Goal: Task Accomplishment & Management: Complete application form

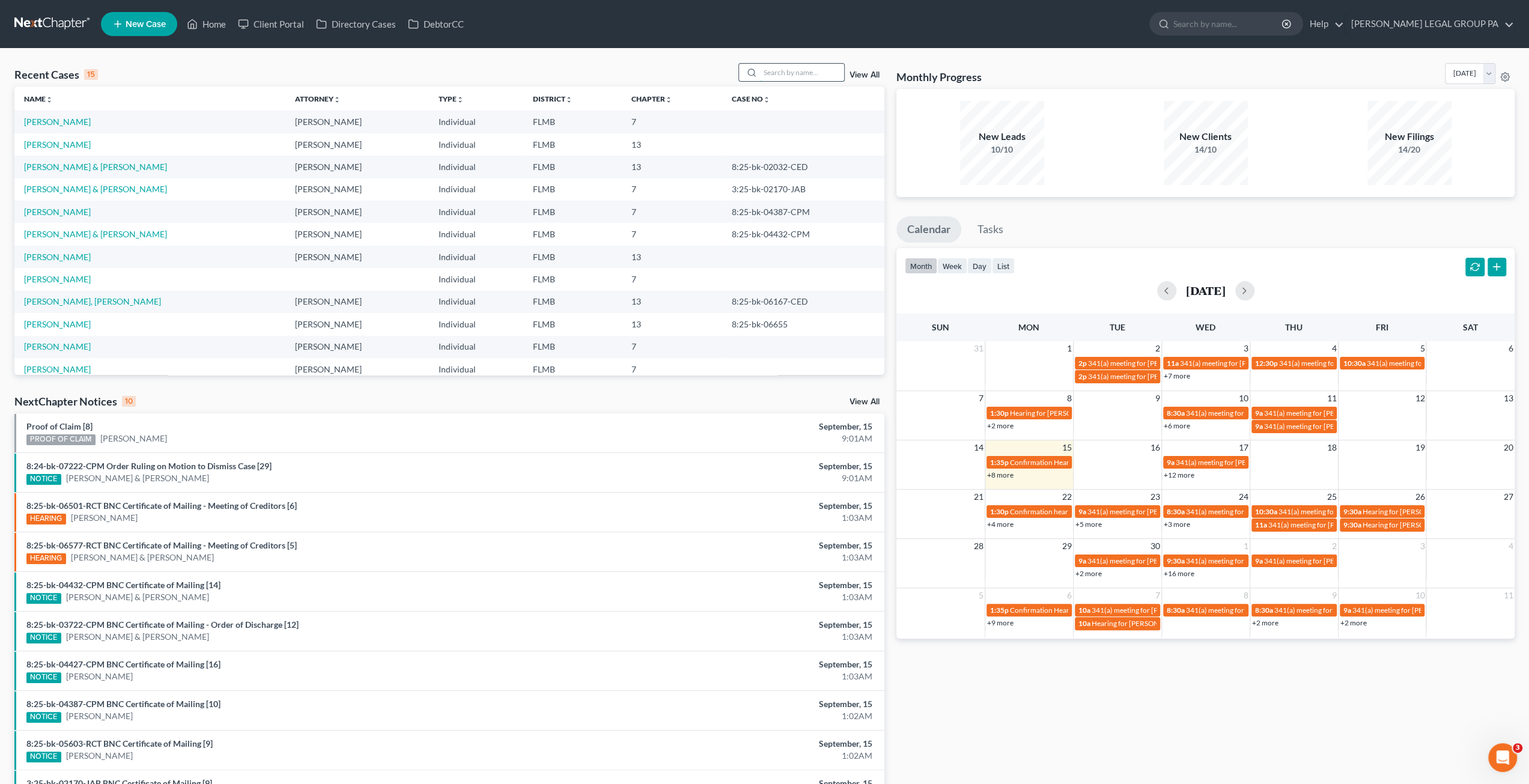
click at [793, 75] on input "search" at bounding box center [802, 72] width 84 height 18
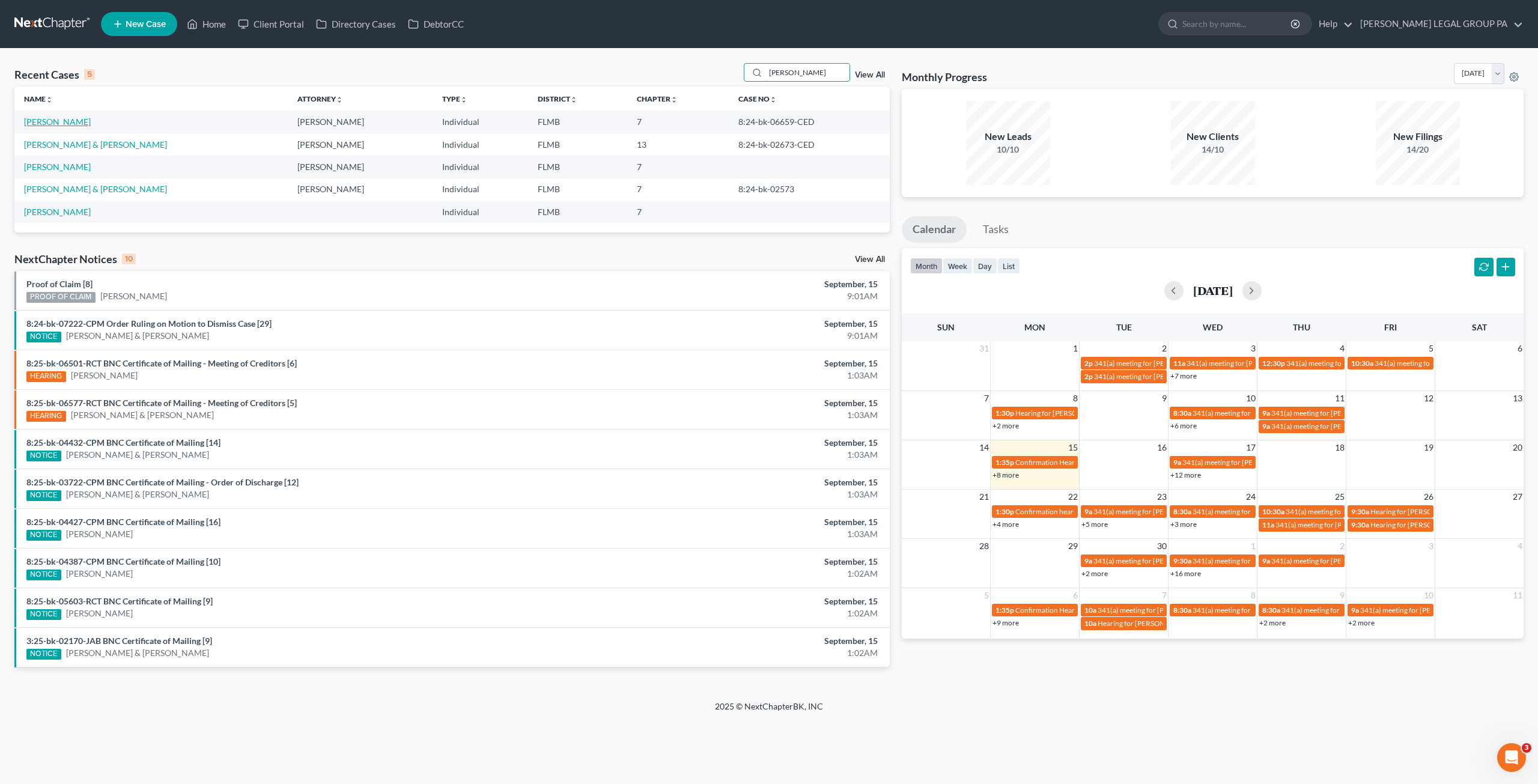
type input "terry"
click at [51, 122] on link "[PERSON_NAME]" at bounding box center [57, 121] width 67 height 10
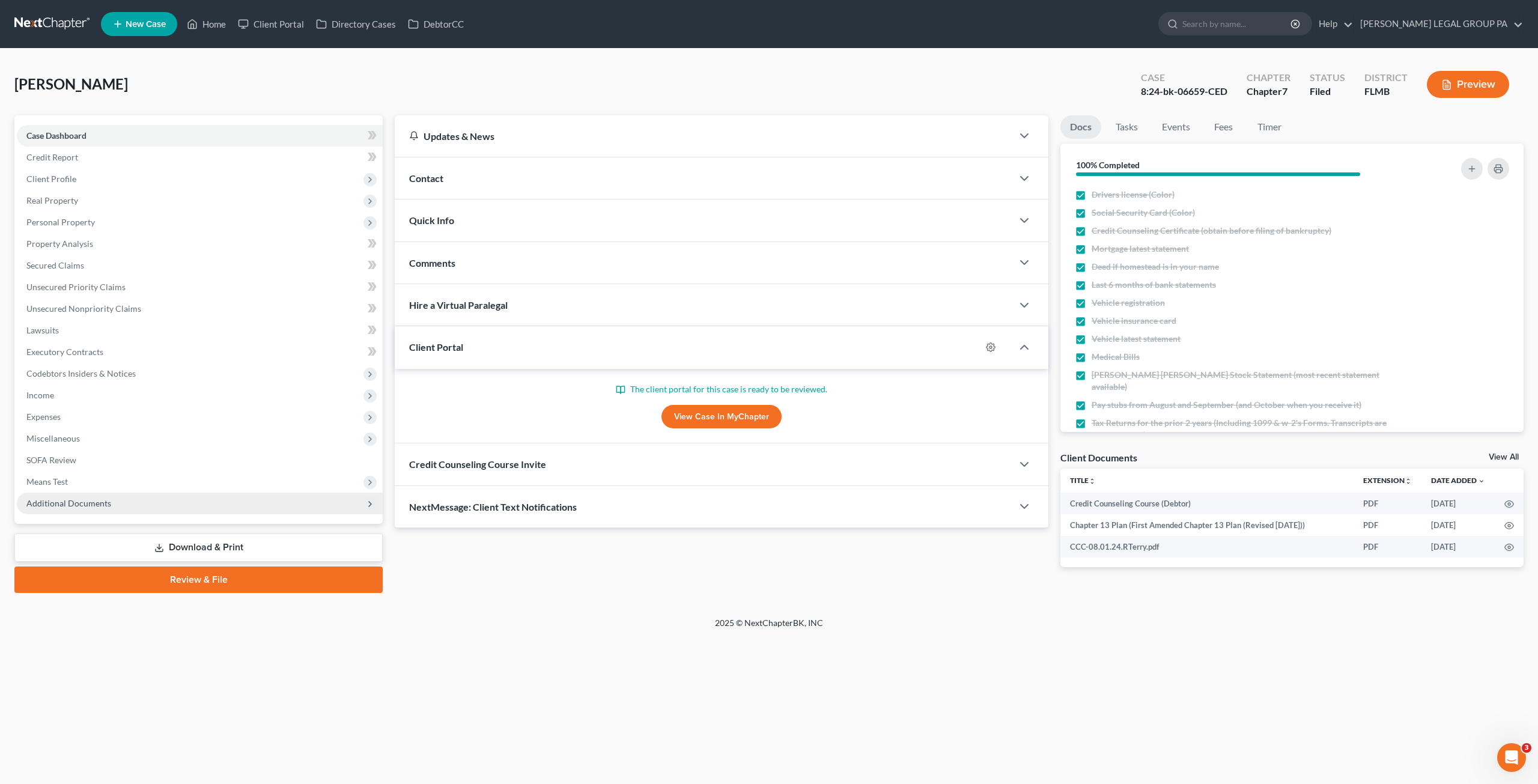
click at [77, 497] on span "Additional Documents" at bounding box center [200, 503] width 366 height 21
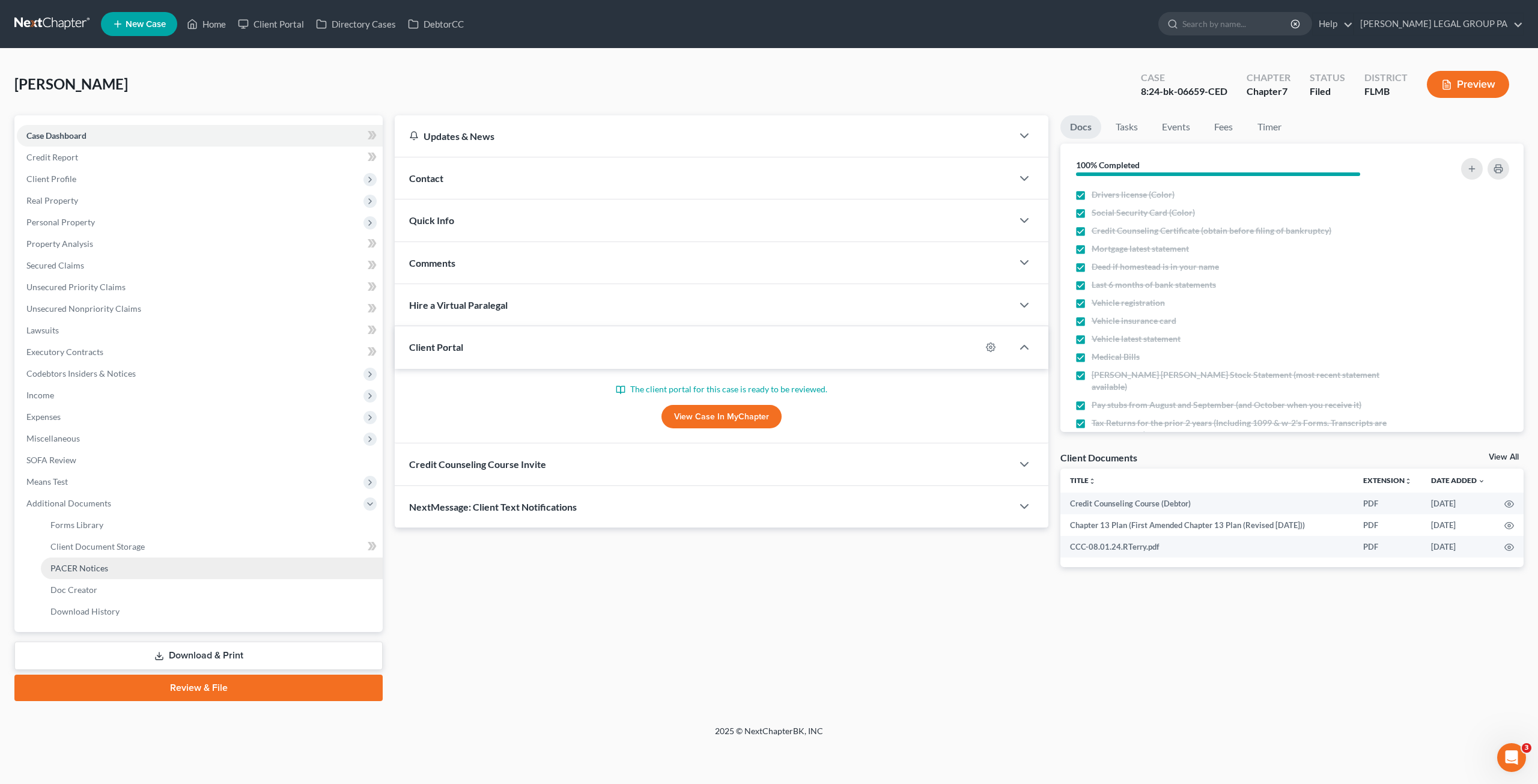
click at [77, 569] on span "PACER Notices" at bounding box center [79, 567] width 58 height 10
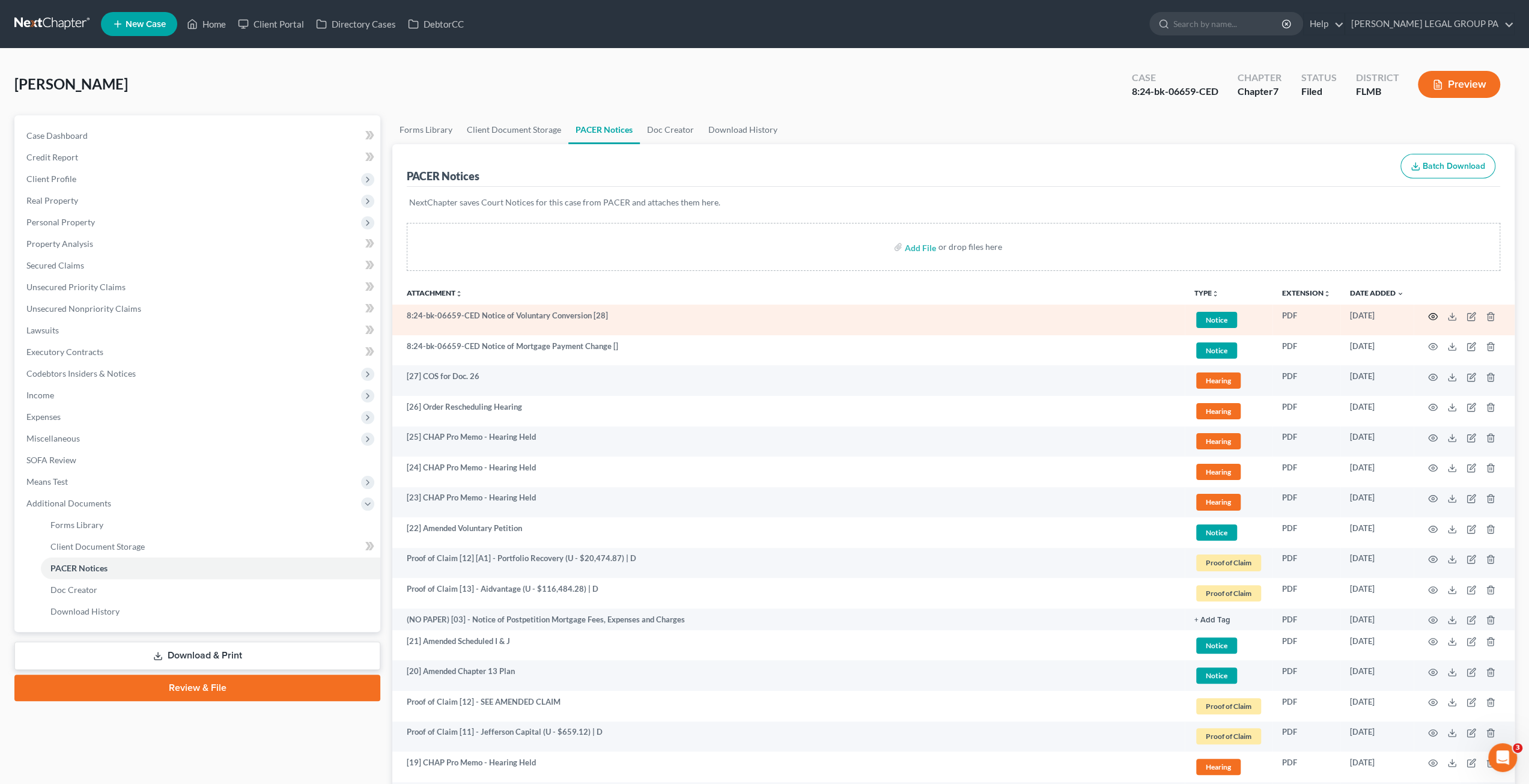
click at [1433, 312] on icon "button" at bounding box center [1433, 317] width 10 height 10
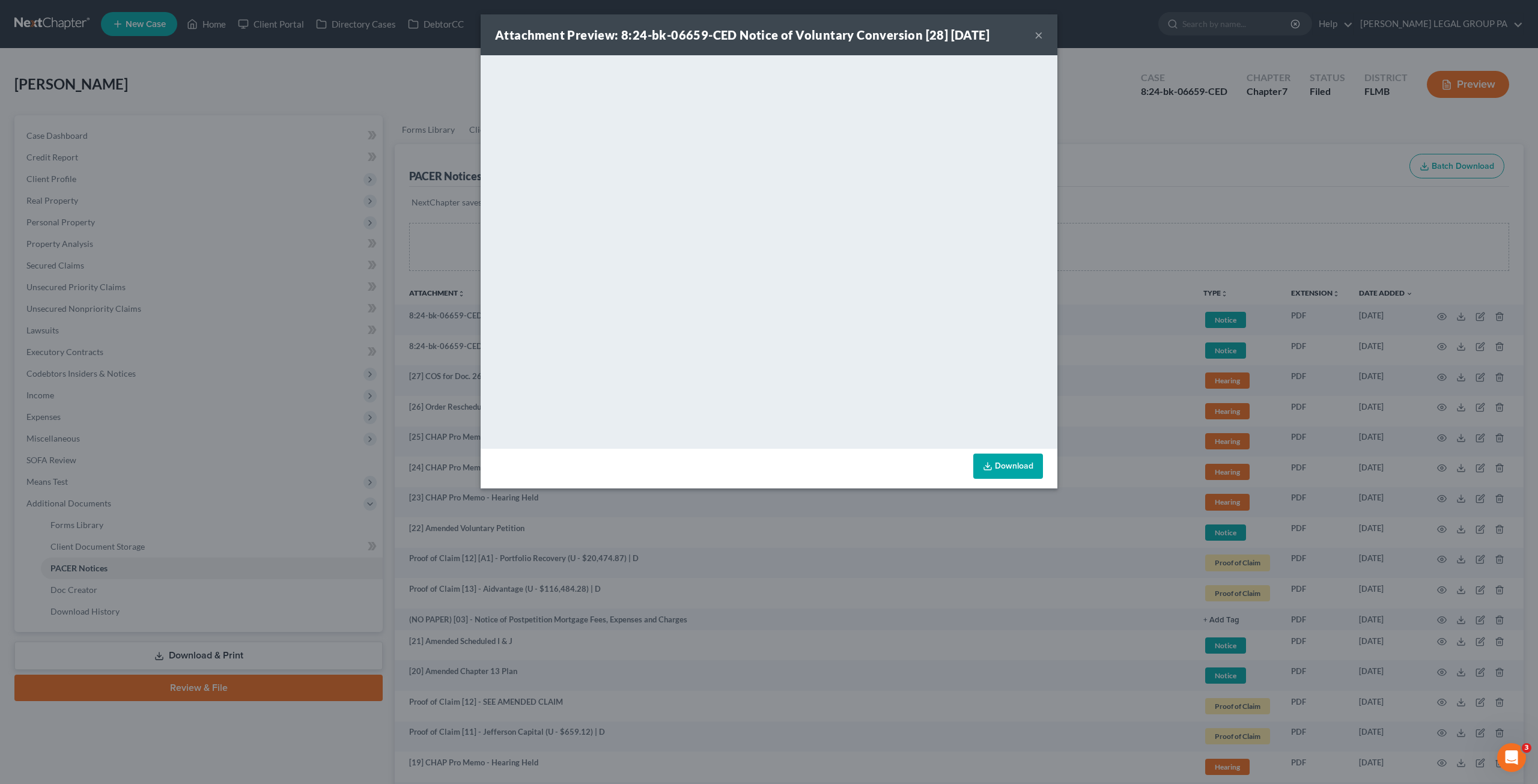
click at [1036, 33] on div "Attachment Preview: 8:24-bk-06659-CED Notice of Voluntary Conversion [28] 09/04…" at bounding box center [769, 35] width 577 height 41
click at [1037, 33] on button "×" at bounding box center [1039, 35] width 9 height 15
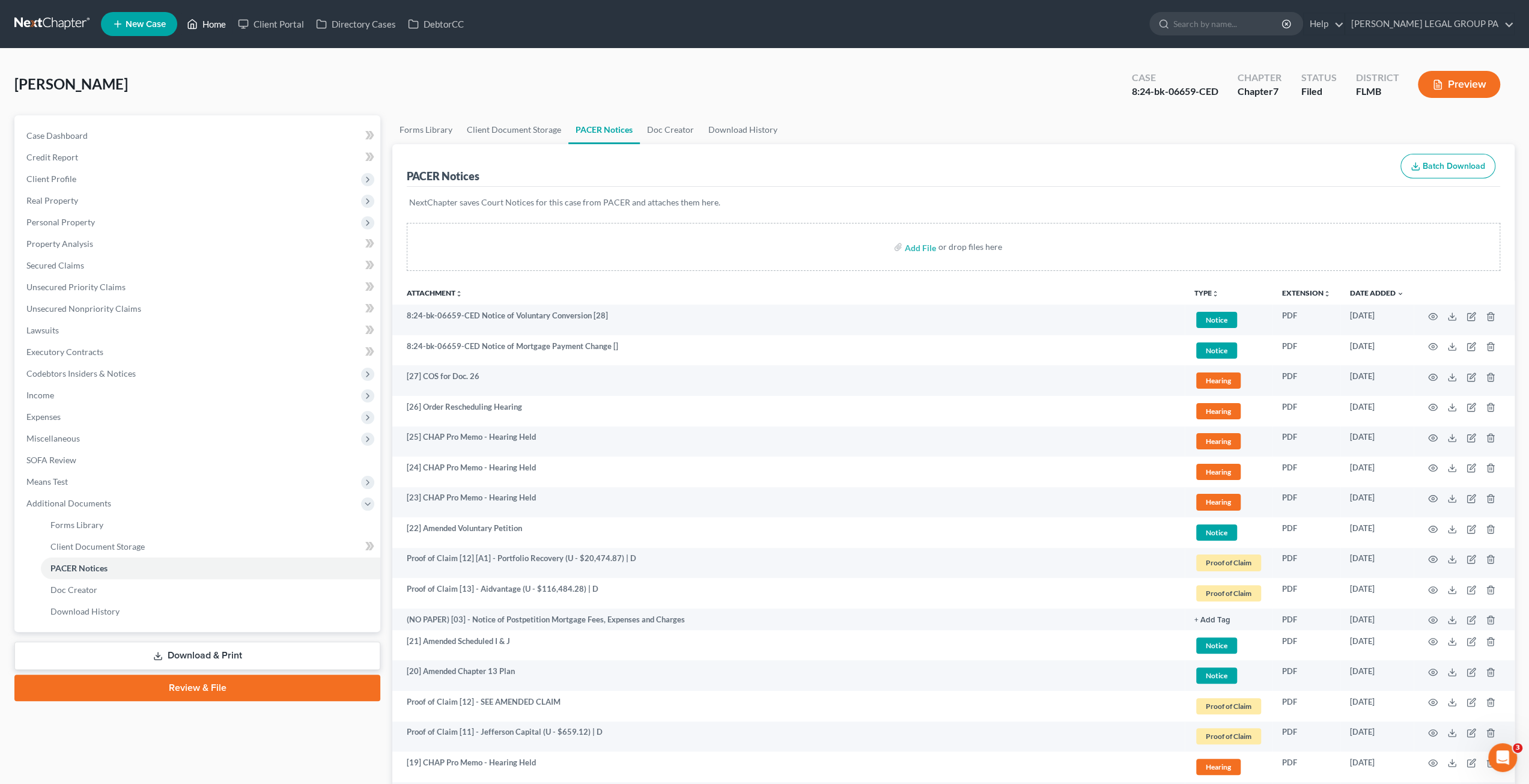
click at [215, 26] on link "Home" at bounding box center [206, 24] width 51 height 21
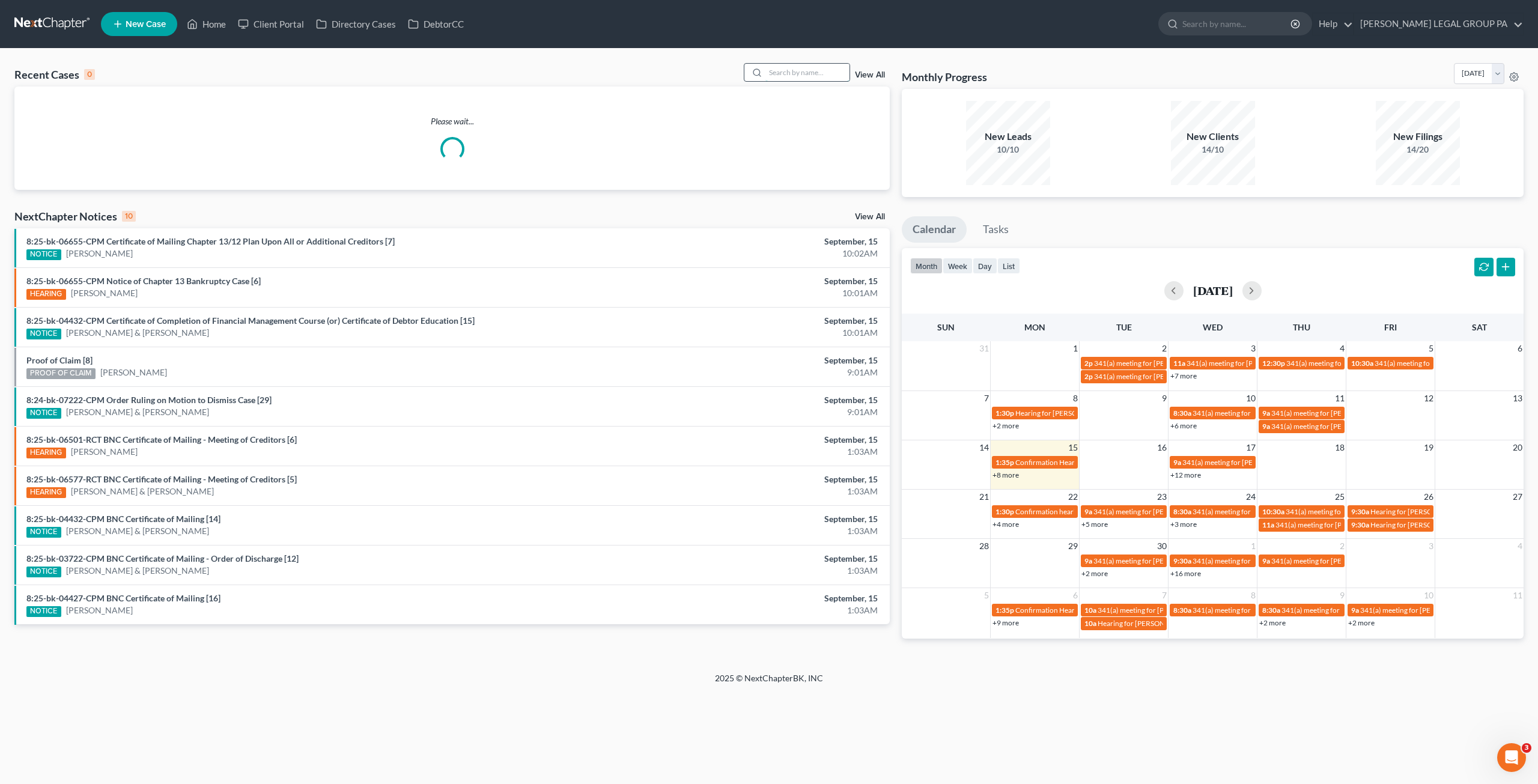
click at [801, 75] on input "search" at bounding box center [807, 72] width 84 height 18
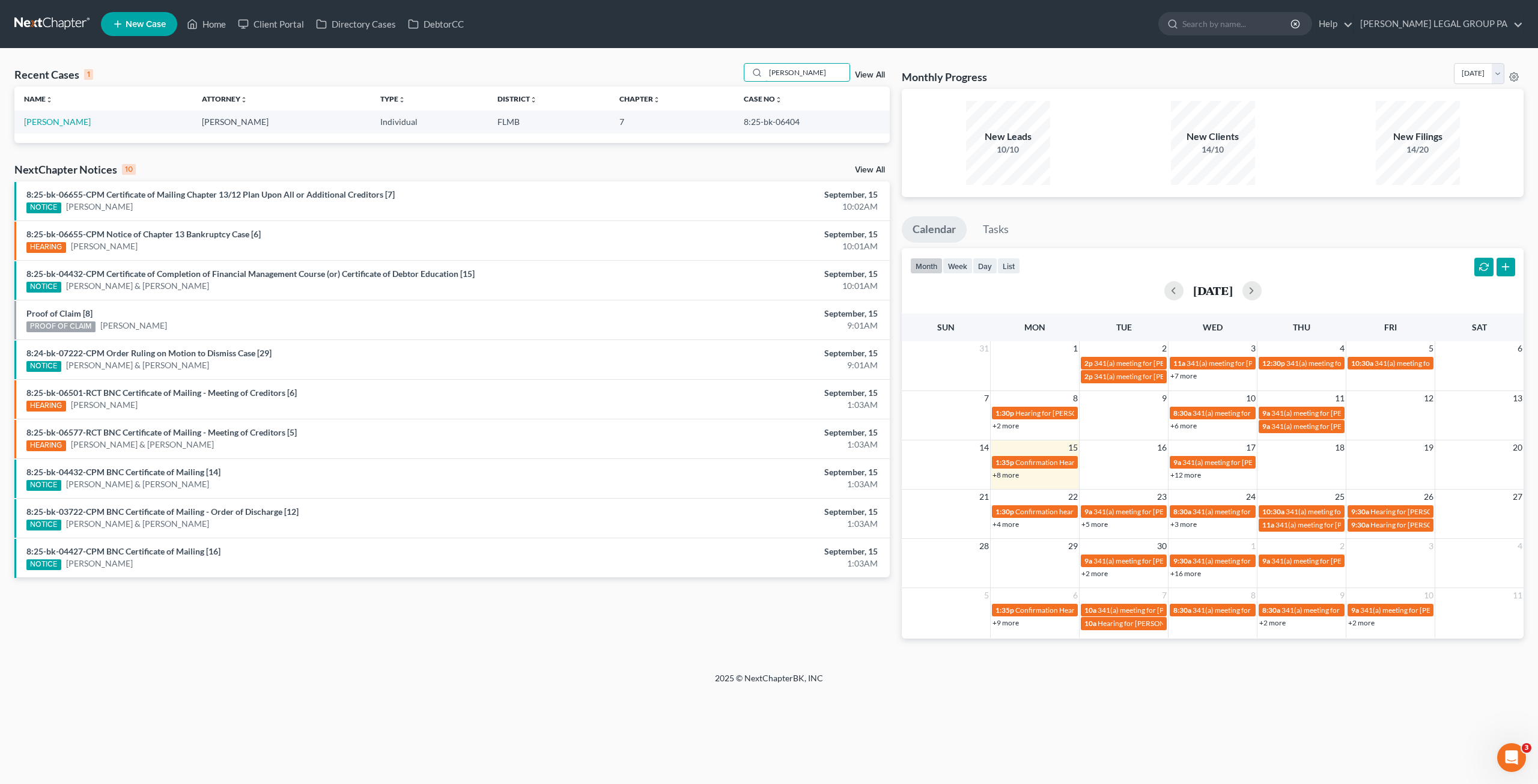
drag, startPoint x: 795, startPoint y: 71, endPoint x: 577, endPoint y: 40, distance: 220.2
click at [578, 40] on div "Home New Case Client Portal Directory Cases DebtorCC WELLER LEGAL GROUP PA salv…" at bounding box center [769, 392] width 1538 height 784
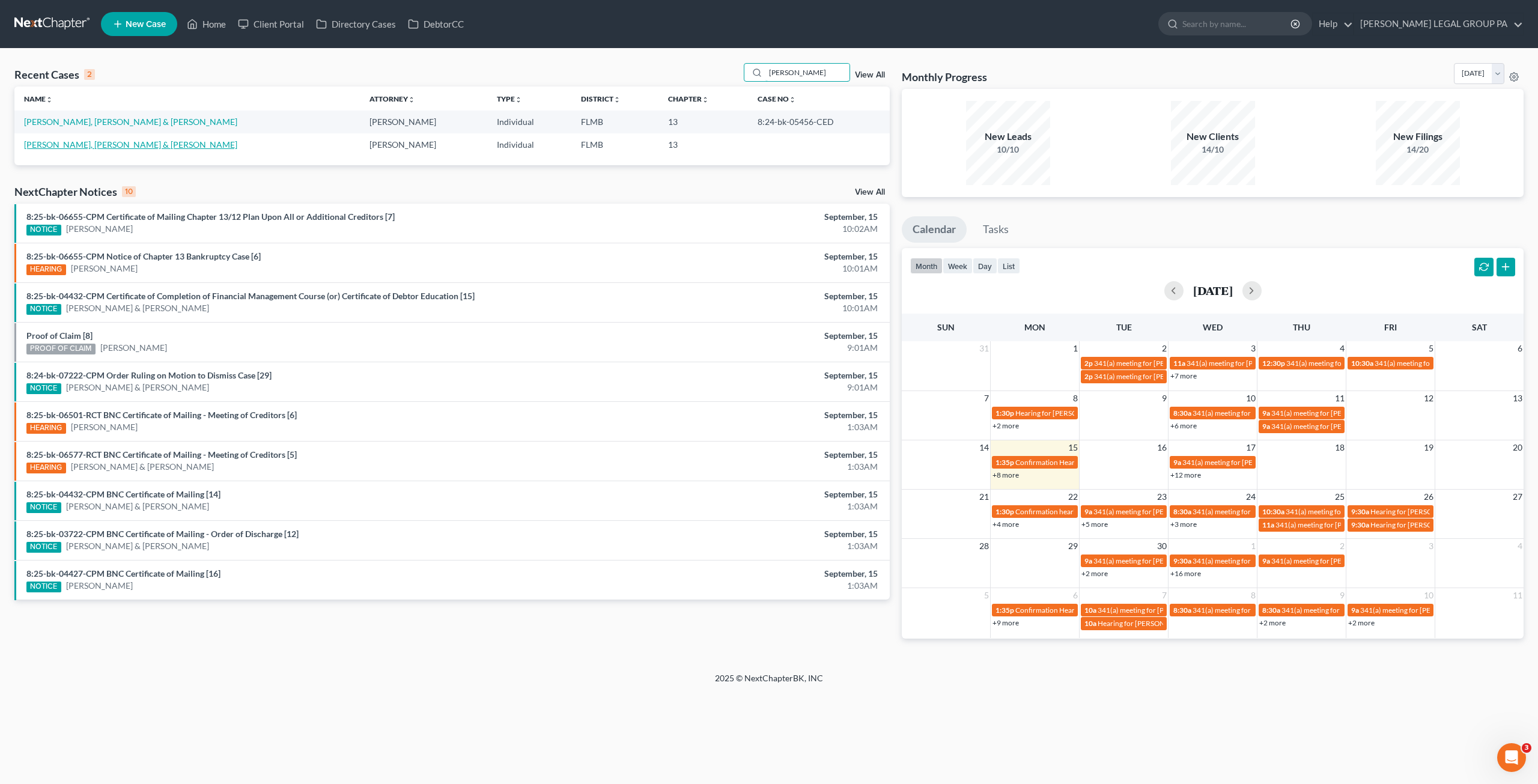
type input "urso"
click at [111, 146] on link "[PERSON_NAME], [PERSON_NAME] & [PERSON_NAME]" at bounding box center [130, 144] width 213 height 10
click at [111, 141] on link "[PERSON_NAME], [PERSON_NAME] & [PERSON_NAME]" at bounding box center [130, 144] width 213 height 10
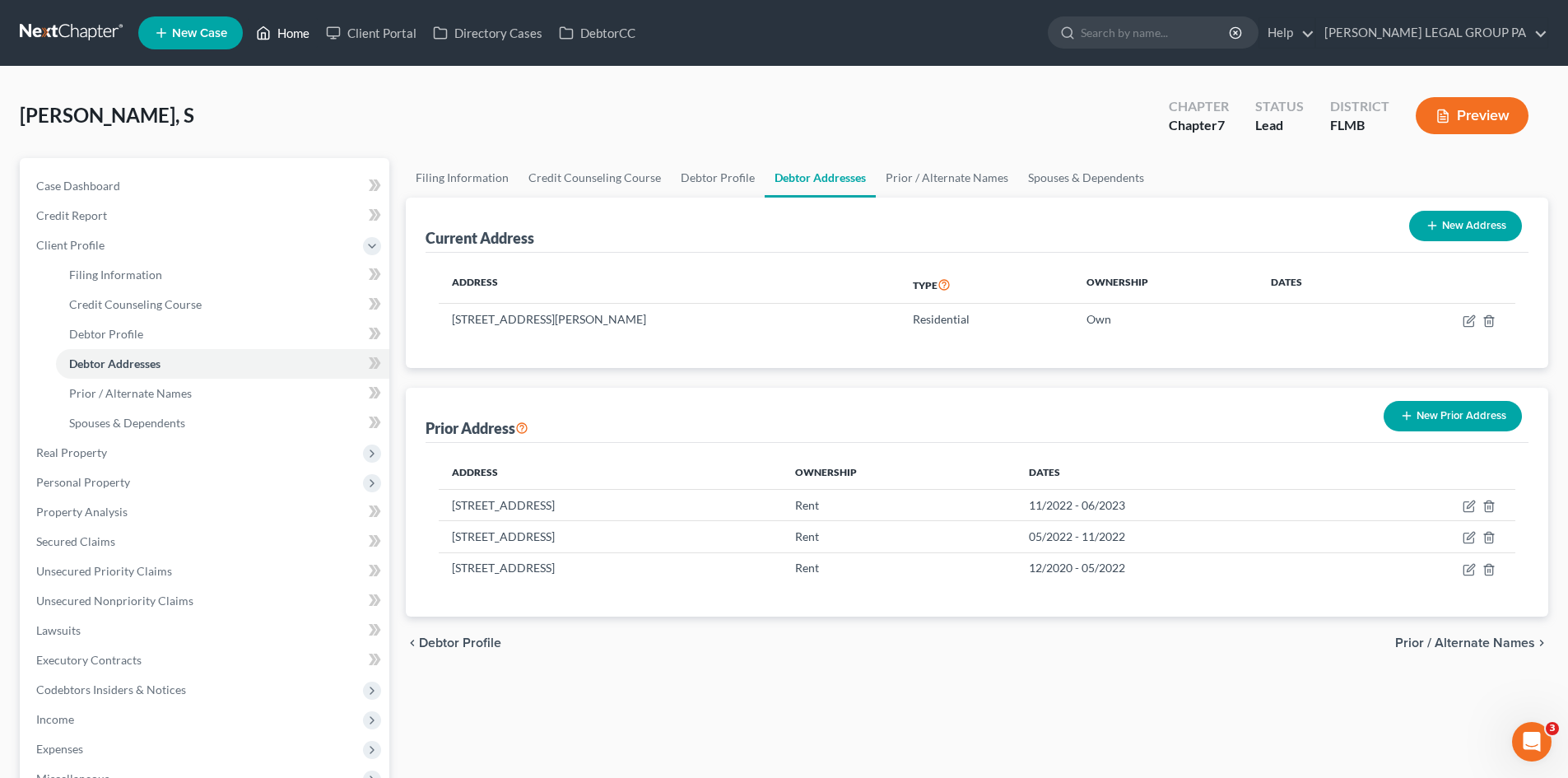
drag, startPoint x: 0, startPoint y: 0, endPoint x: 292, endPoint y: 32, distance: 293.7
click at [292, 32] on link "Home" at bounding box center [283, 33] width 70 height 29
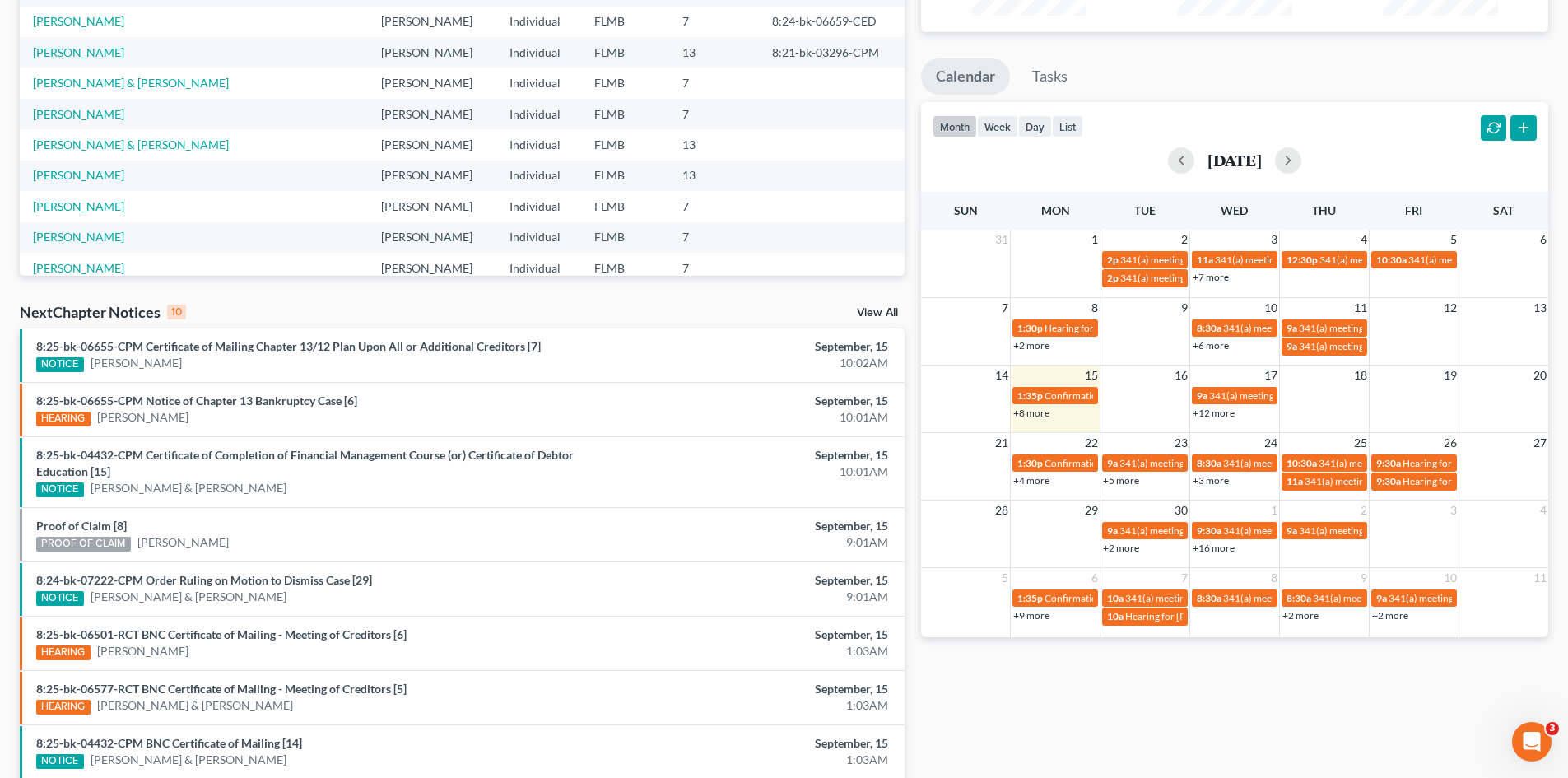
scroll to position [247, 0]
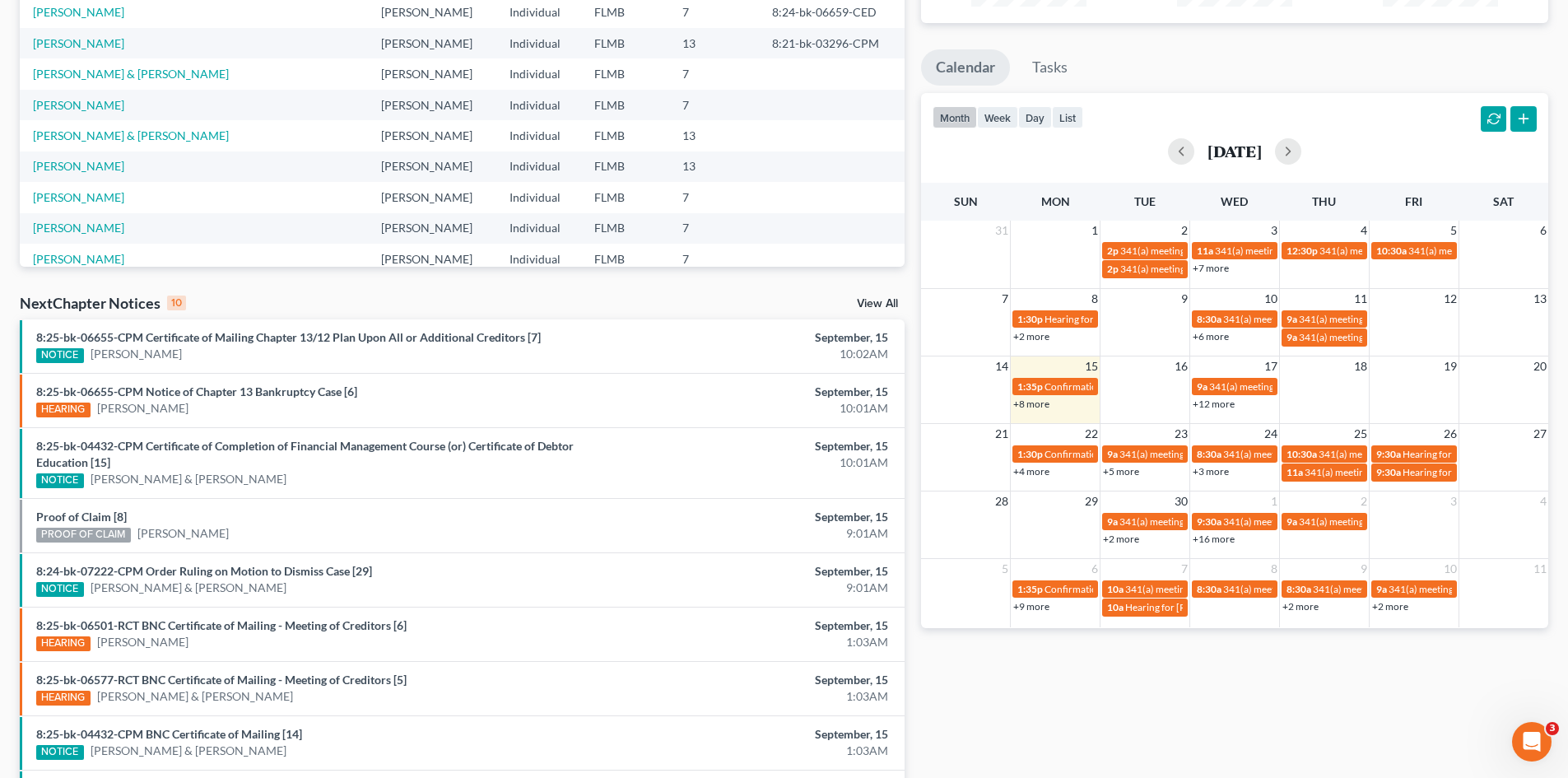
click at [1040, 407] on link "+8 more" at bounding box center [1031, 404] width 36 height 13
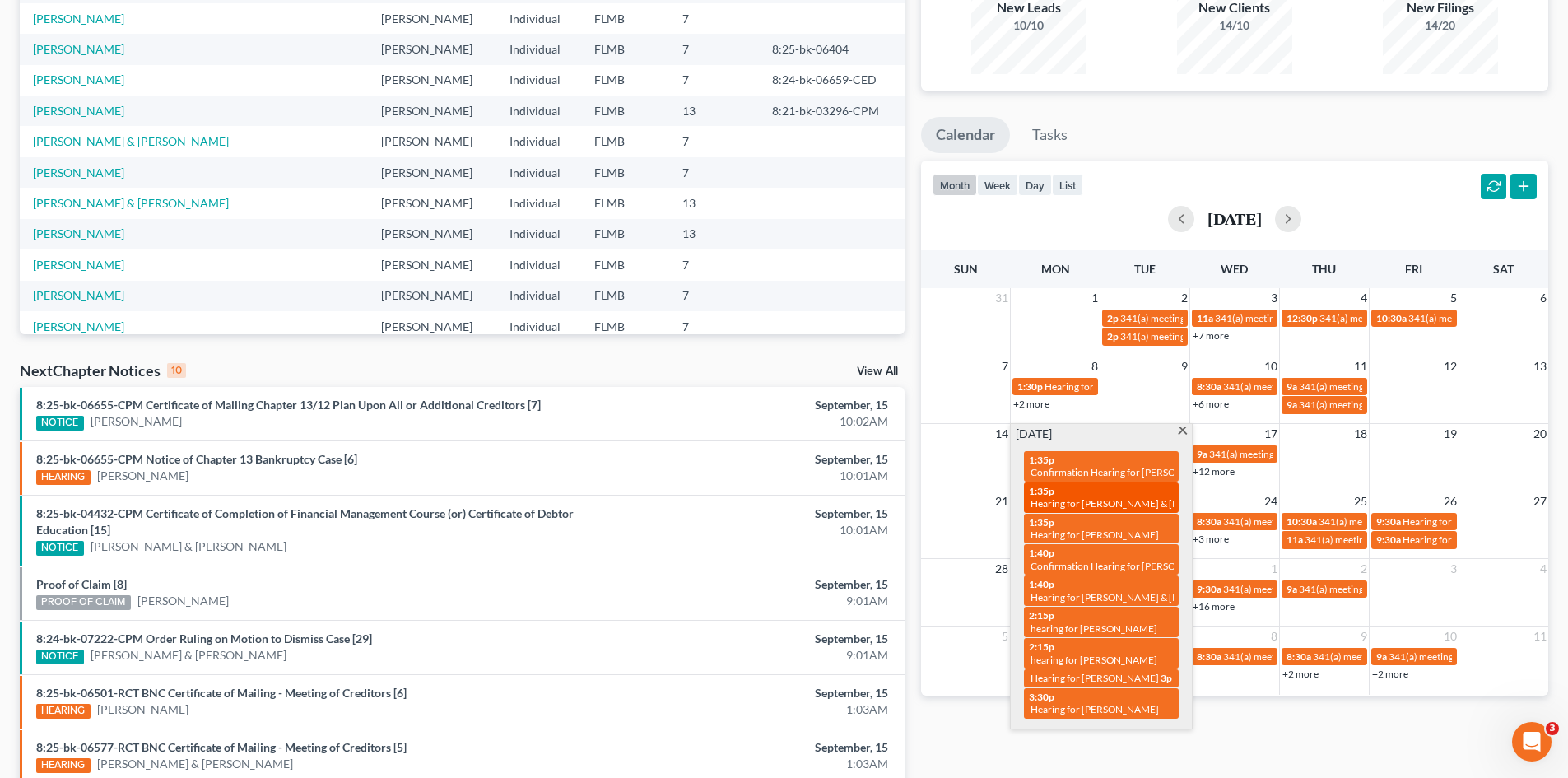
scroll to position [165, 0]
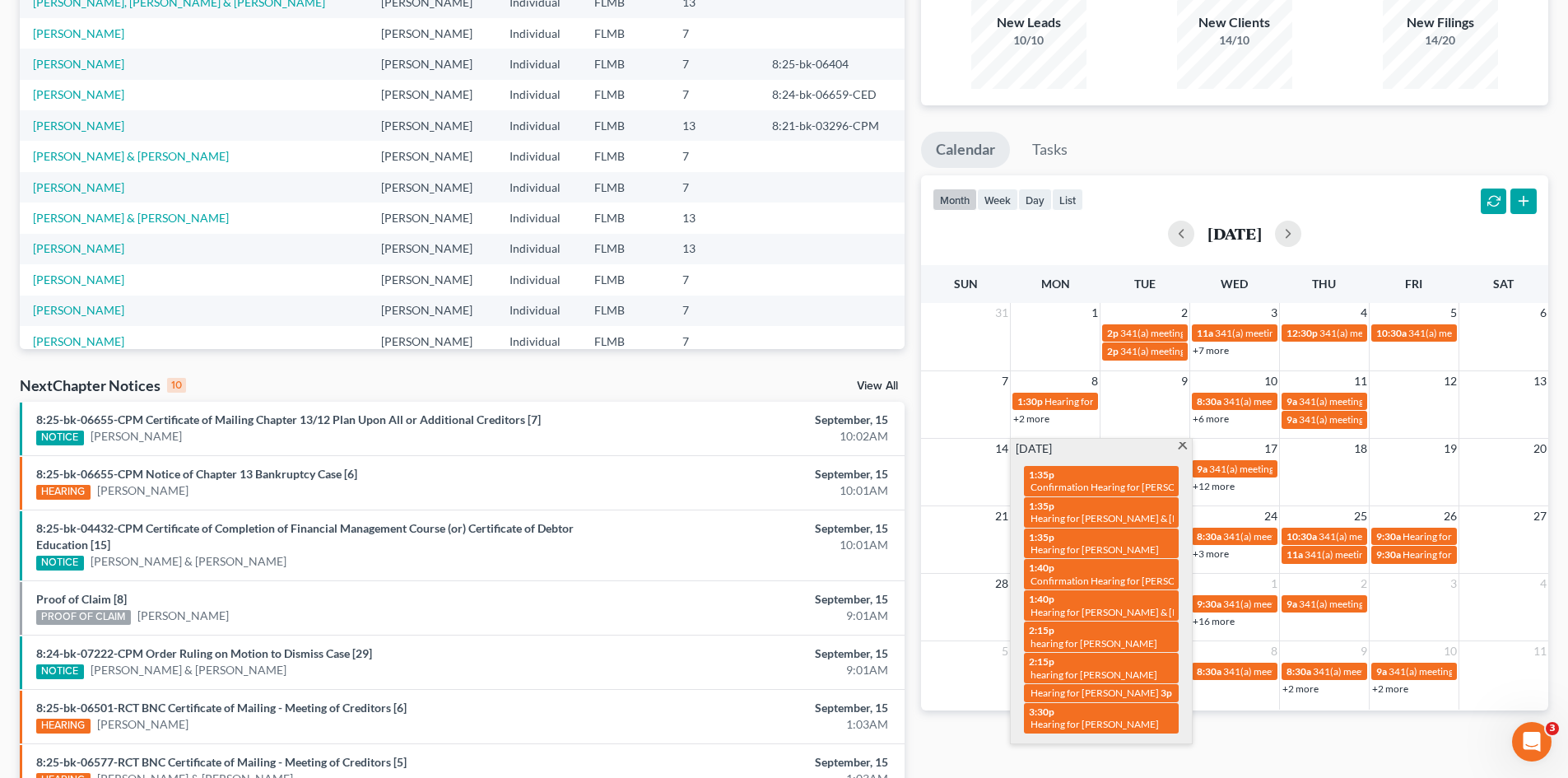
click at [1183, 443] on span at bounding box center [1182, 448] width 13 height 11
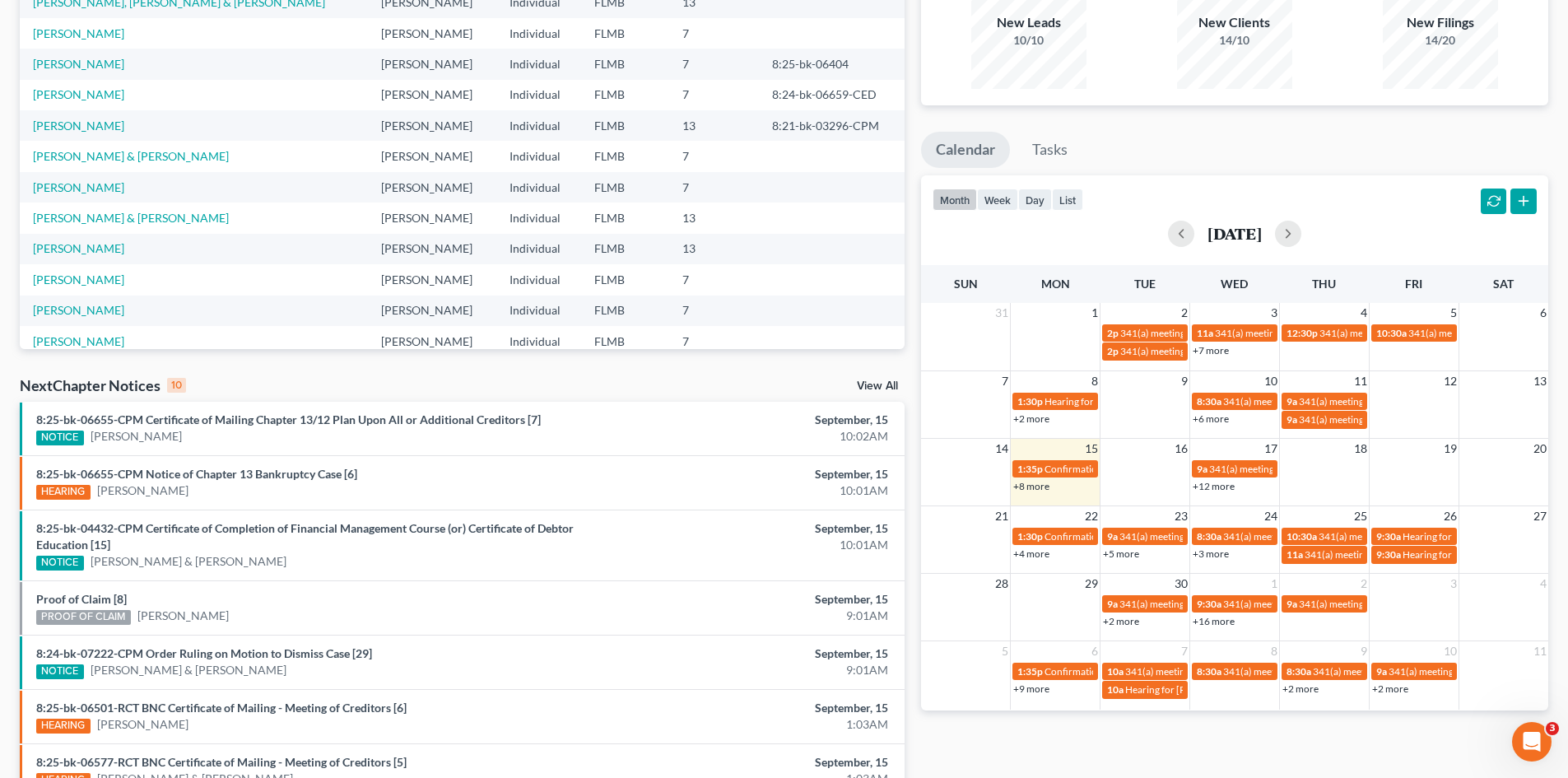
click at [1213, 492] on link "+12 more" at bounding box center [1214, 486] width 42 height 13
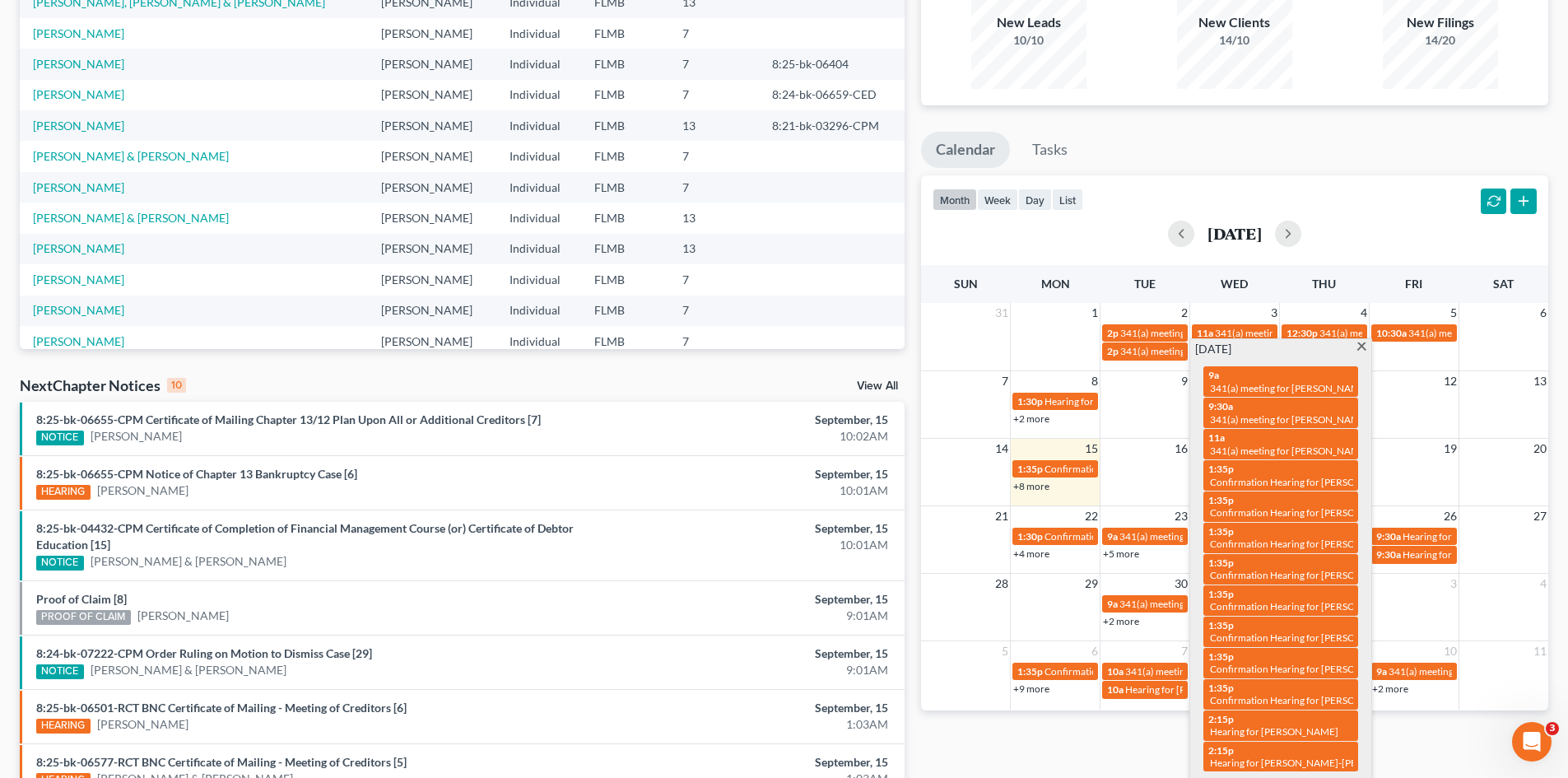
click at [1356, 343] on span at bounding box center [1361, 348] width 13 height 11
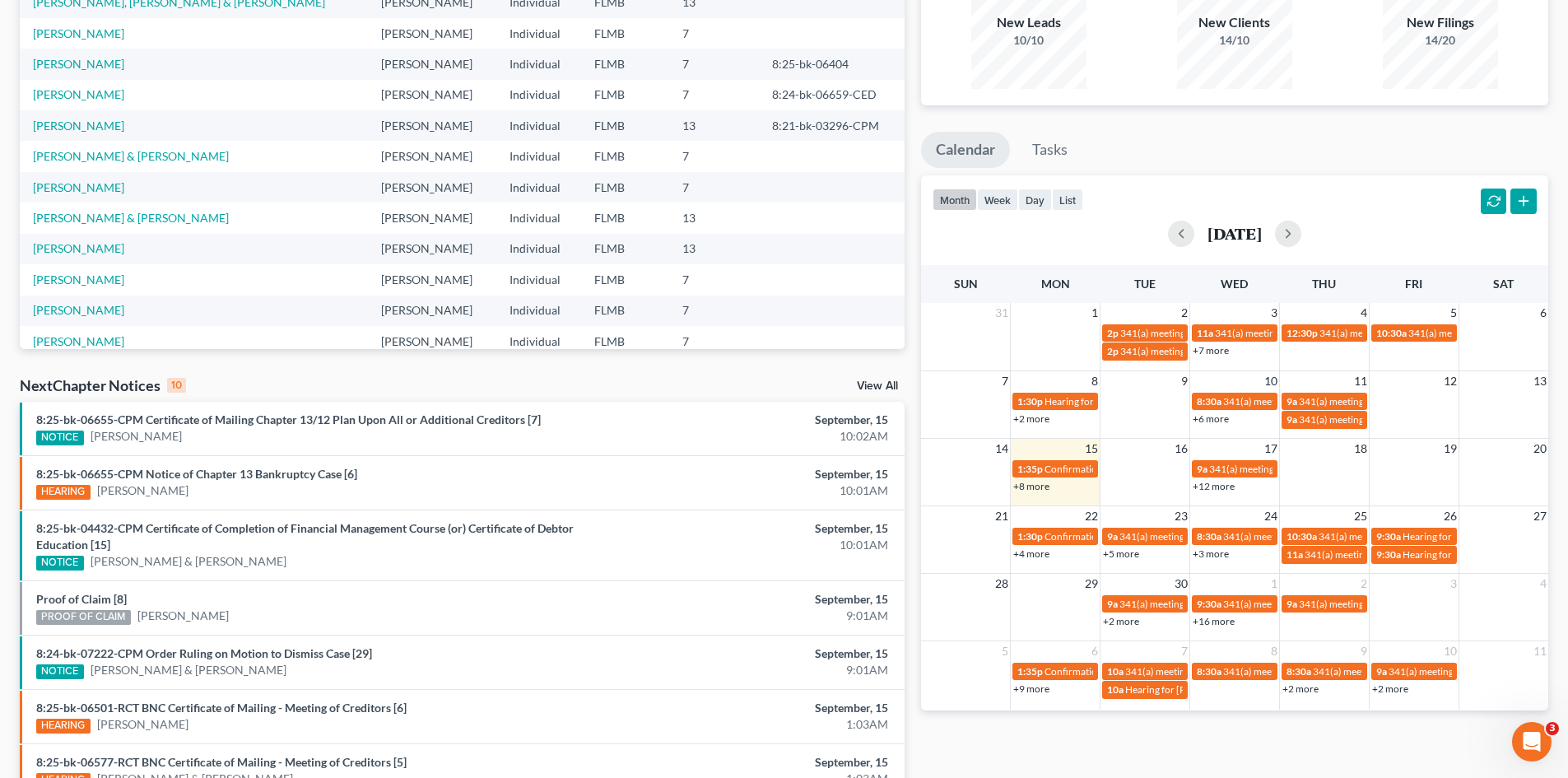
click at [1215, 485] on link "+12 more" at bounding box center [1214, 486] width 42 height 13
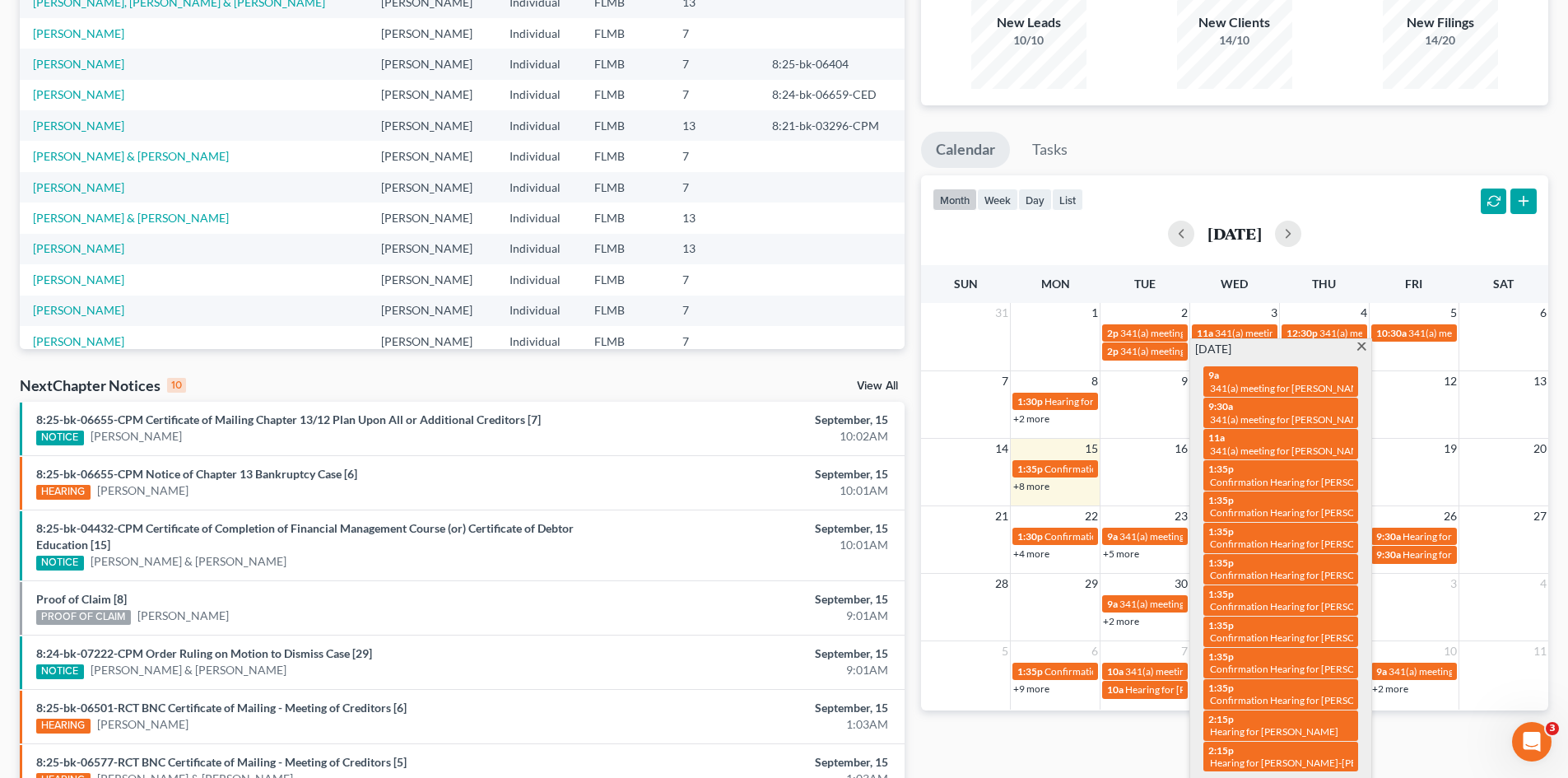
click at [1132, 750] on div "Monthly Progress Bankruptcy Bankruptcy September 2025 August 2025 July 2025 Jun…" at bounding box center [1235, 454] width 644 height 1066
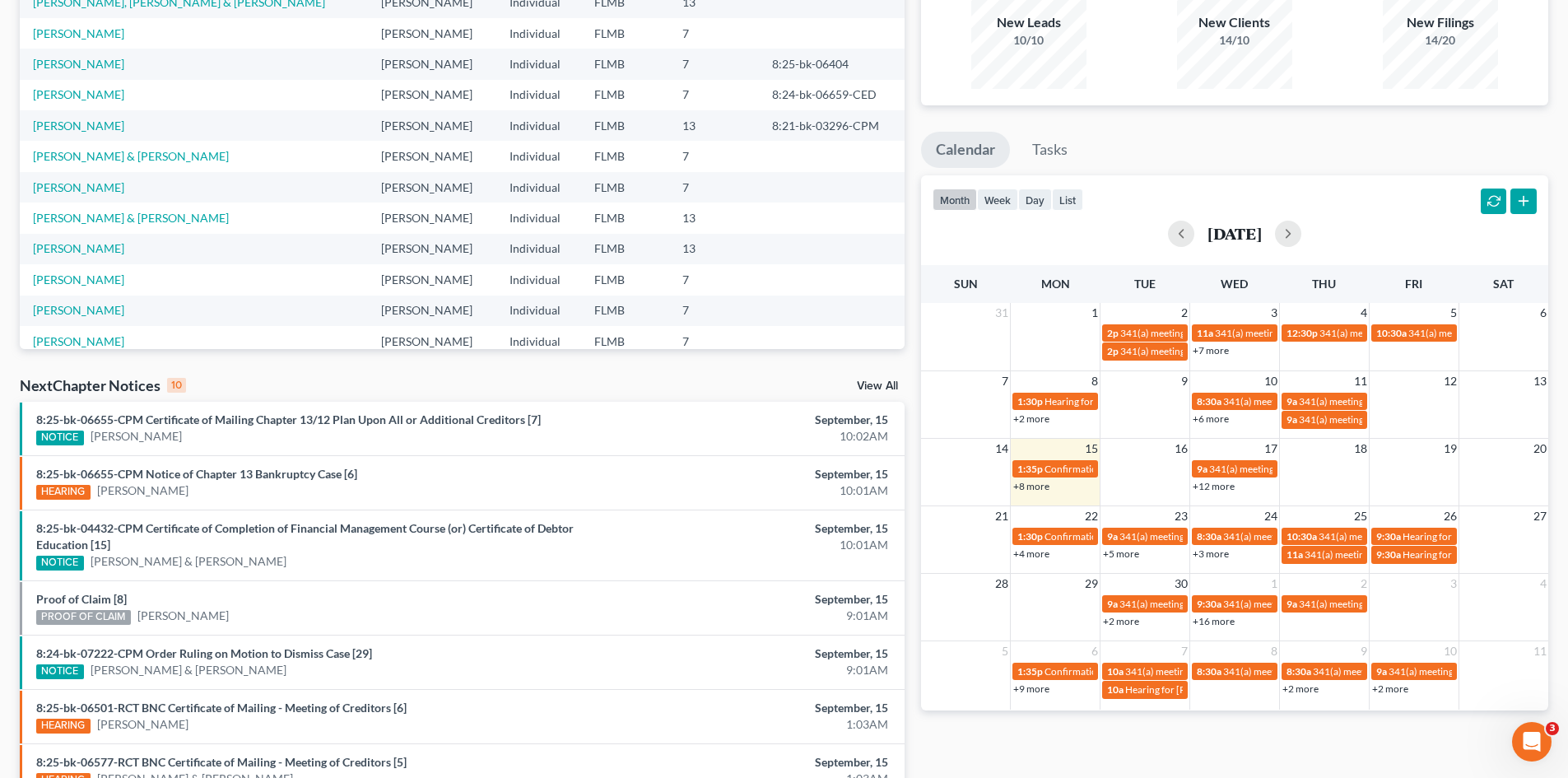
click at [1034, 553] on link "+4 more" at bounding box center [1031, 554] width 36 height 13
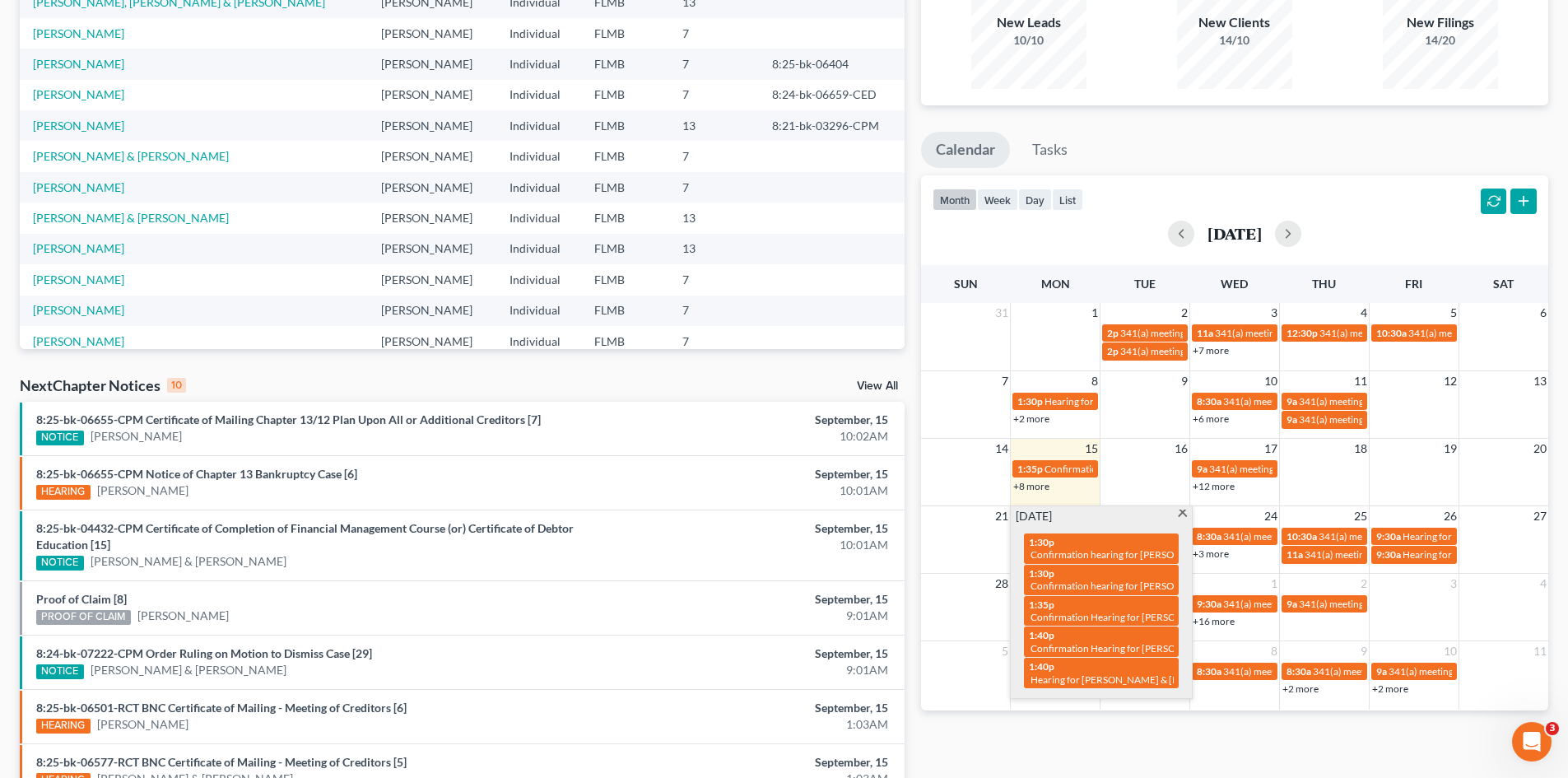
click at [1182, 517] on span at bounding box center [1182, 514] width 13 height 11
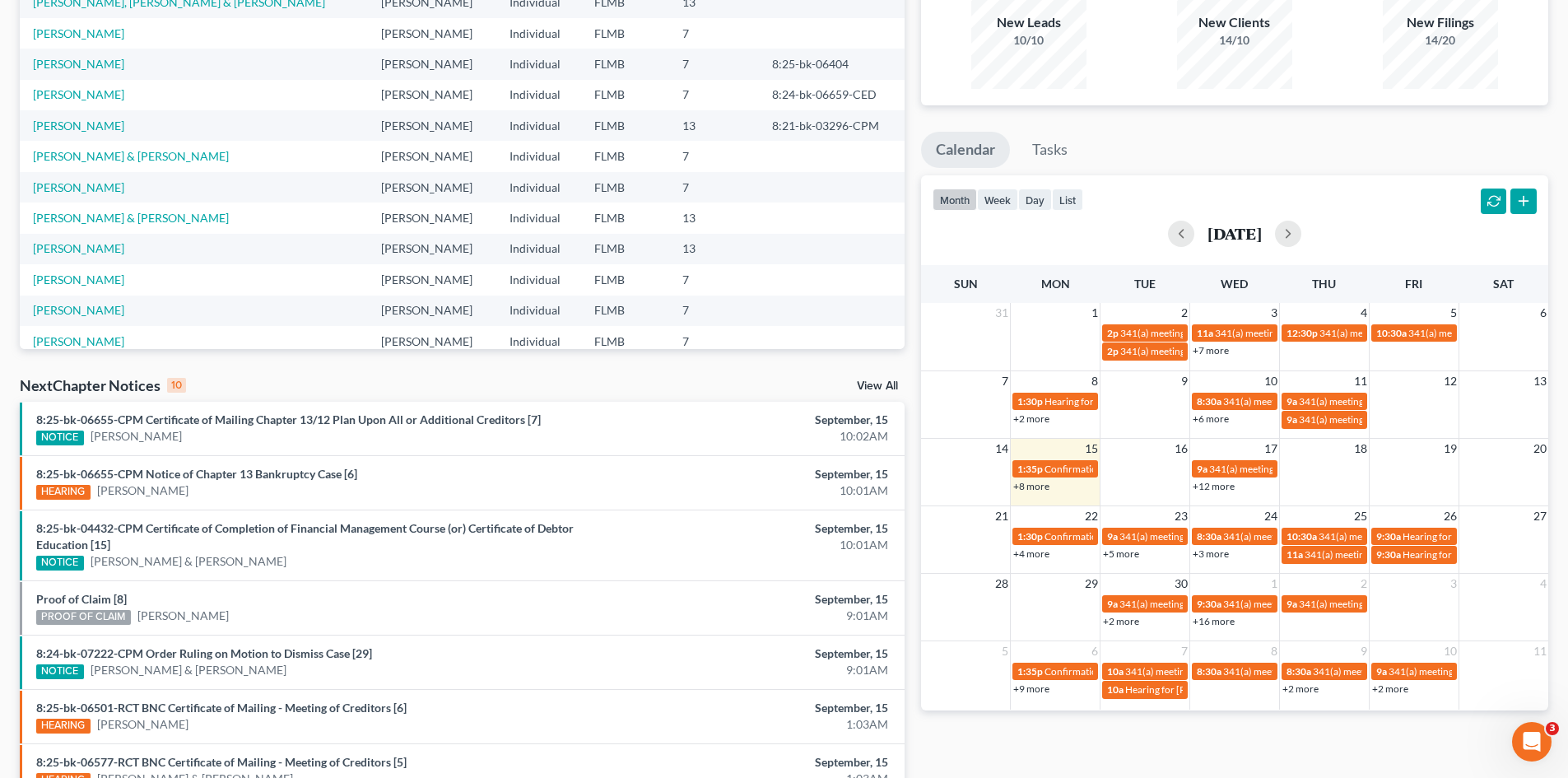
click at [1123, 551] on link "+5 more" at bounding box center [1121, 554] width 36 height 13
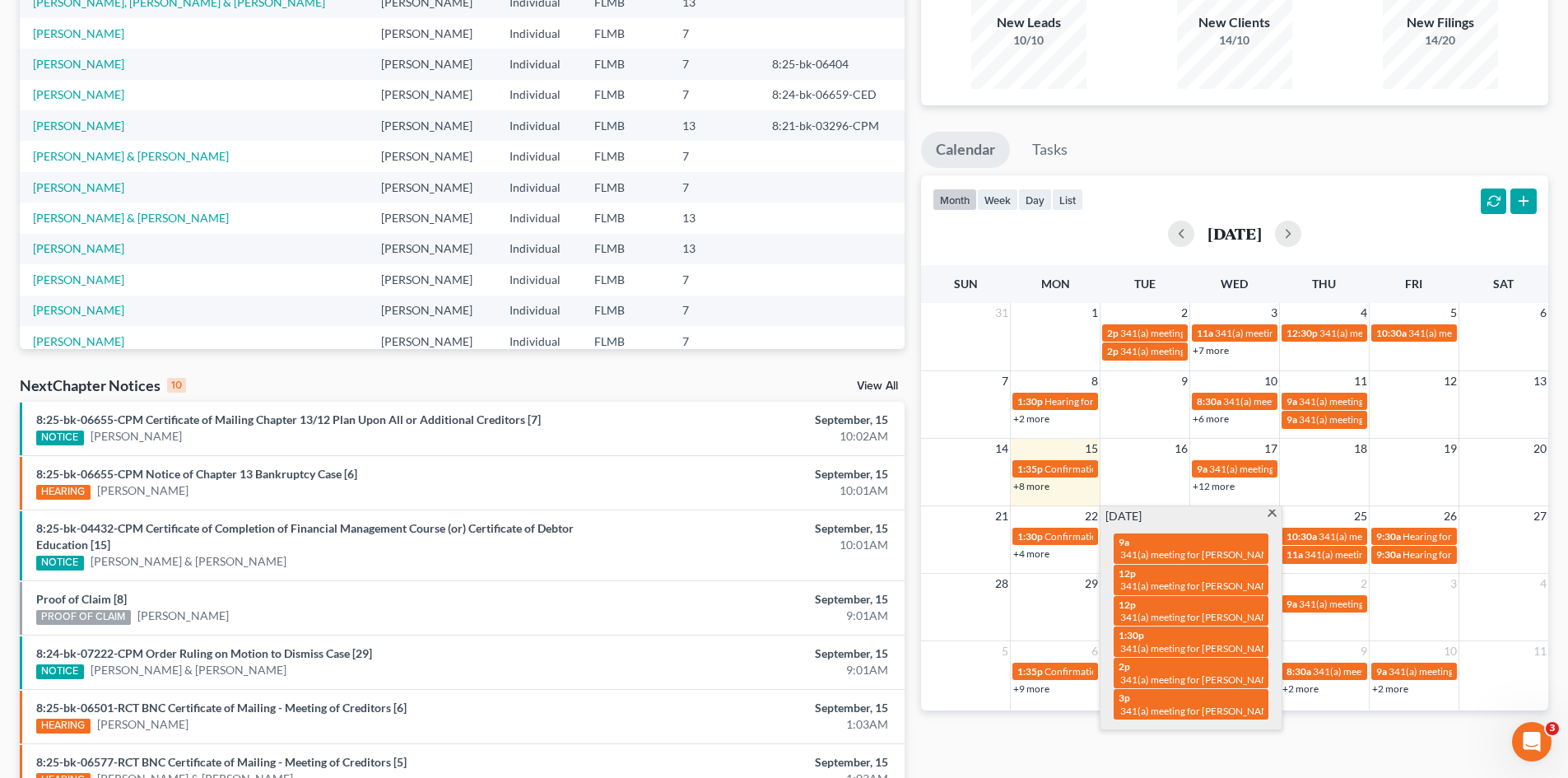
click at [1273, 510] on div "Tuesday, September 23 9a 341(a) meeting for Crystal Normandin 12p 341(a) meetin…" at bounding box center [1191, 618] width 181 height 224
click at [1271, 513] on span at bounding box center [1272, 514] width 13 height 11
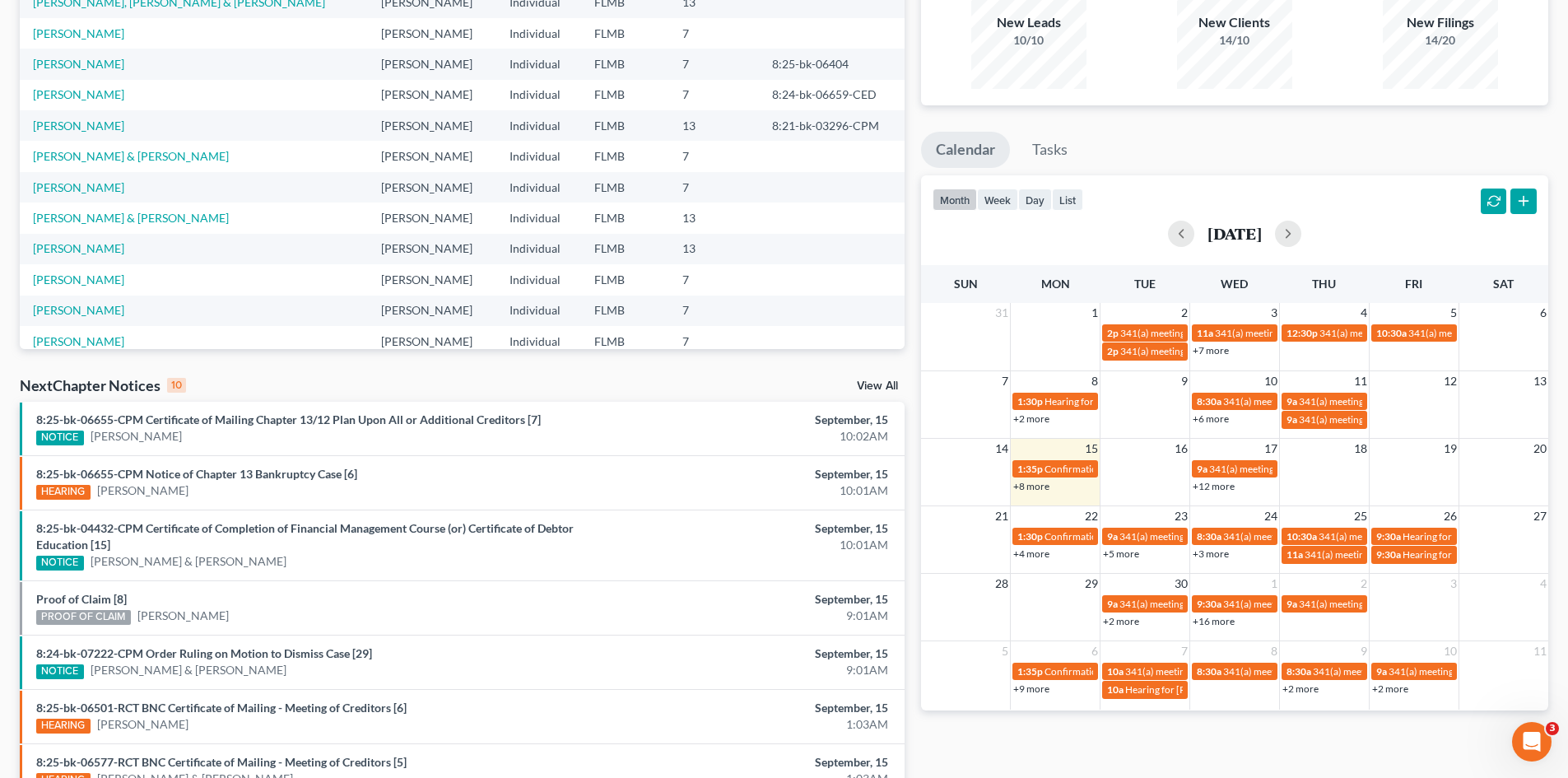
click at [1215, 555] on link "+3 more" at bounding box center [1211, 554] width 36 height 13
click at [1361, 504] on div "14 15 16 17 18 19 20 1:35p Confirmation Hearing for Peter Mahland & Allison Mah…" at bounding box center [1235, 472] width 627 height 68
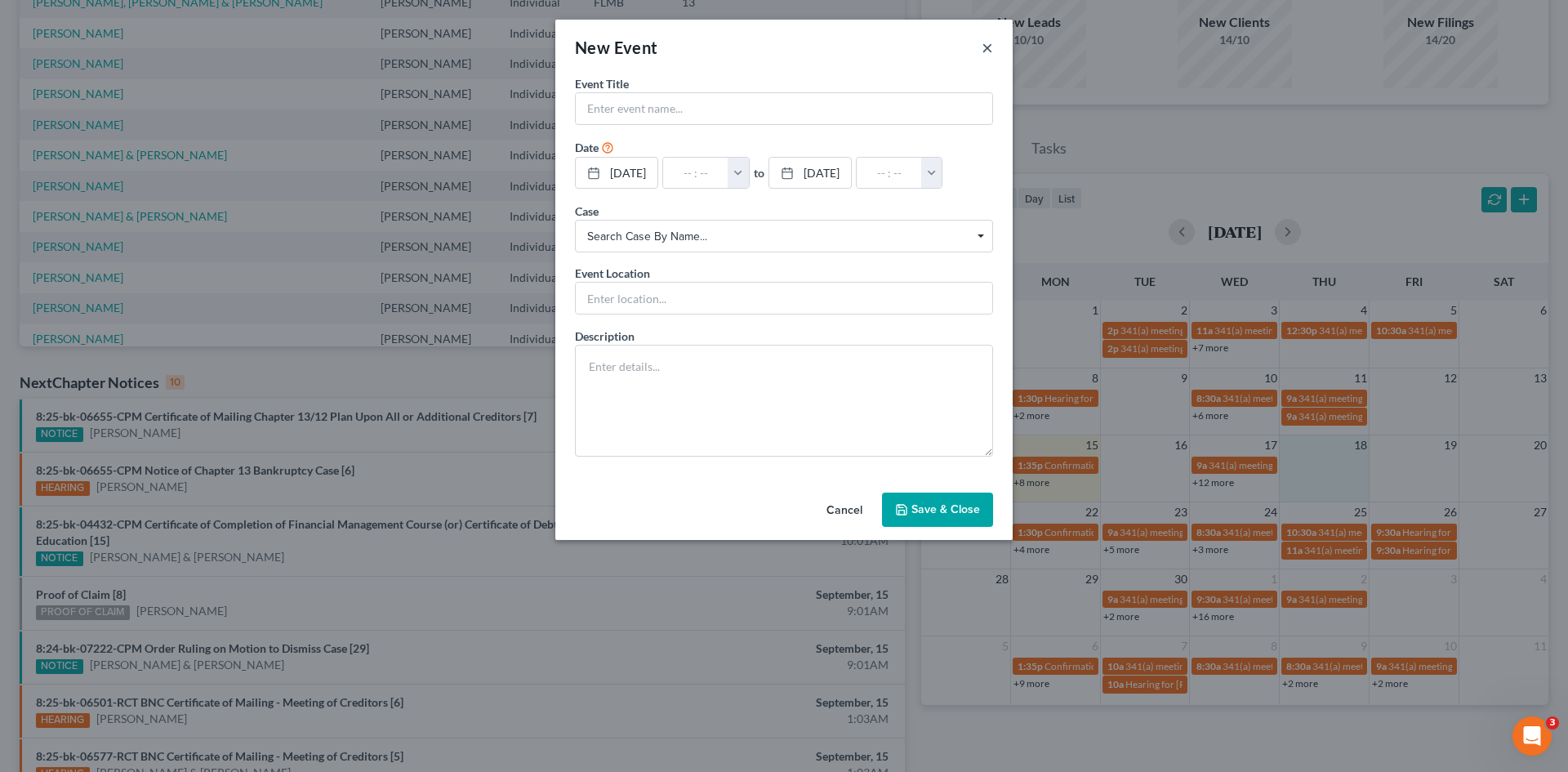
click at [987, 41] on button "×" at bounding box center [987, 47] width 12 height 20
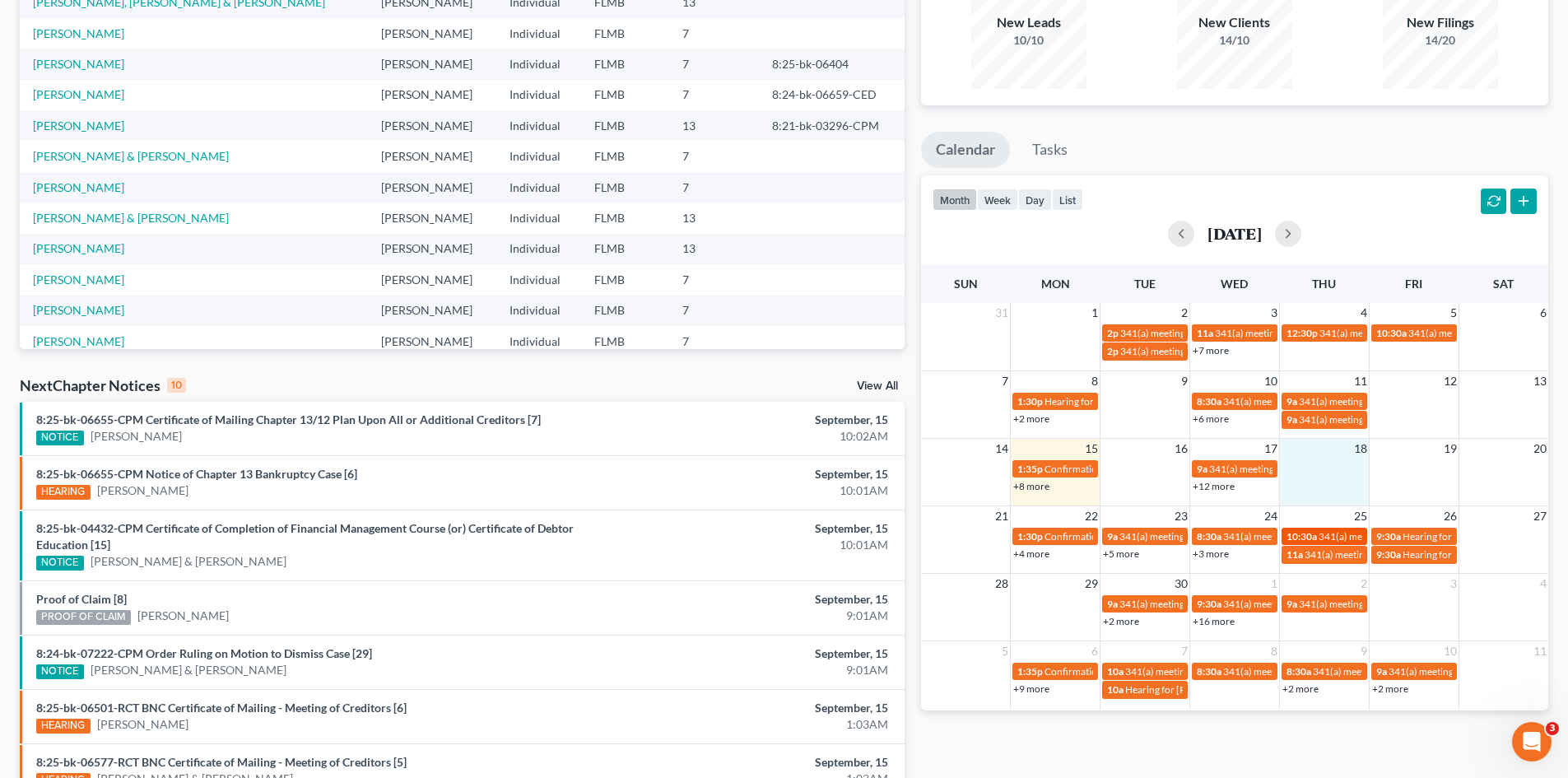
click at [1330, 539] on span "341(a) meeting for [PERSON_NAME]" at bounding box center [1398, 536] width 159 height 13
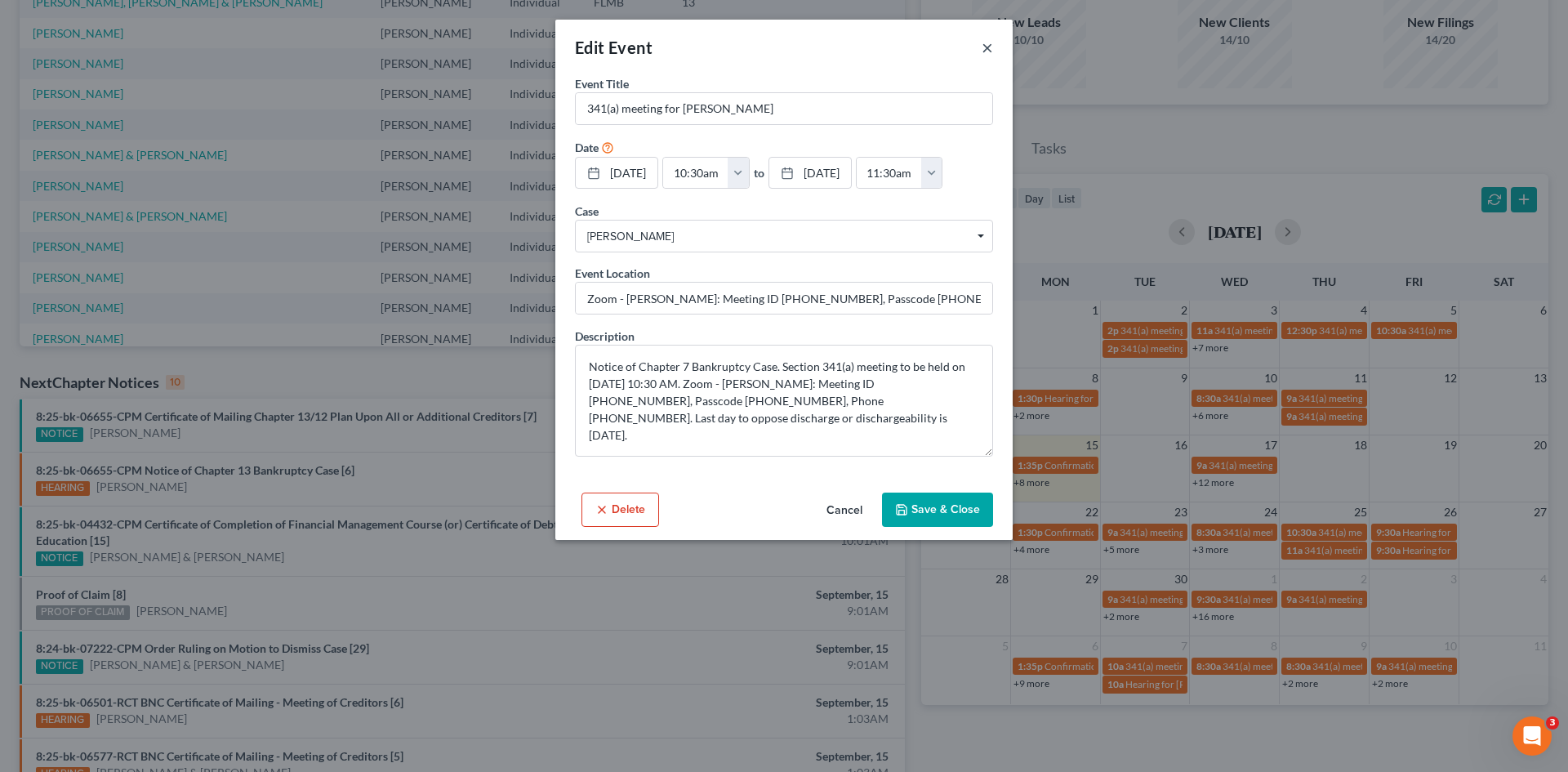
click at [991, 48] on button "×" at bounding box center [987, 47] width 12 height 20
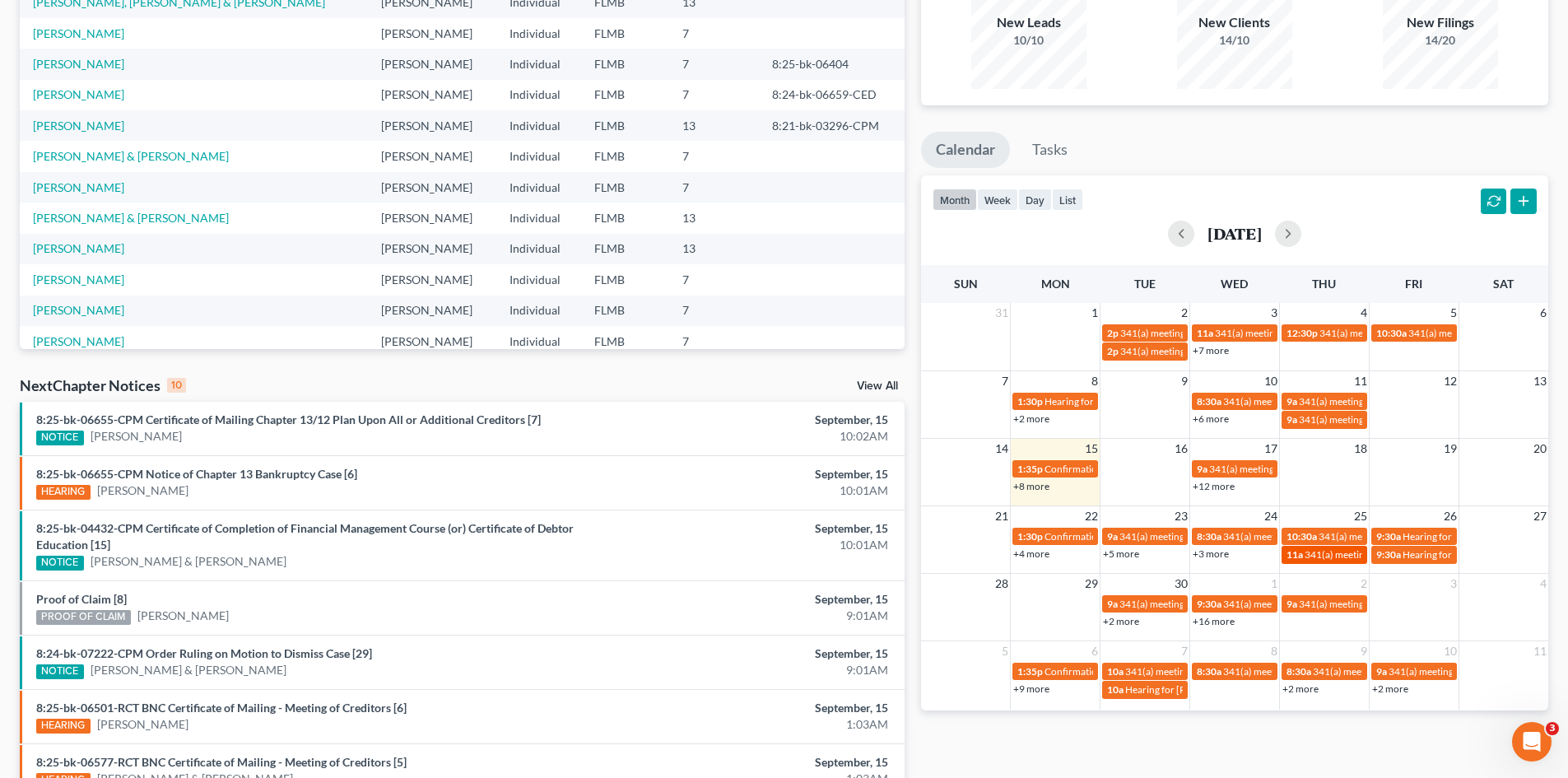
click at [1328, 555] on span "341(a) meeting for [PERSON_NAME]" at bounding box center [1384, 555] width 159 height 13
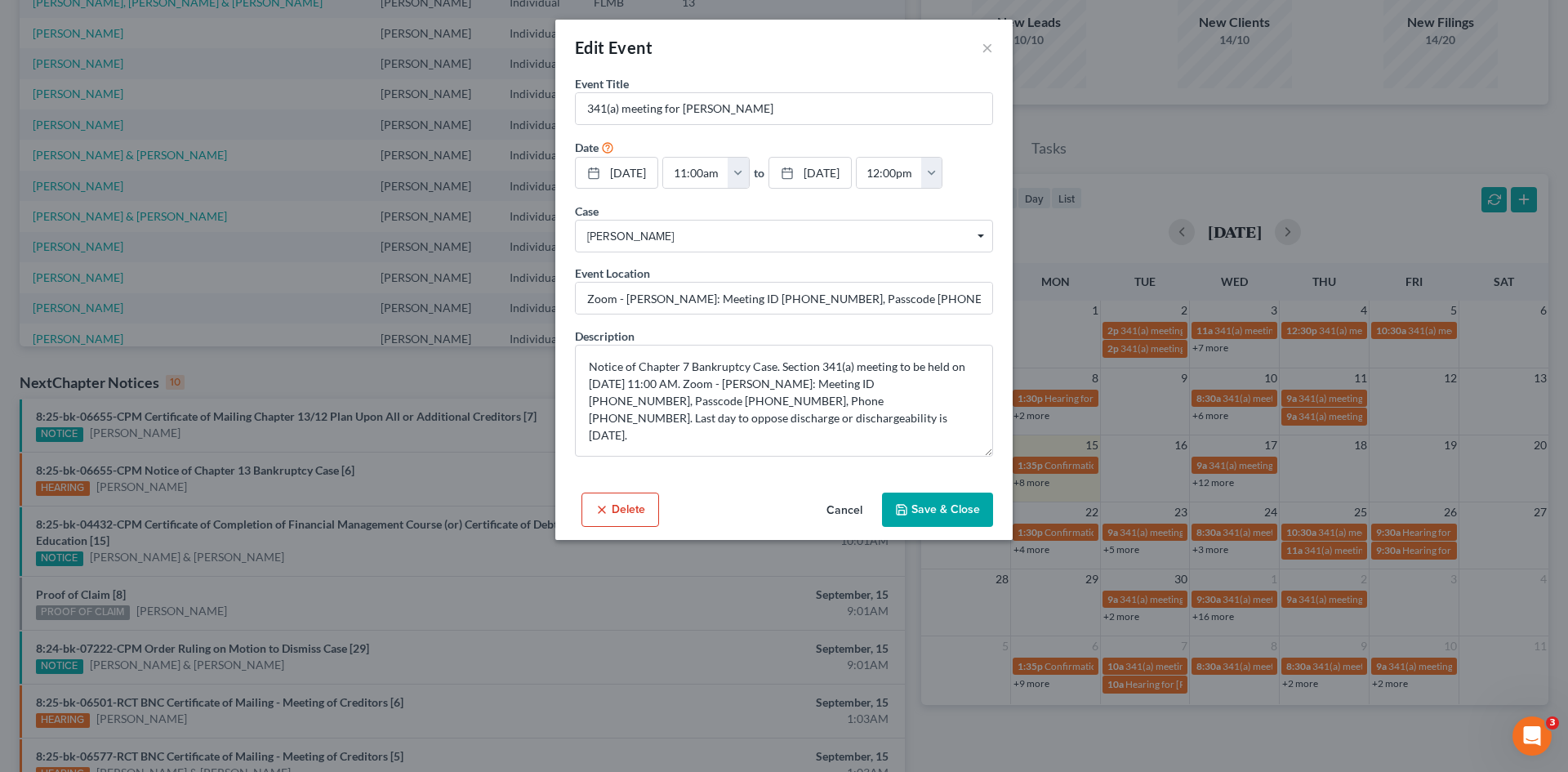
click at [981, 43] on div "Edit Event ×" at bounding box center [783, 47] width 457 height 56
click at [983, 46] on button "×" at bounding box center [987, 47] width 12 height 20
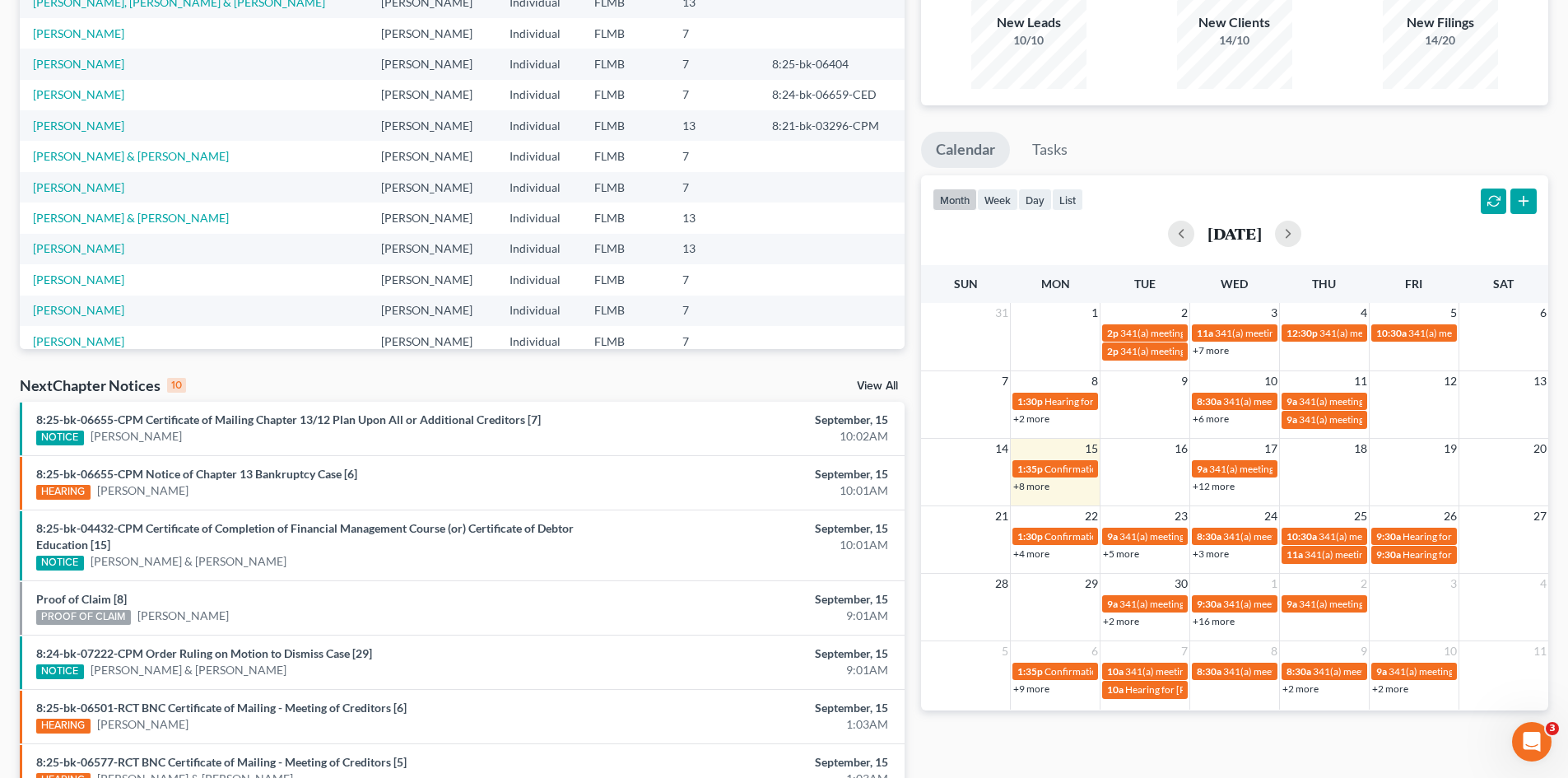
click at [1028, 694] on link "+9 more" at bounding box center [1031, 688] width 36 height 13
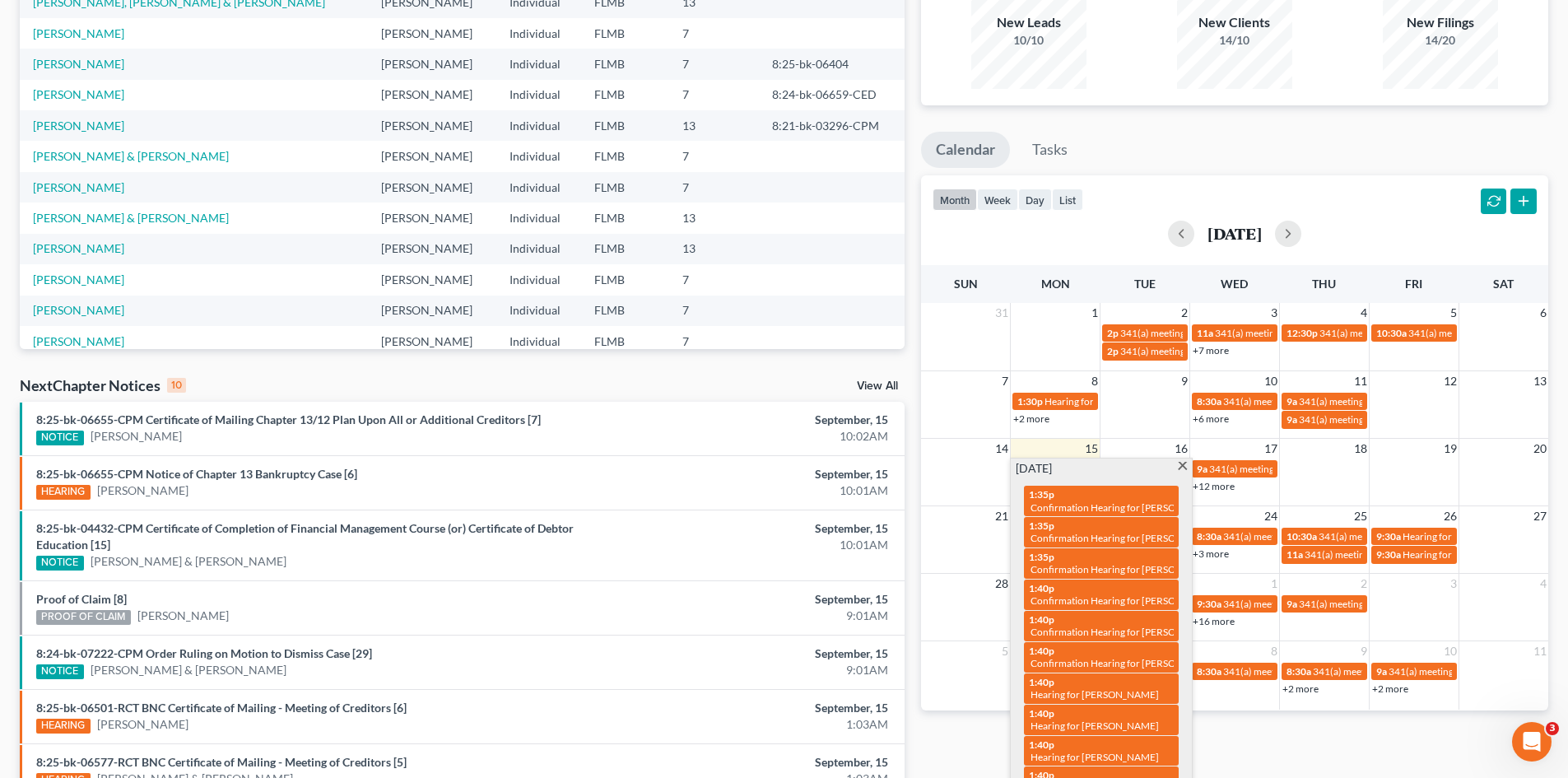
click at [1182, 465] on span at bounding box center [1182, 467] width 13 height 11
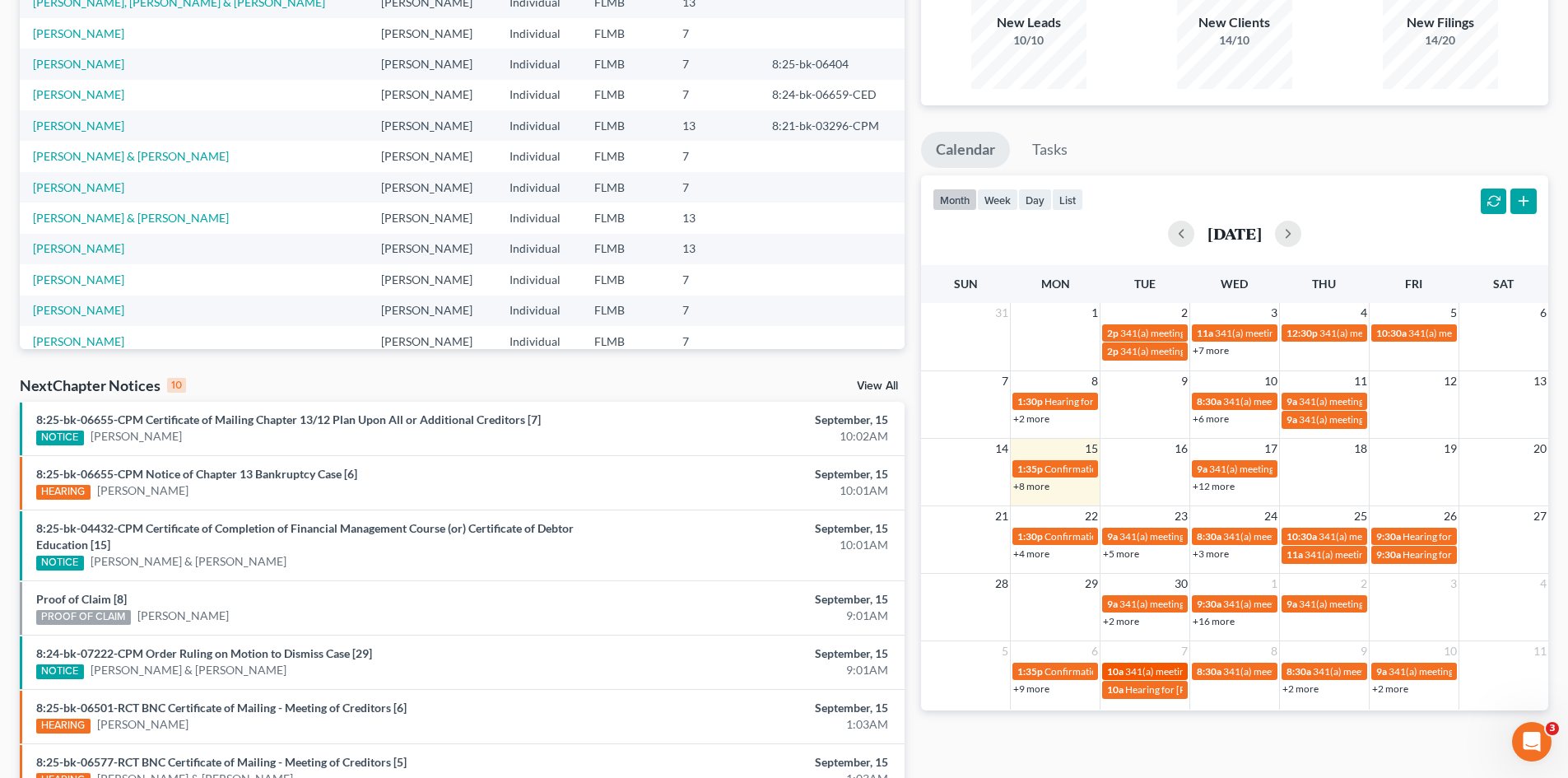
click at [1154, 668] on span "341(a) meeting for [PERSON_NAME]" at bounding box center [1205, 671] width 159 height 13
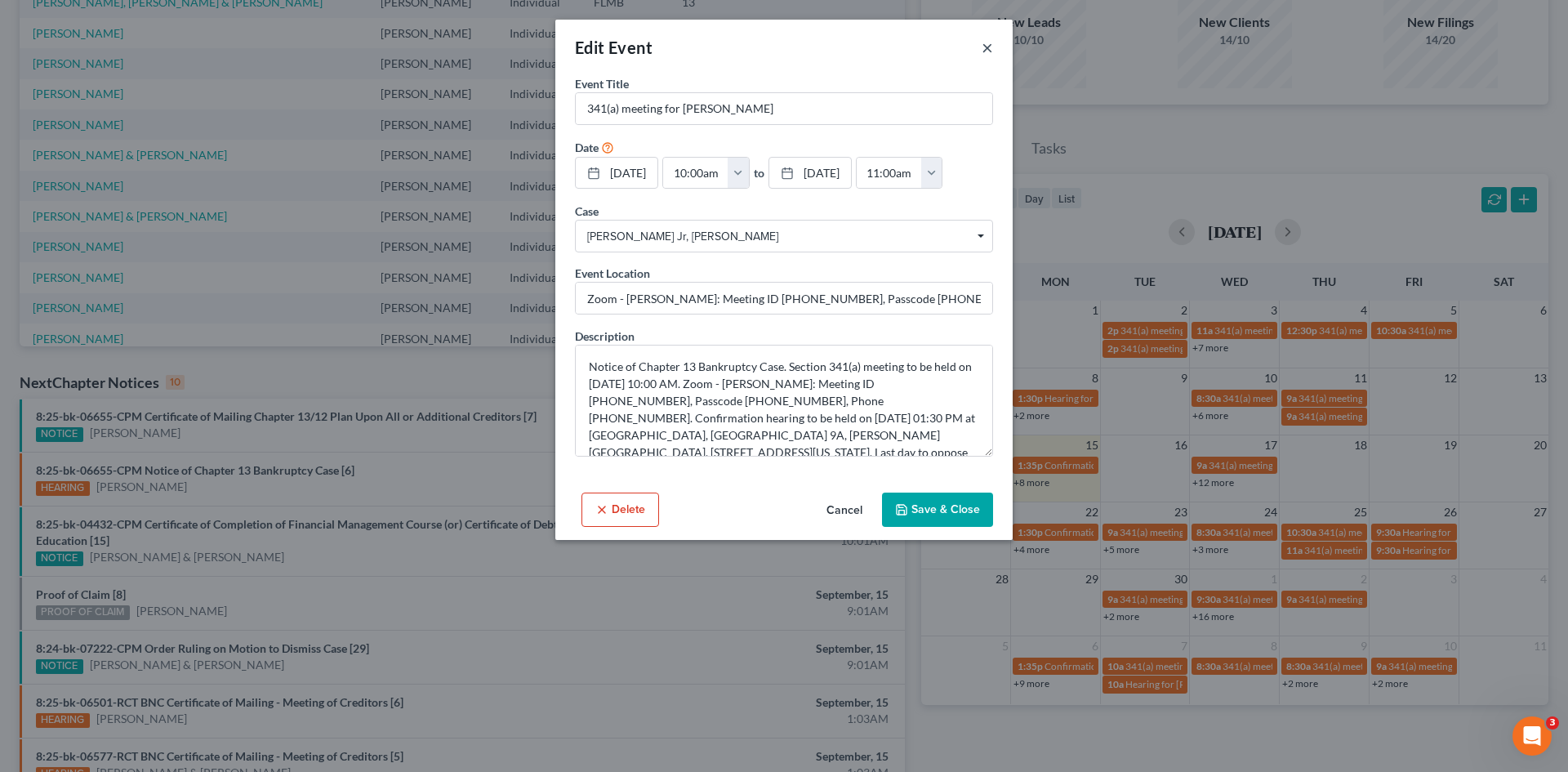
click at [986, 43] on button "×" at bounding box center [987, 47] width 12 height 20
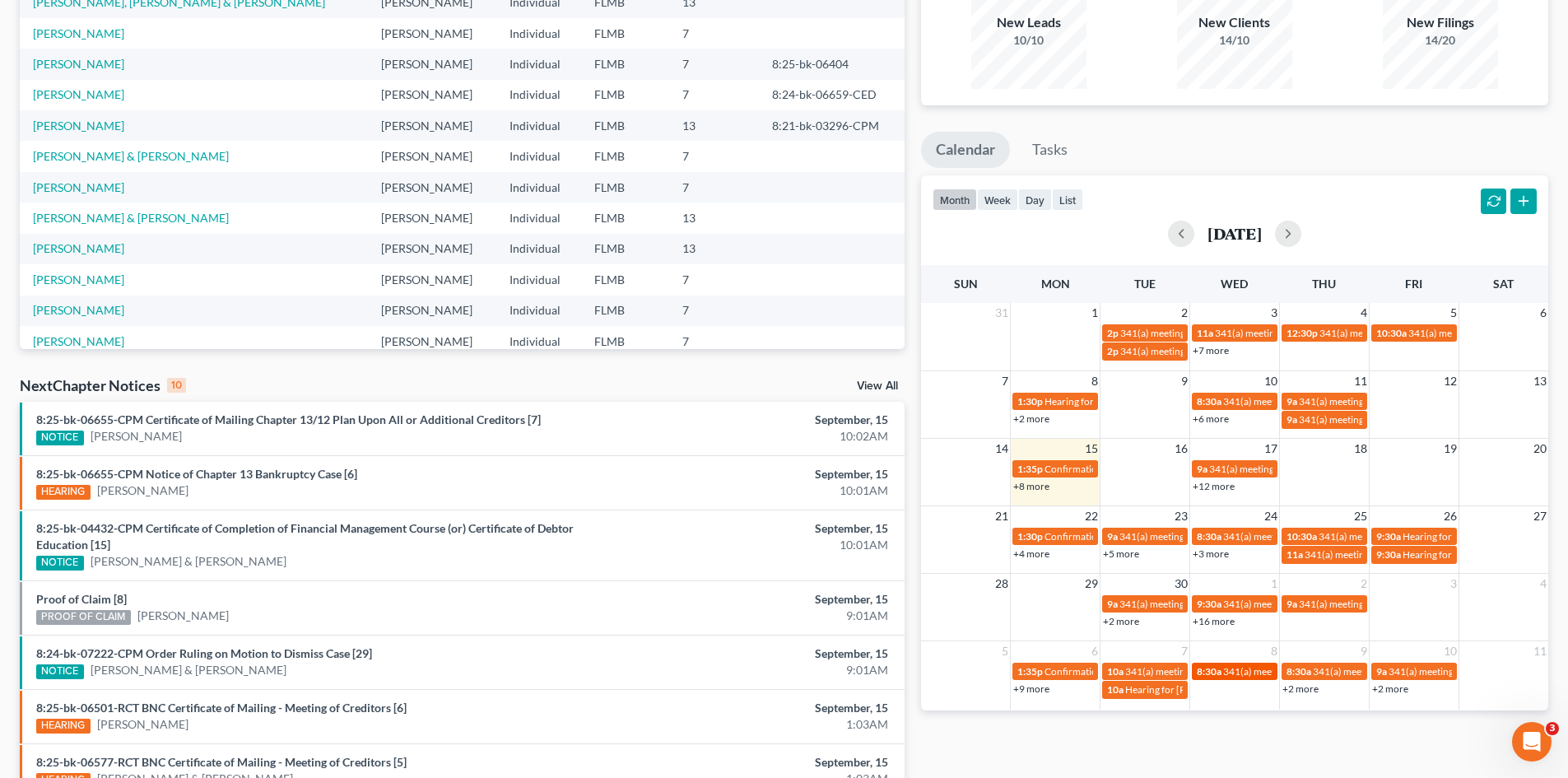
click at [1225, 667] on span "341(a) meeting for [PERSON_NAME]" at bounding box center [1303, 671] width 159 height 13
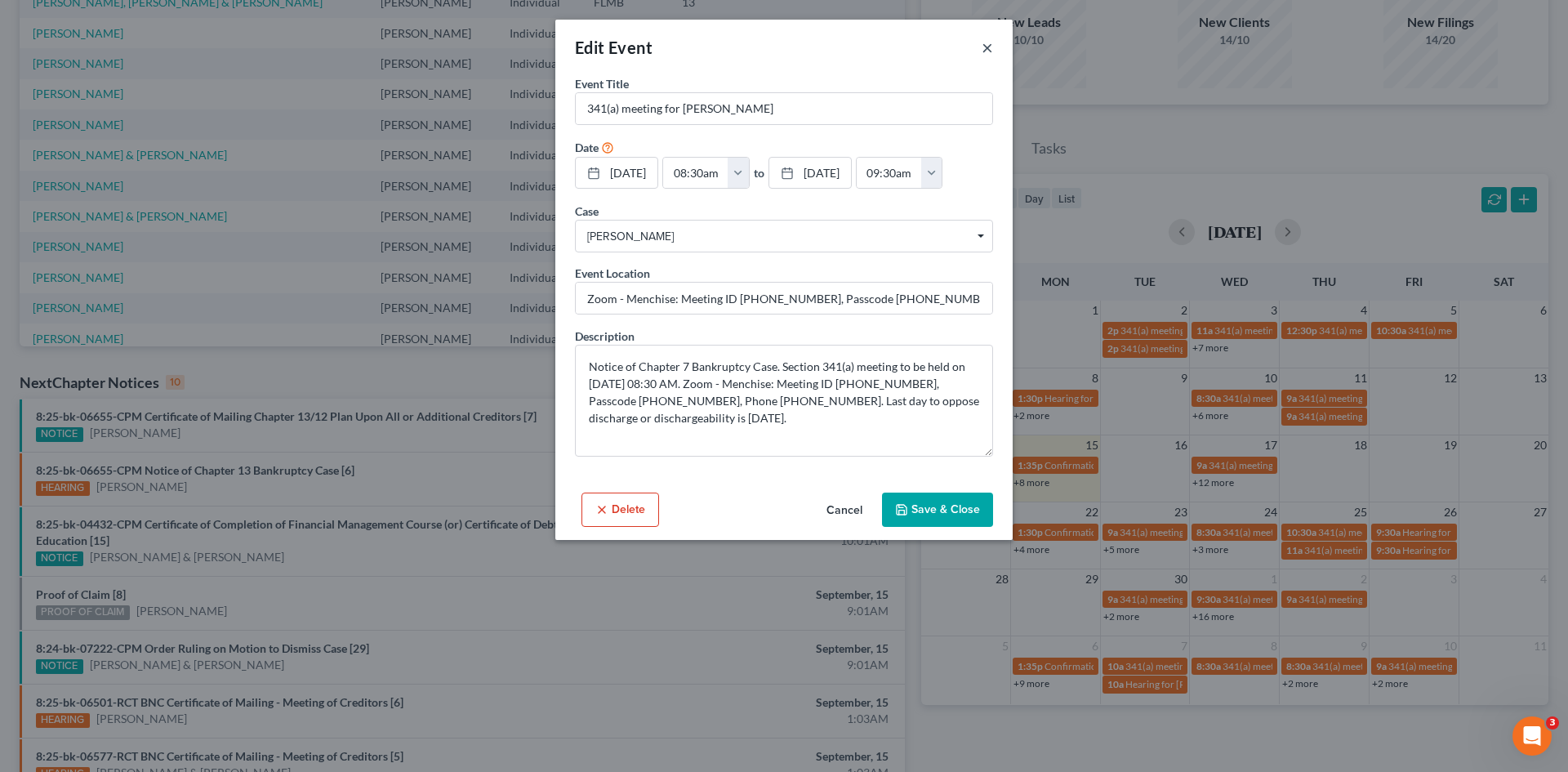
click at [986, 51] on button "×" at bounding box center [987, 47] width 12 height 20
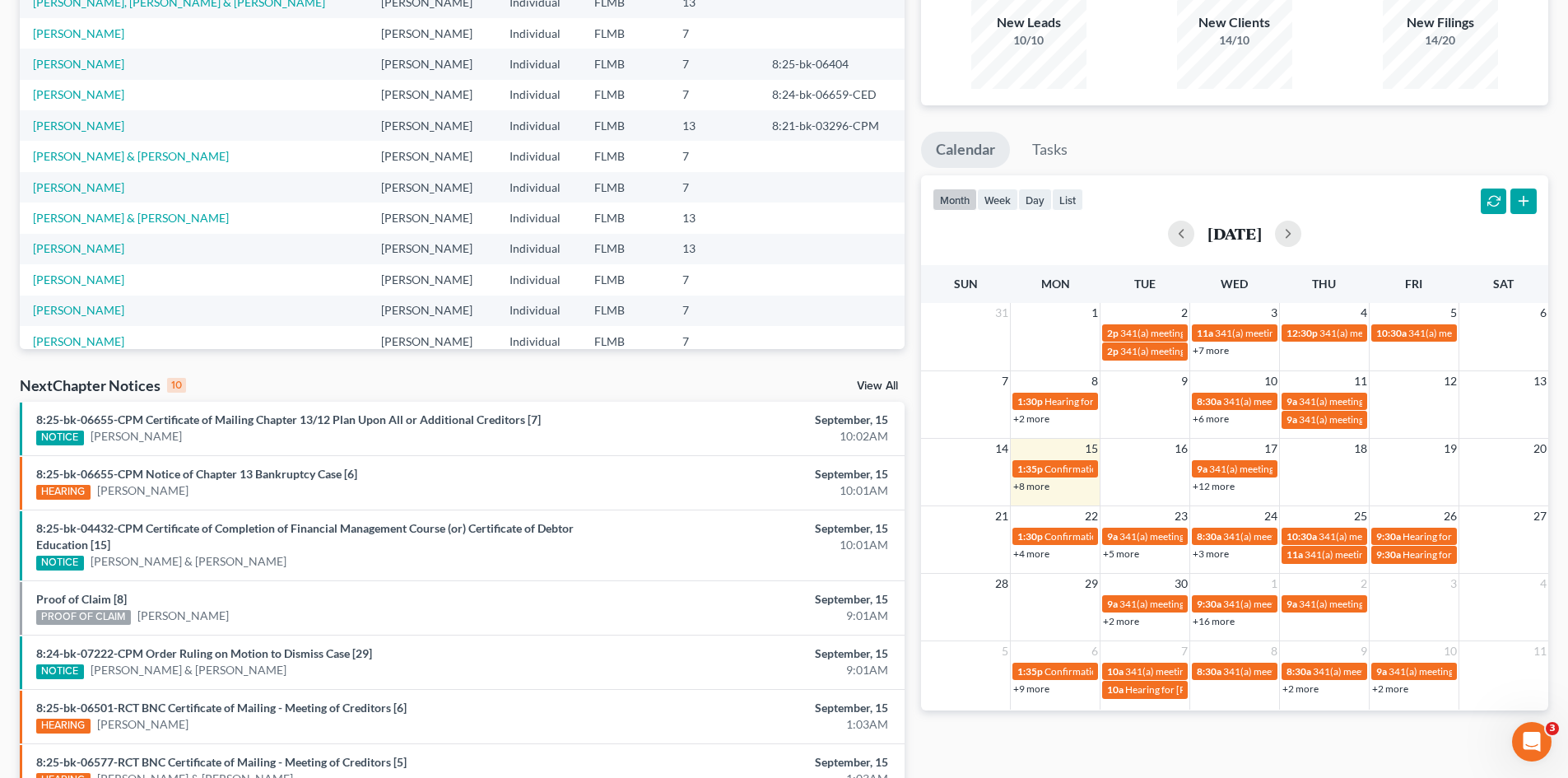
click at [1300, 685] on link "+2 more" at bounding box center [1300, 688] width 36 height 13
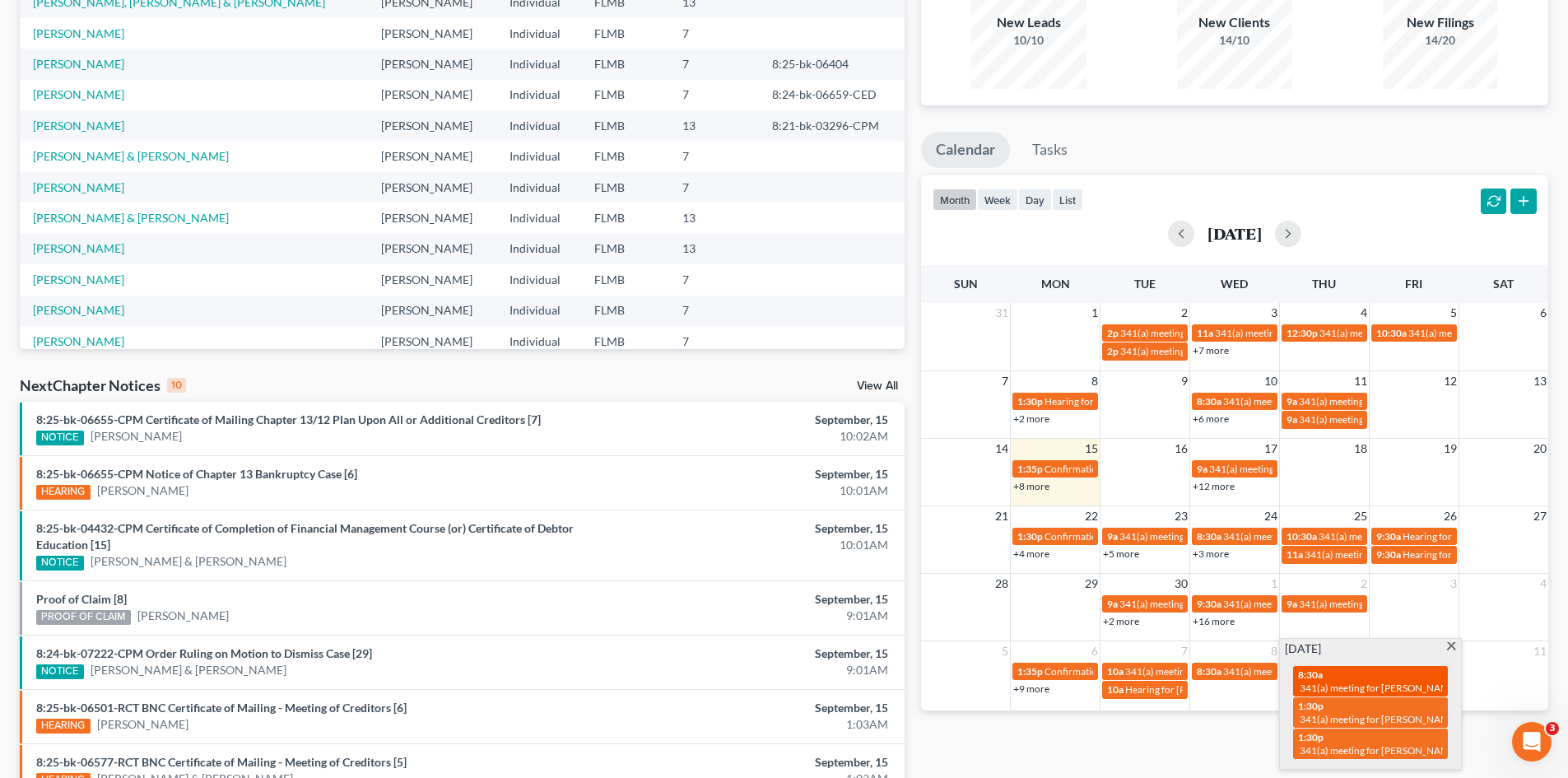
click at [1364, 683] on span "341(a) meeting for [PERSON_NAME] & [PERSON_NAME]" at bounding box center [1422, 688] width 246 height 13
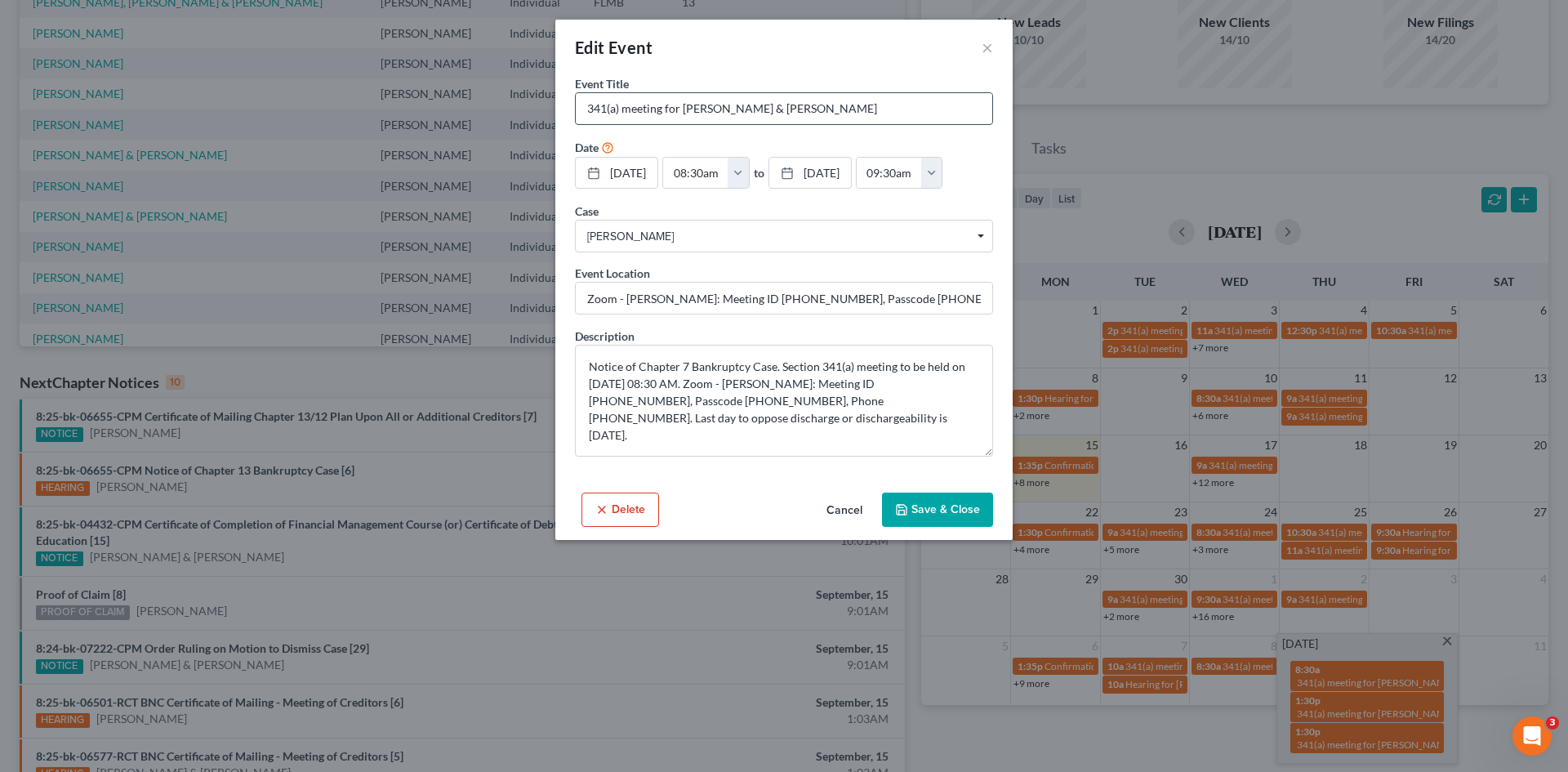
drag, startPoint x: 681, startPoint y: 108, endPoint x: 940, endPoint y: 123, distance: 259.4
click at [940, 123] on input "341(a) meeting for [PERSON_NAME] & [PERSON_NAME]" at bounding box center [784, 108] width 416 height 31
click at [868, 114] on input "341(a) meeting for [PERSON_NAME] & [PERSON_NAME]" at bounding box center [784, 108] width 416 height 31
drag, startPoint x: 884, startPoint y: 104, endPoint x: 685, endPoint y: 108, distance: 199.0
click at [685, 108] on input "341(a) meeting for [PERSON_NAME] & [PERSON_NAME]" at bounding box center [784, 108] width 416 height 31
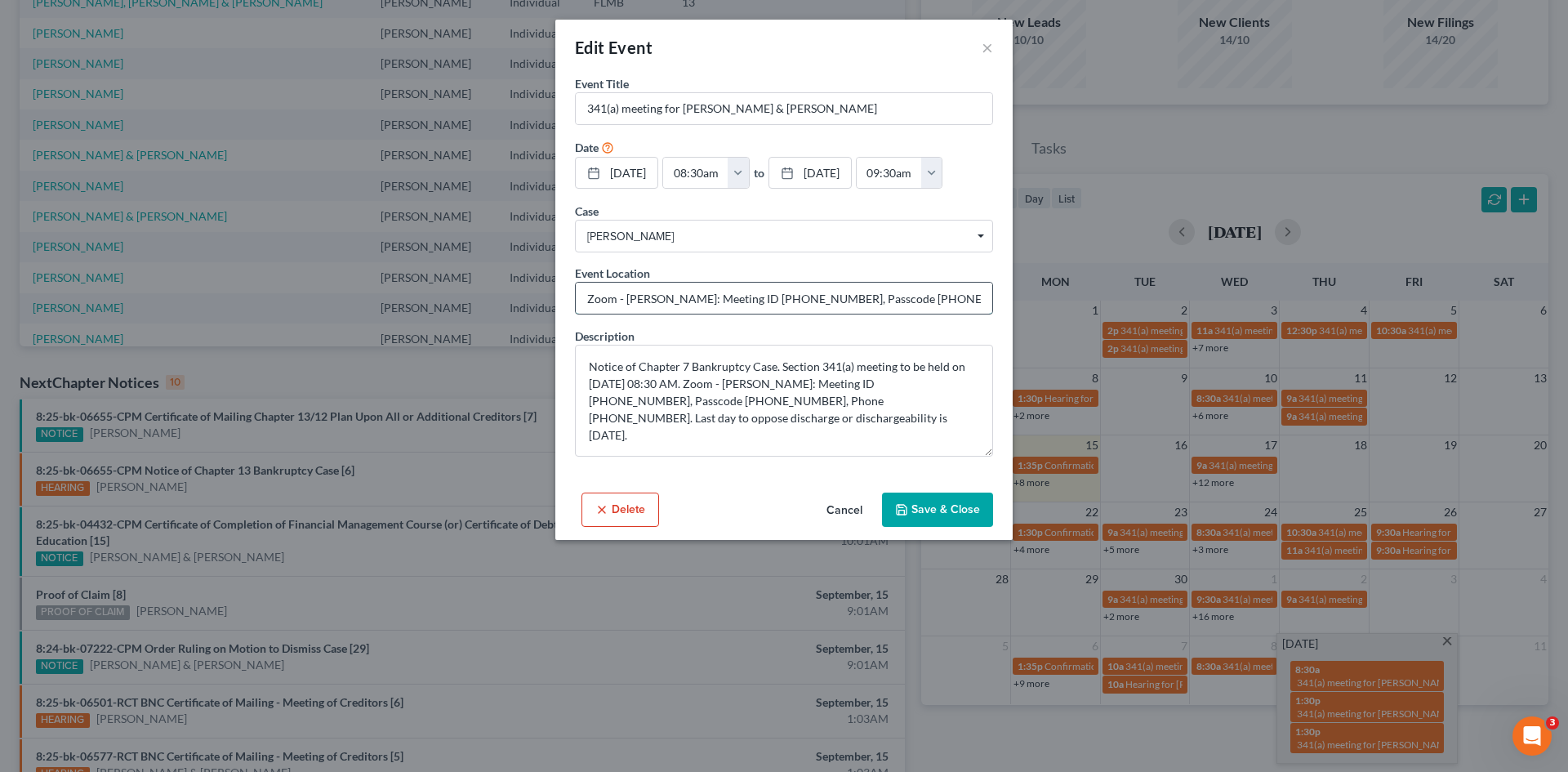
drag, startPoint x: 580, startPoint y: 302, endPoint x: 928, endPoint y: 291, distance: 348.2
click at [928, 291] on input "Zoom - Meininger: Meeting ID 879 517 5214, Passcode 3712980211, Phone 813-586-4…" at bounding box center [784, 298] width 416 height 31
click at [988, 53] on button "×" at bounding box center [987, 47] width 12 height 20
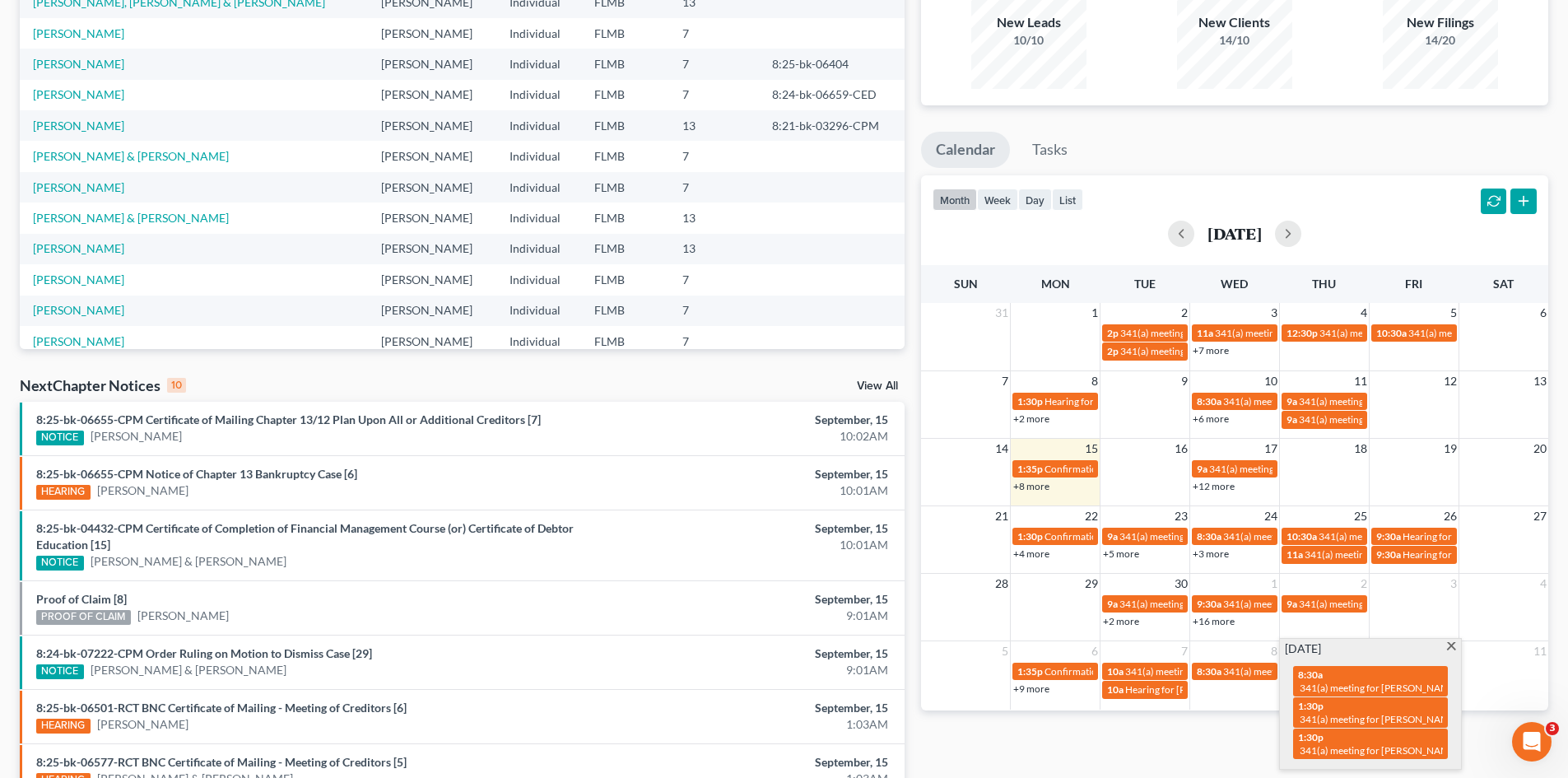
click at [1450, 649] on span at bounding box center [1452, 647] width 13 height 11
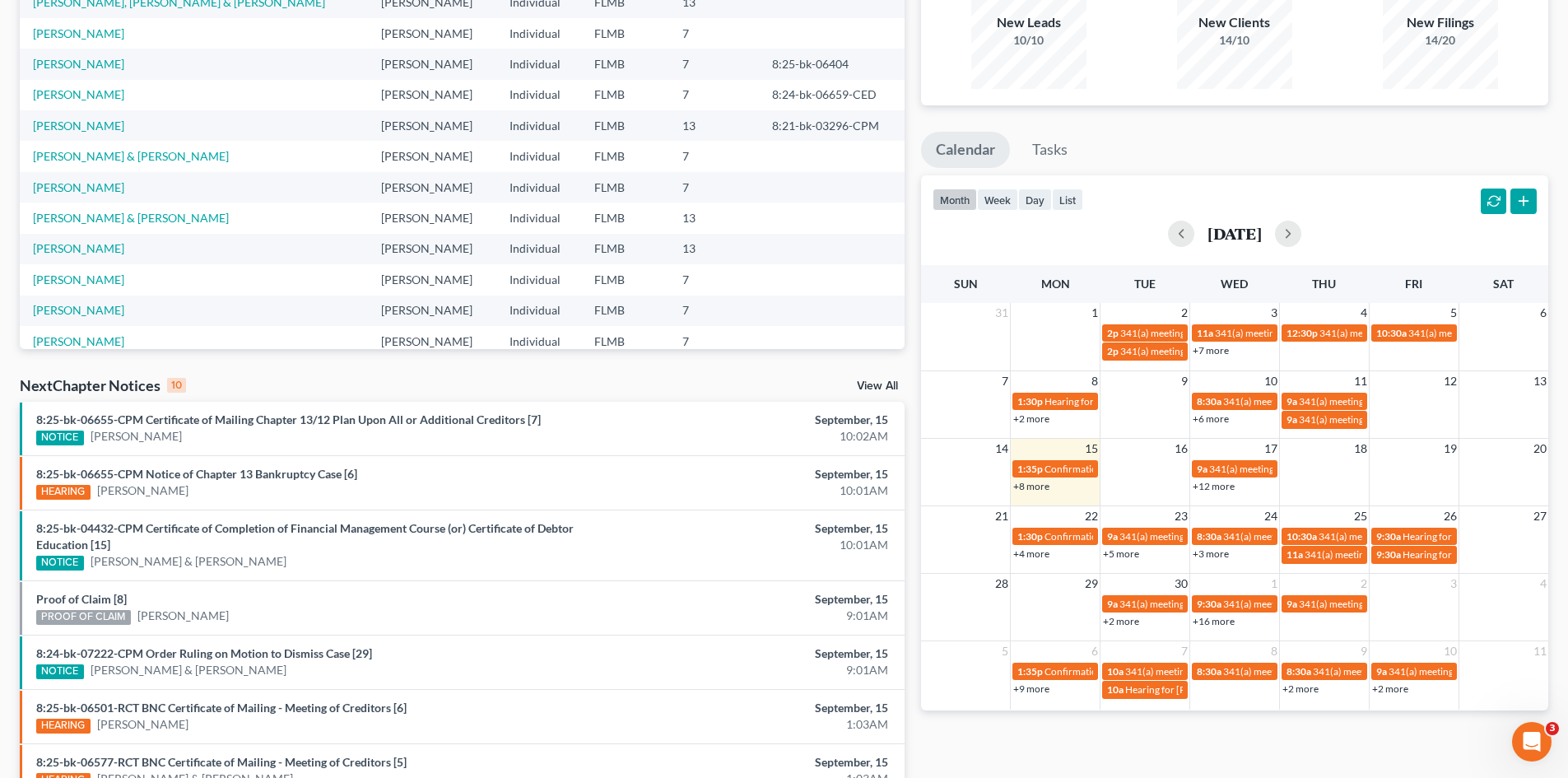
click at [1401, 687] on link "+2 more" at bounding box center [1390, 688] width 36 height 13
click at [1301, 232] on button "button" at bounding box center [1289, 234] width 27 height 27
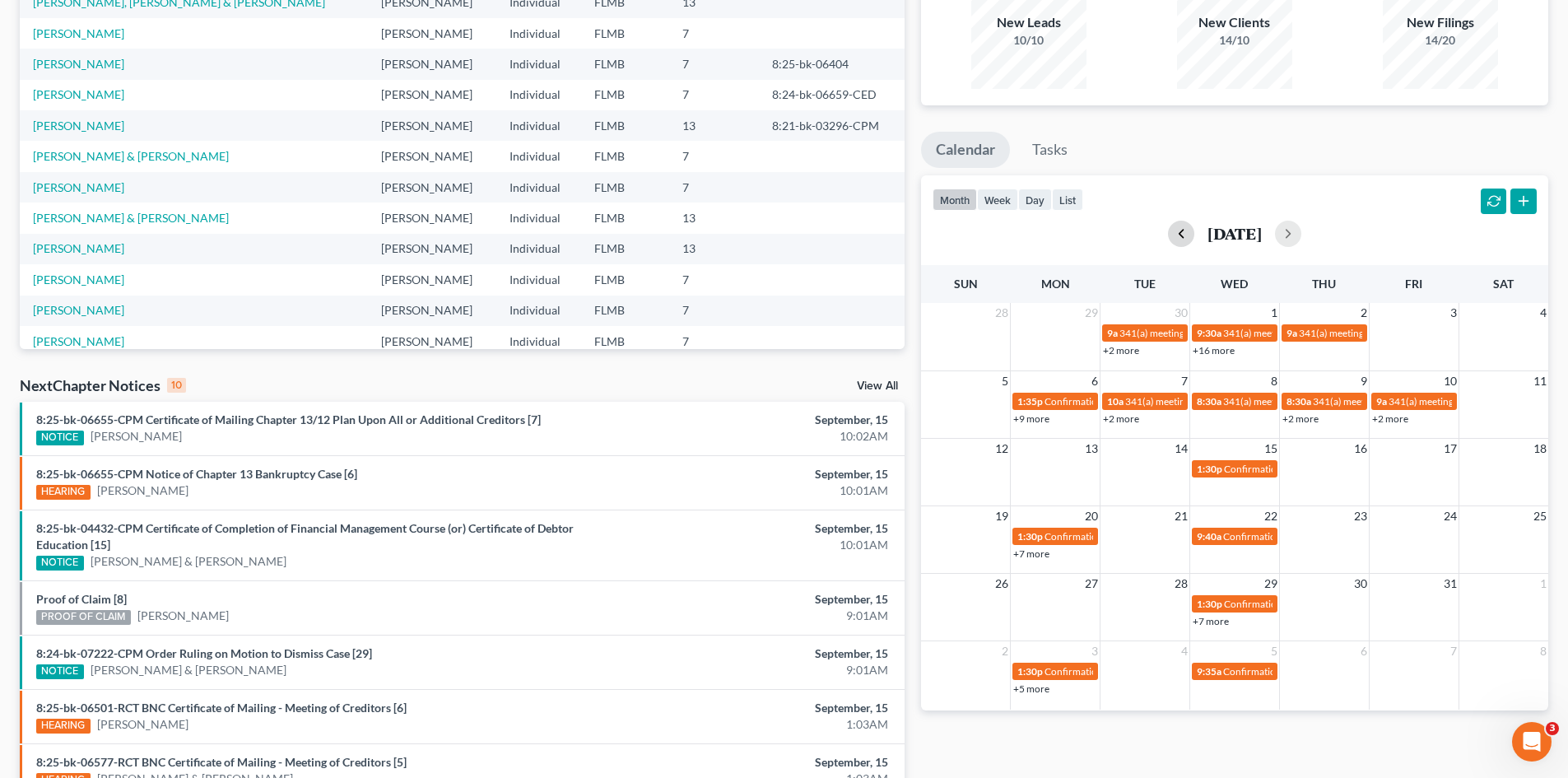
click at [1168, 238] on button "button" at bounding box center [1182, 234] width 27 height 27
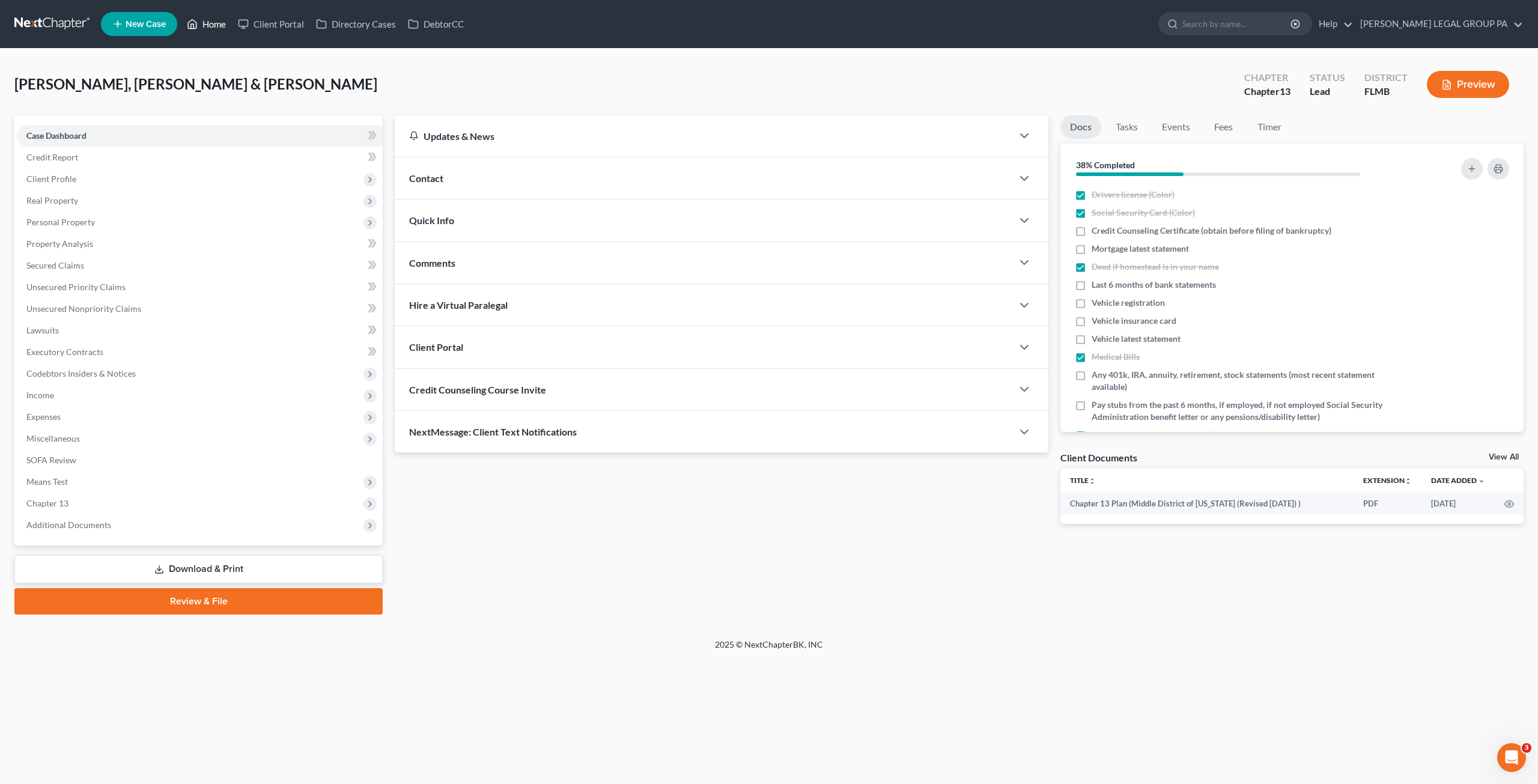
click at [210, 20] on link "Home" at bounding box center [206, 24] width 51 height 21
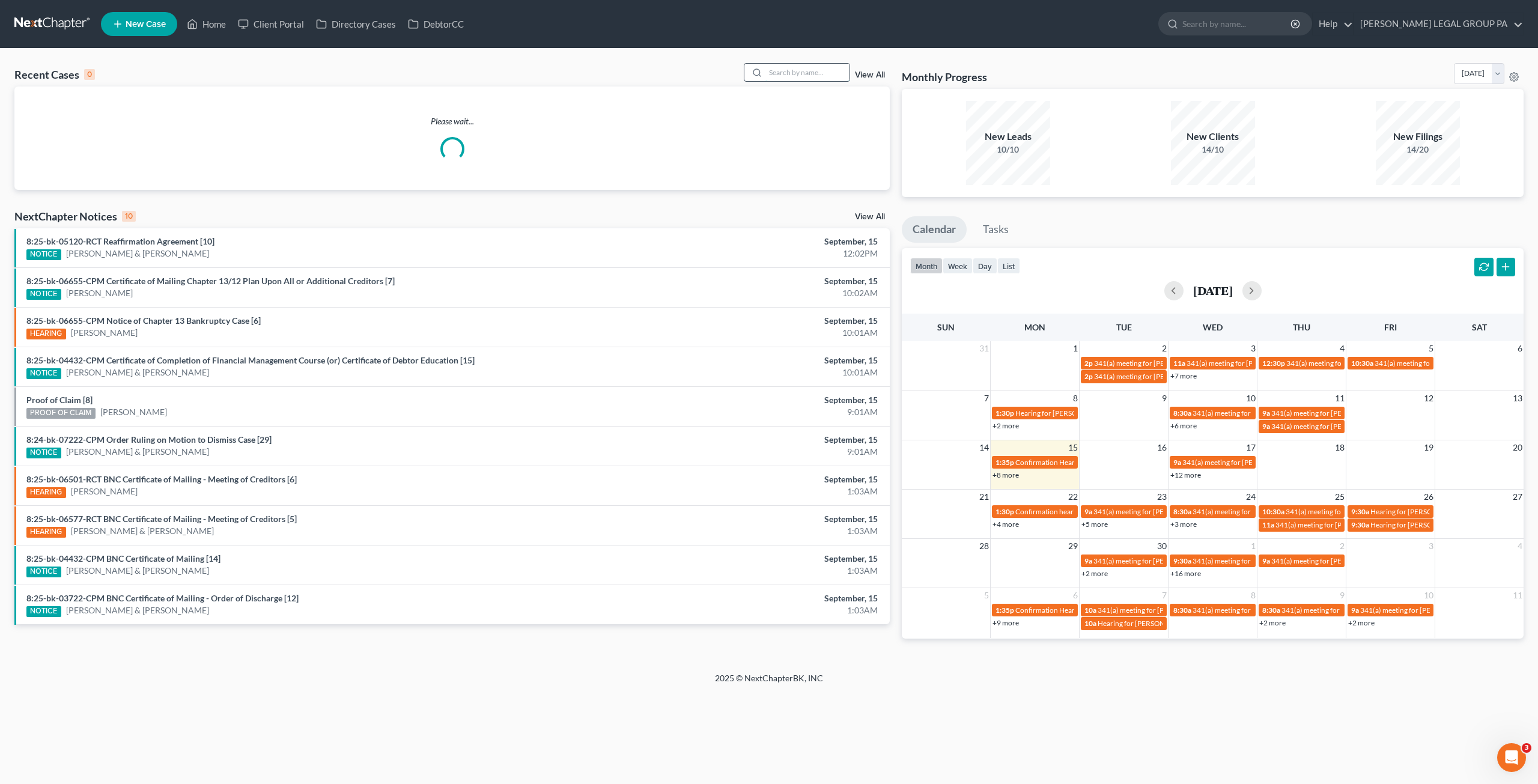
click at [773, 71] on input "search" at bounding box center [807, 72] width 84 height 18
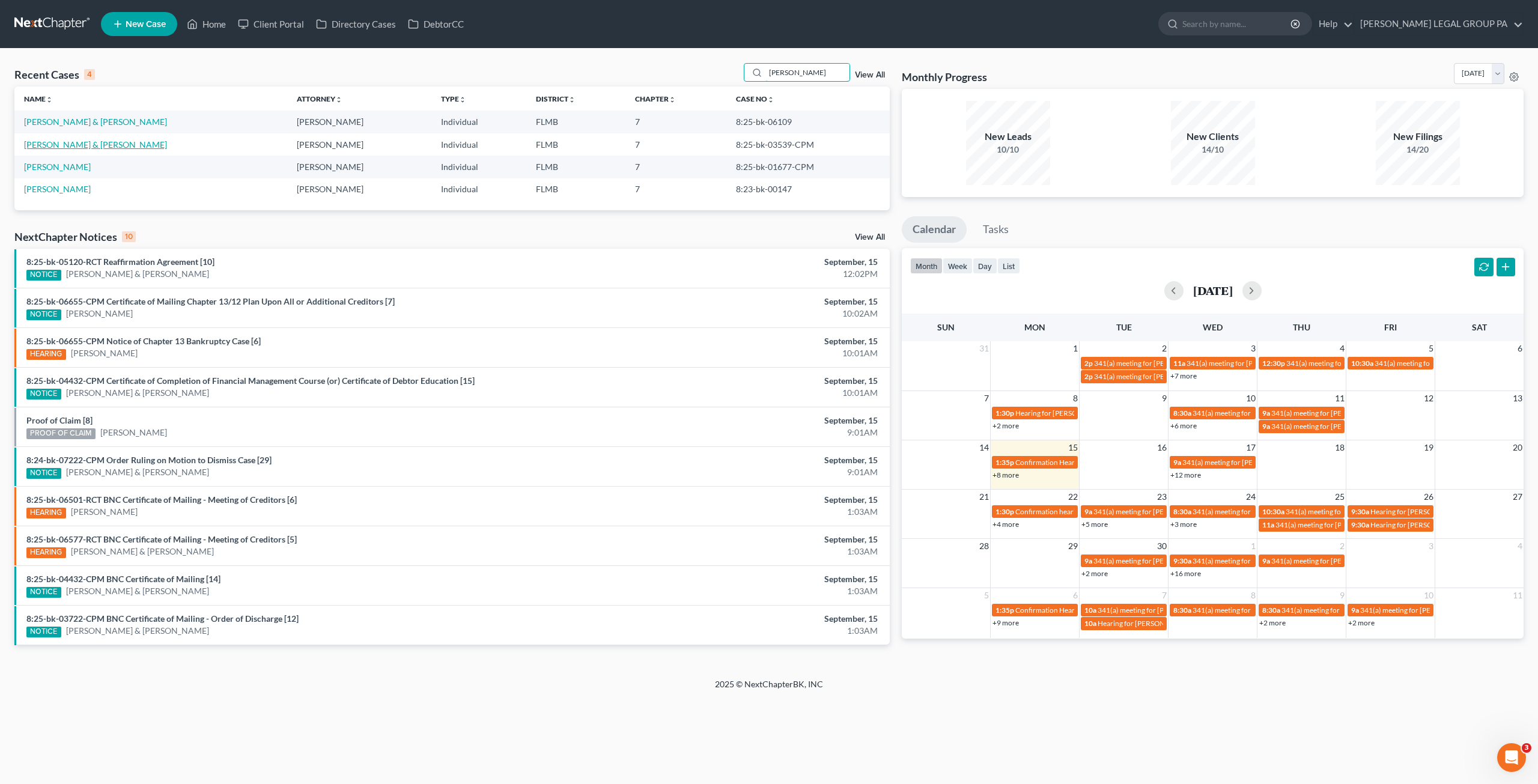
type input "[PERSON_NAME]"
click at [80, 148] on link "[PERSON_NAME] & [PERSON_NAME]" at bounding box center [95, 144] width 143 height 10
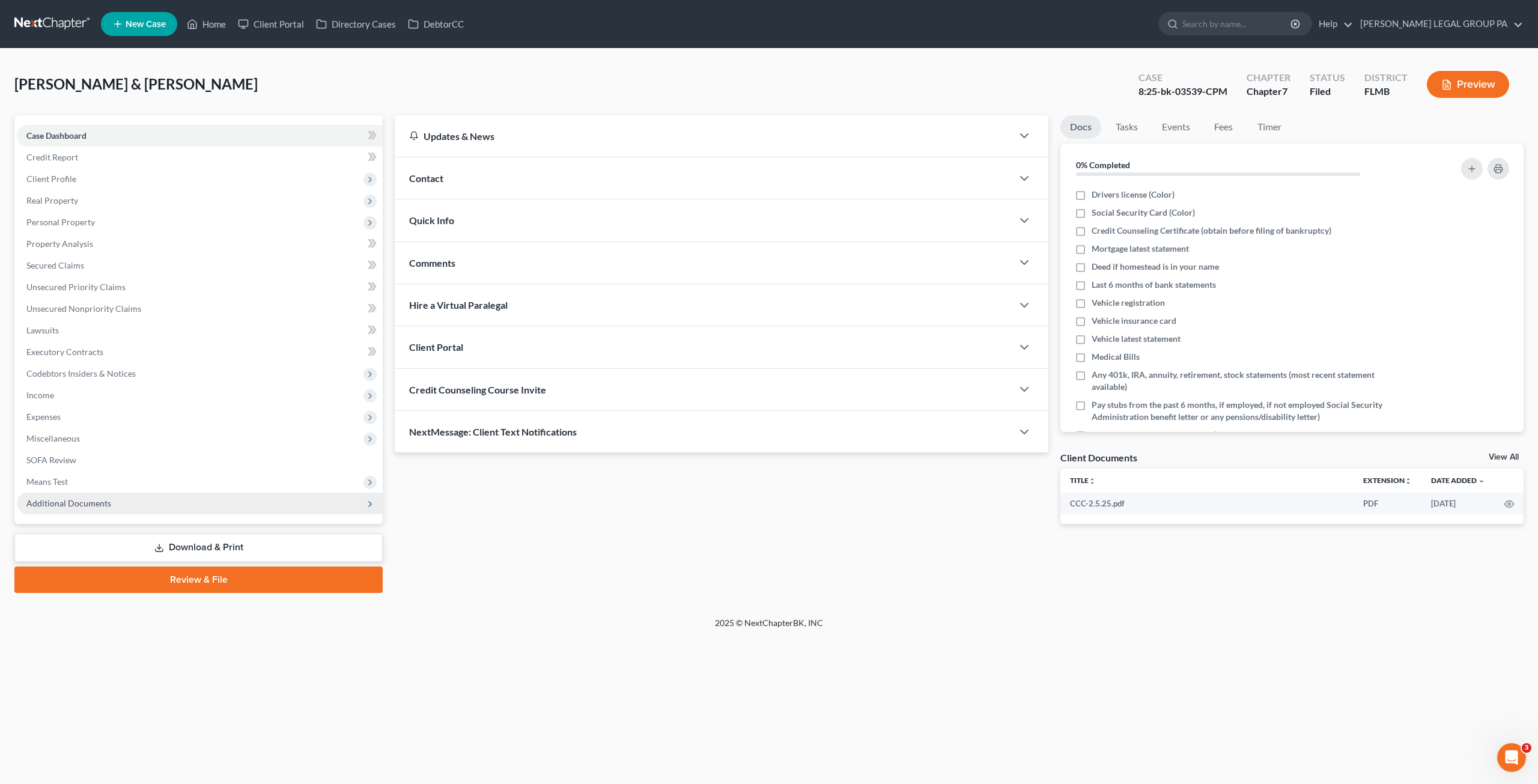
click at [65, 498] on span "Additional Documents" at bounding box center [68, 503] width 85 height 10
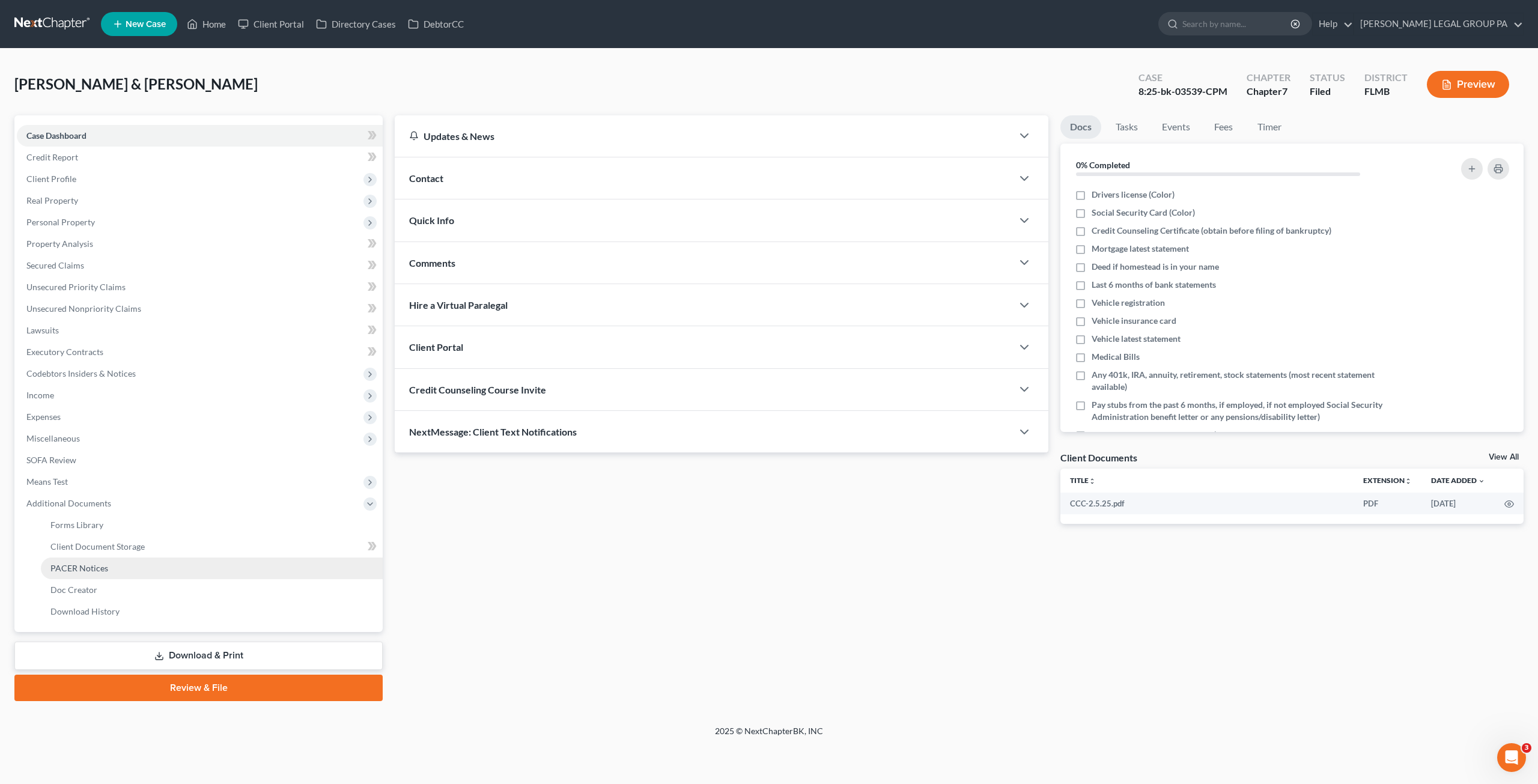
click at [84, 567] on span "PACER Notices" at bounding box center [79, 567] width 58 height 10
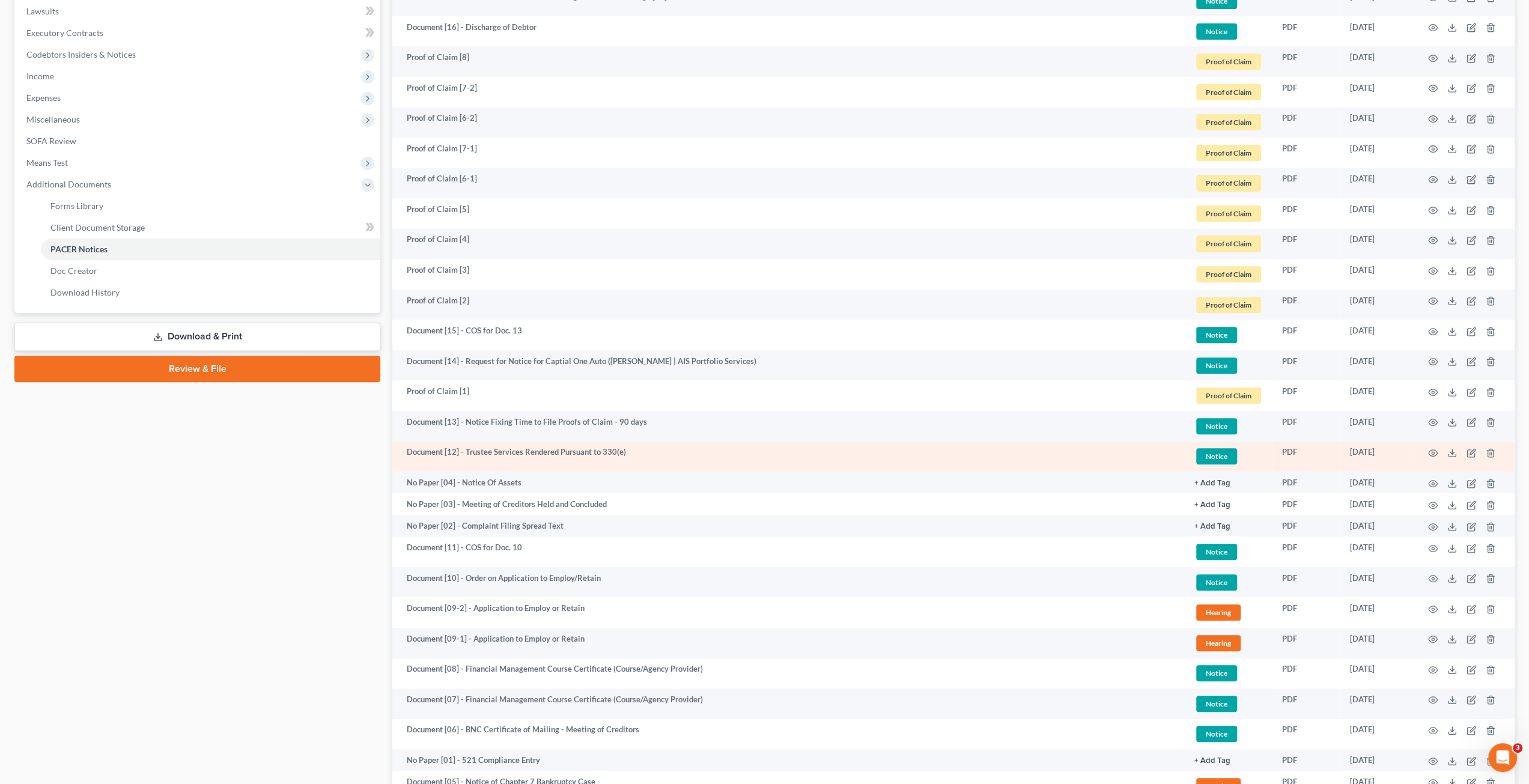
scroll to position [300, 0]
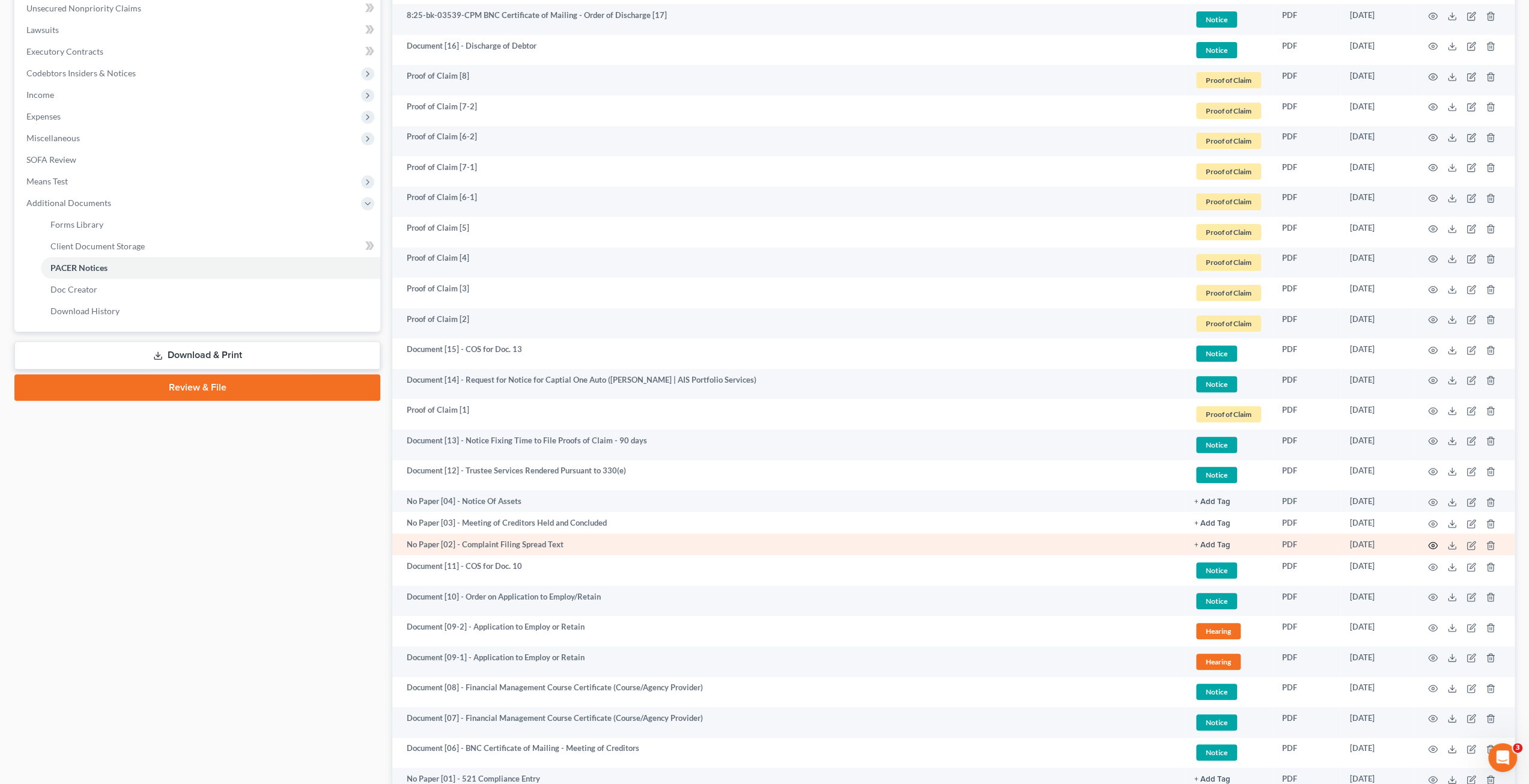
click at [1430, 545] on icon "button" at bounding box center [1433, 545] width 10 height 10
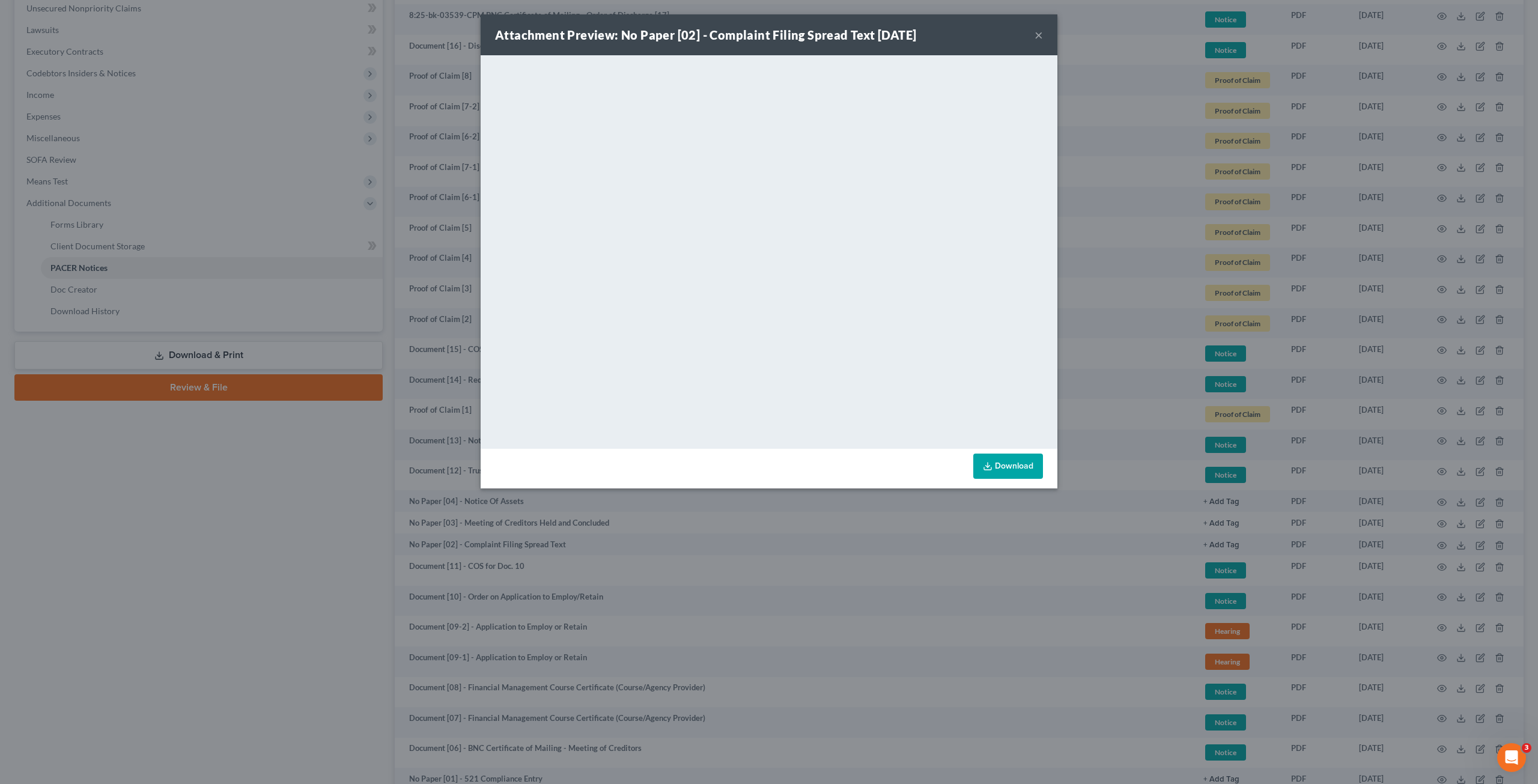
click at [1033, 34] on div "Attachment Preview: No Paper [02] - Complaint Filing Spread Text [DATE] ×" at bounding box center [769, 35] width 577 height 41
click at [1038, 37] on button "×" at bounding box center [1039, 35] width 9 height 15
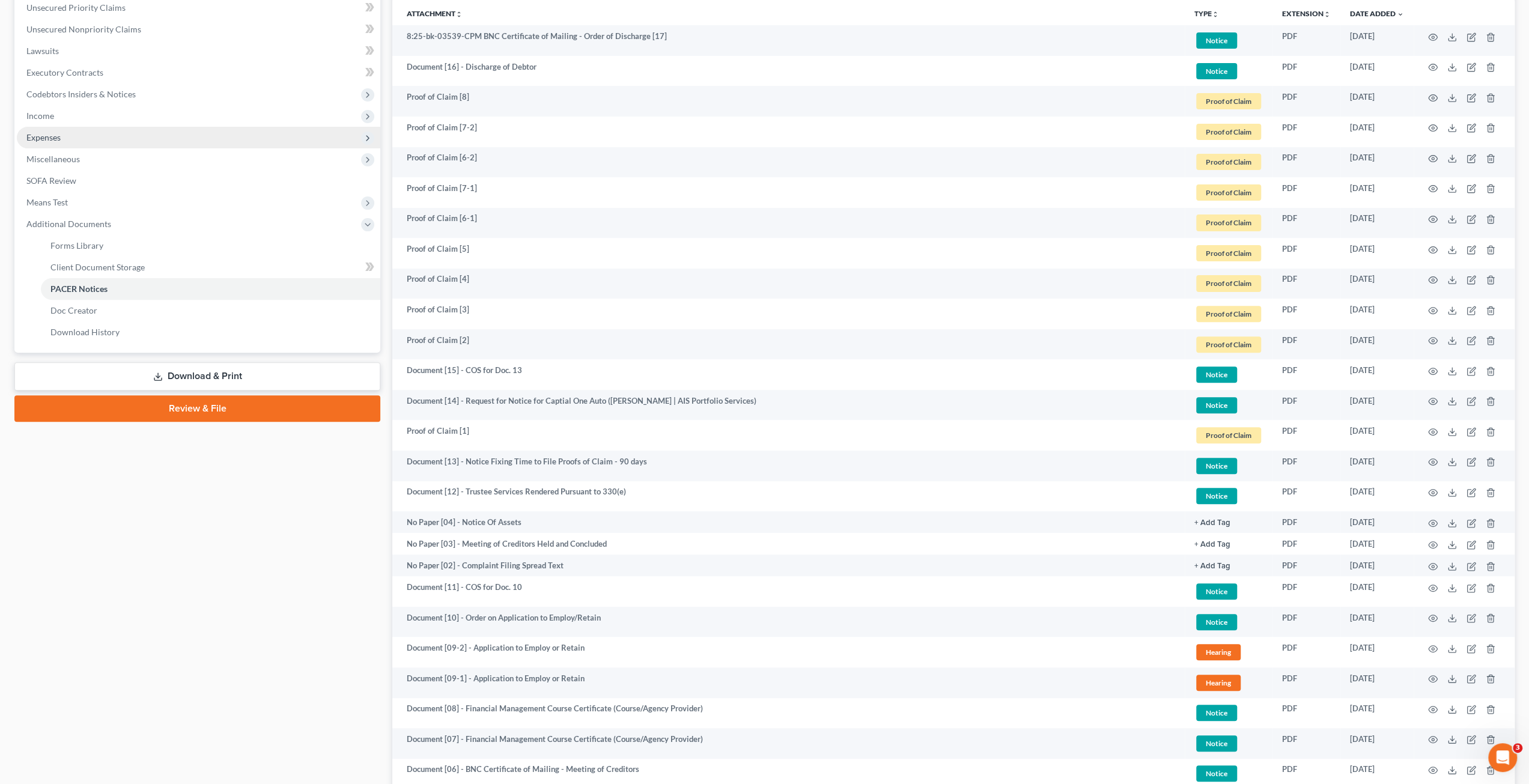
scroll to position [0, 0]
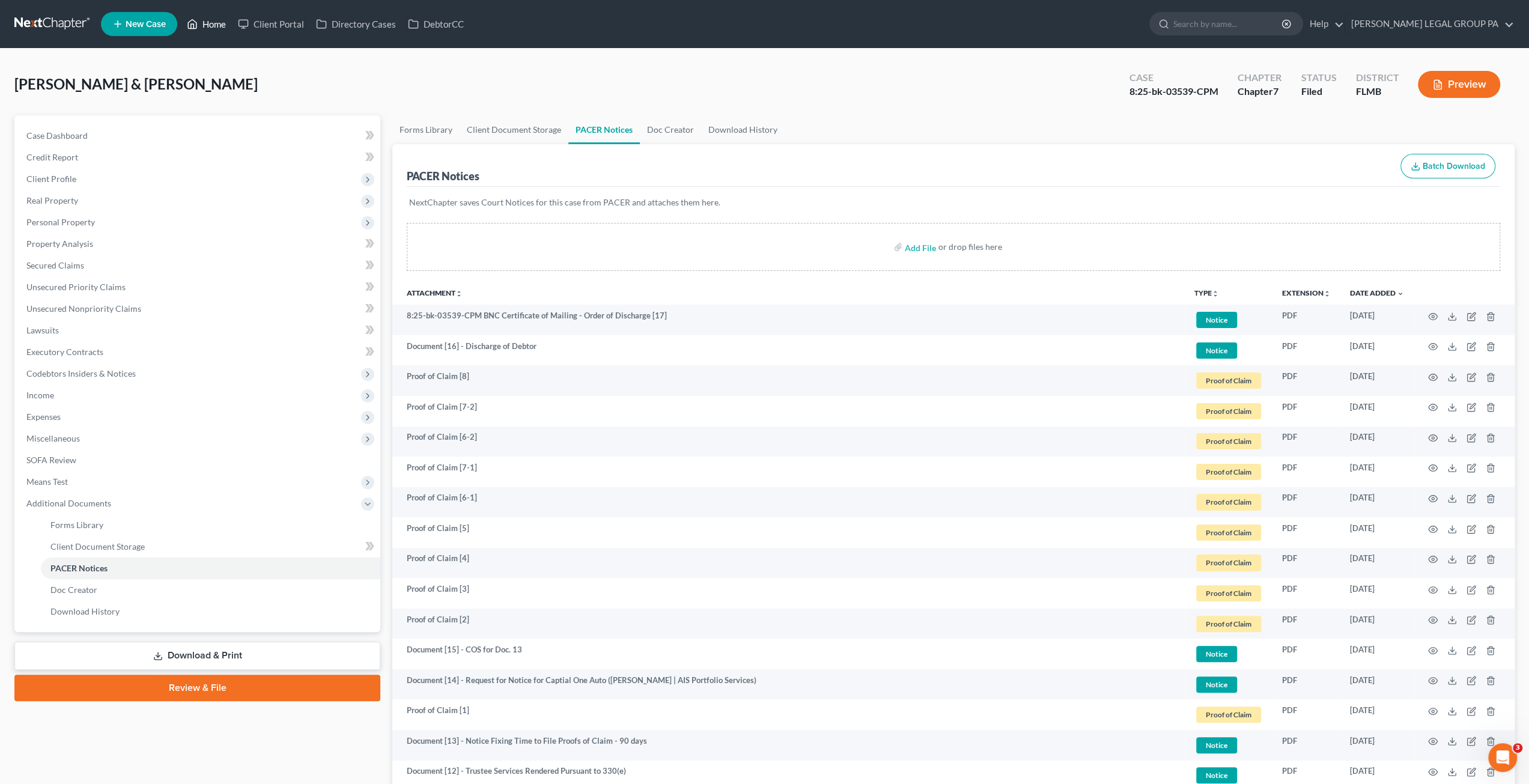
click at [214, 26] on link "Home" at bounding box center [206, 24] width 51 height 21
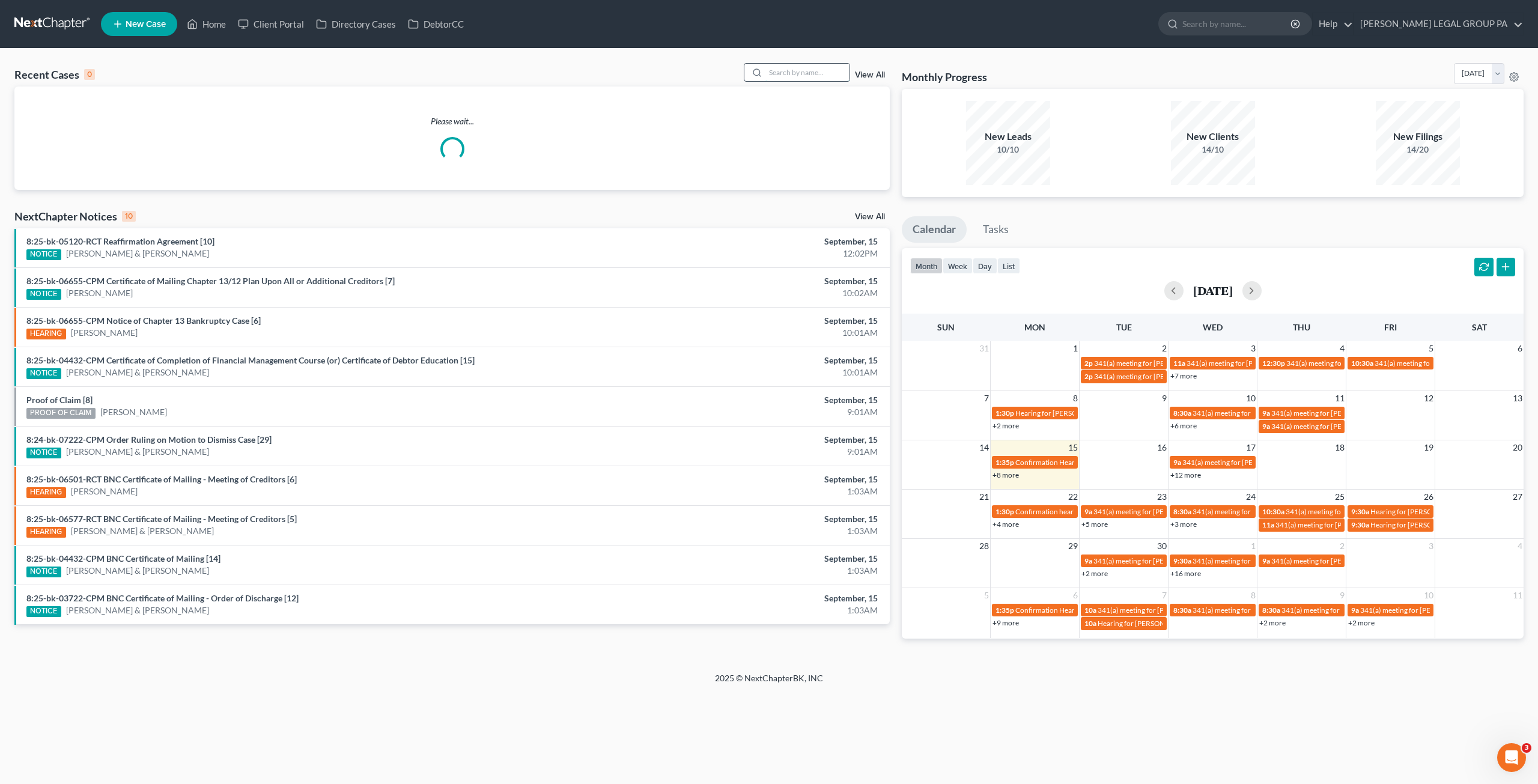
click at [821, 67] on input "search" at bounding box center [807, 72] width 84 height 18
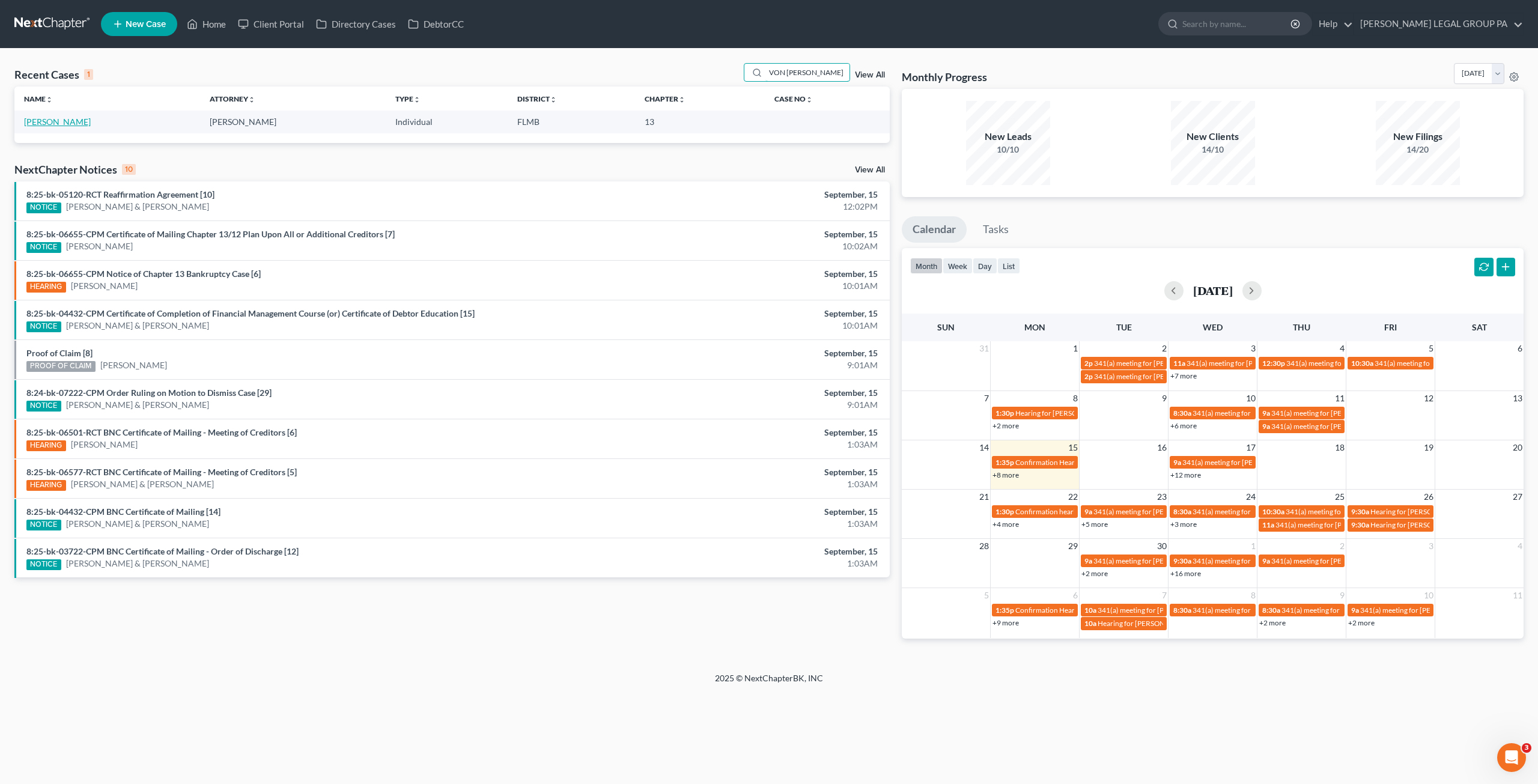
type input "VON [PERSON_NAME]"
click at [54, 122] on link "[PERSON_NAME]" at bounding box center [57, 121] width 67 height 10
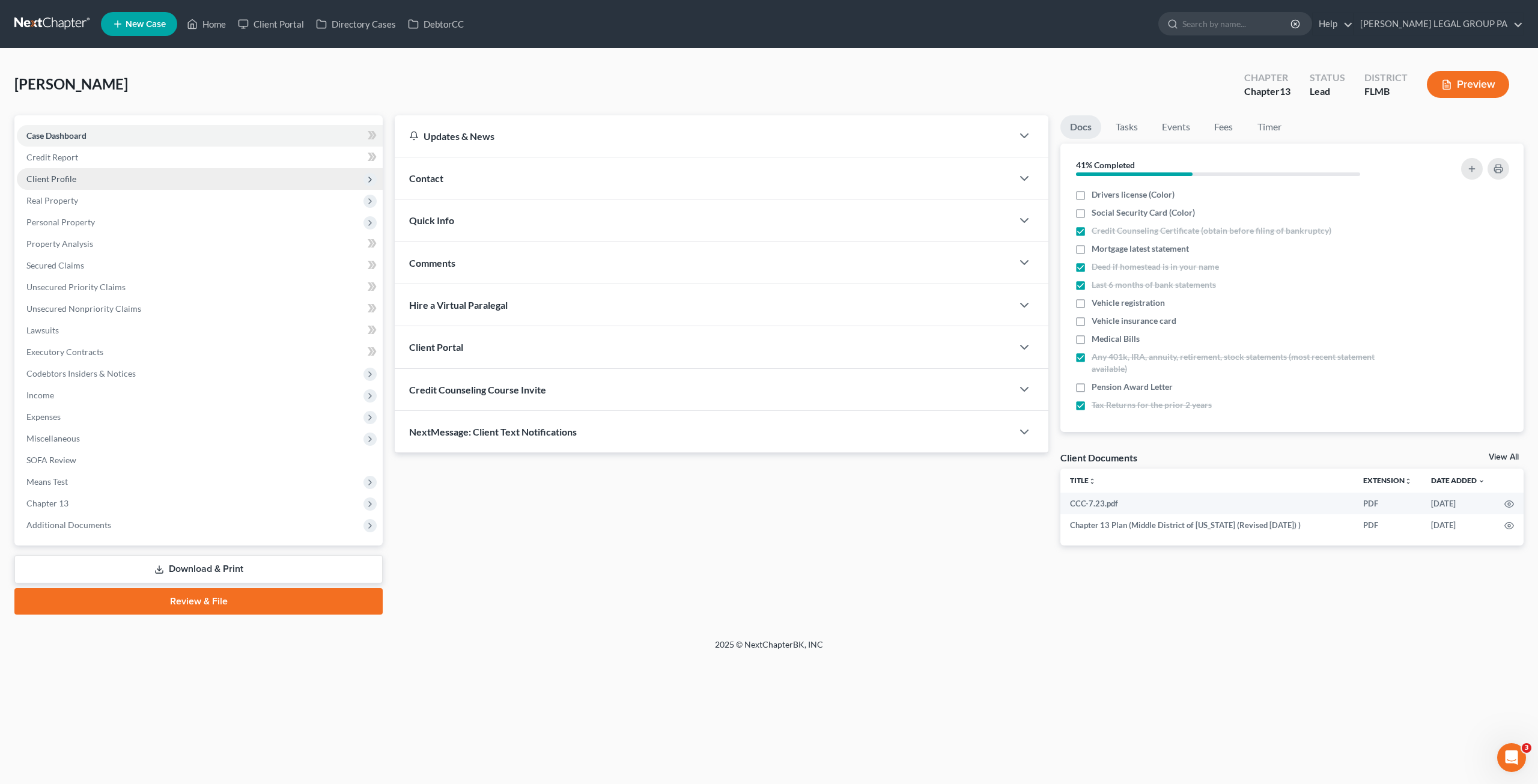
click at [74, 174] on span "Client Profile" at bounding box center [51, 179] width 50 height 10
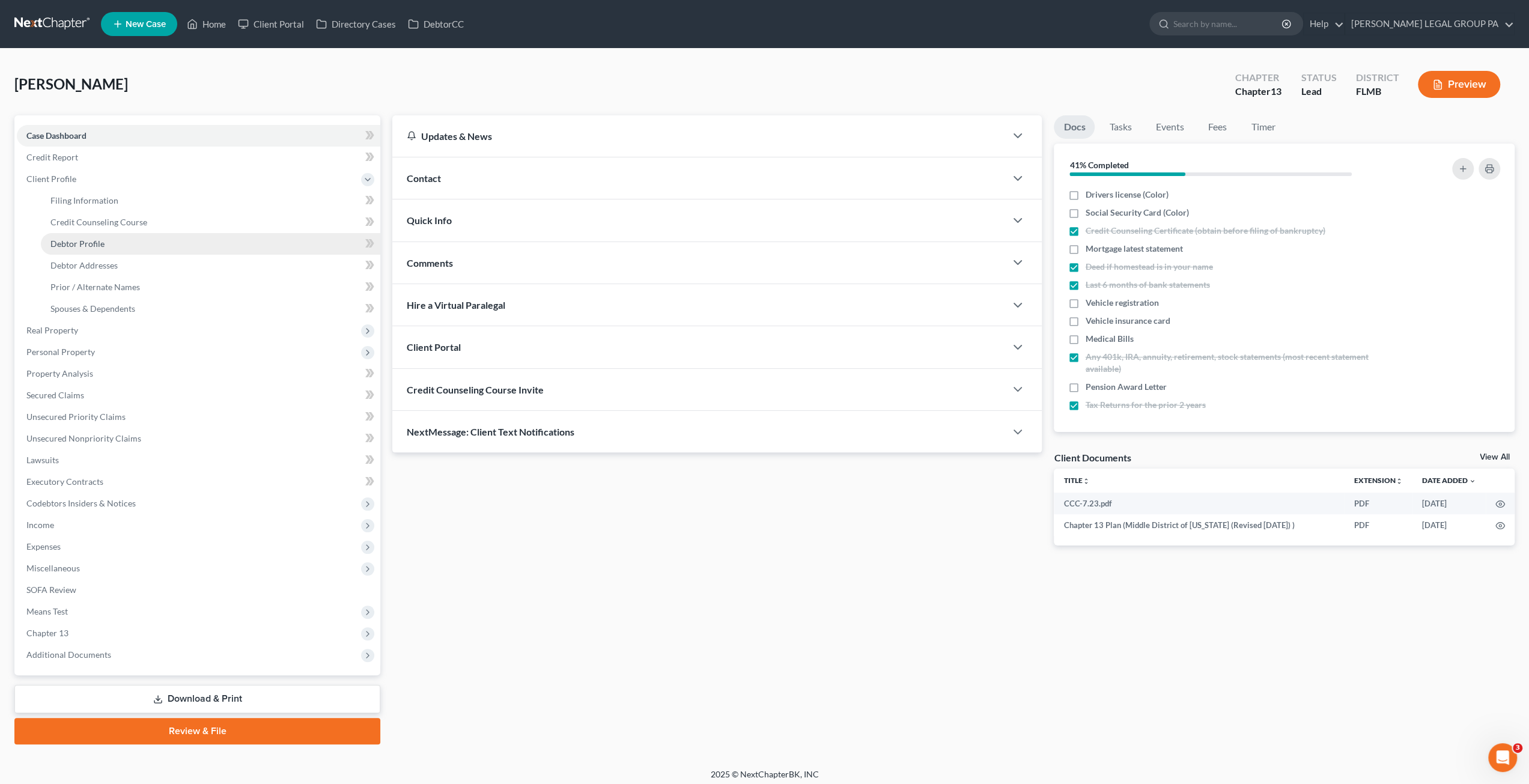
click at [95, 246] on span "Debtor Profile" at bounding box center [77, 243] width 54 height 10
select select "0"
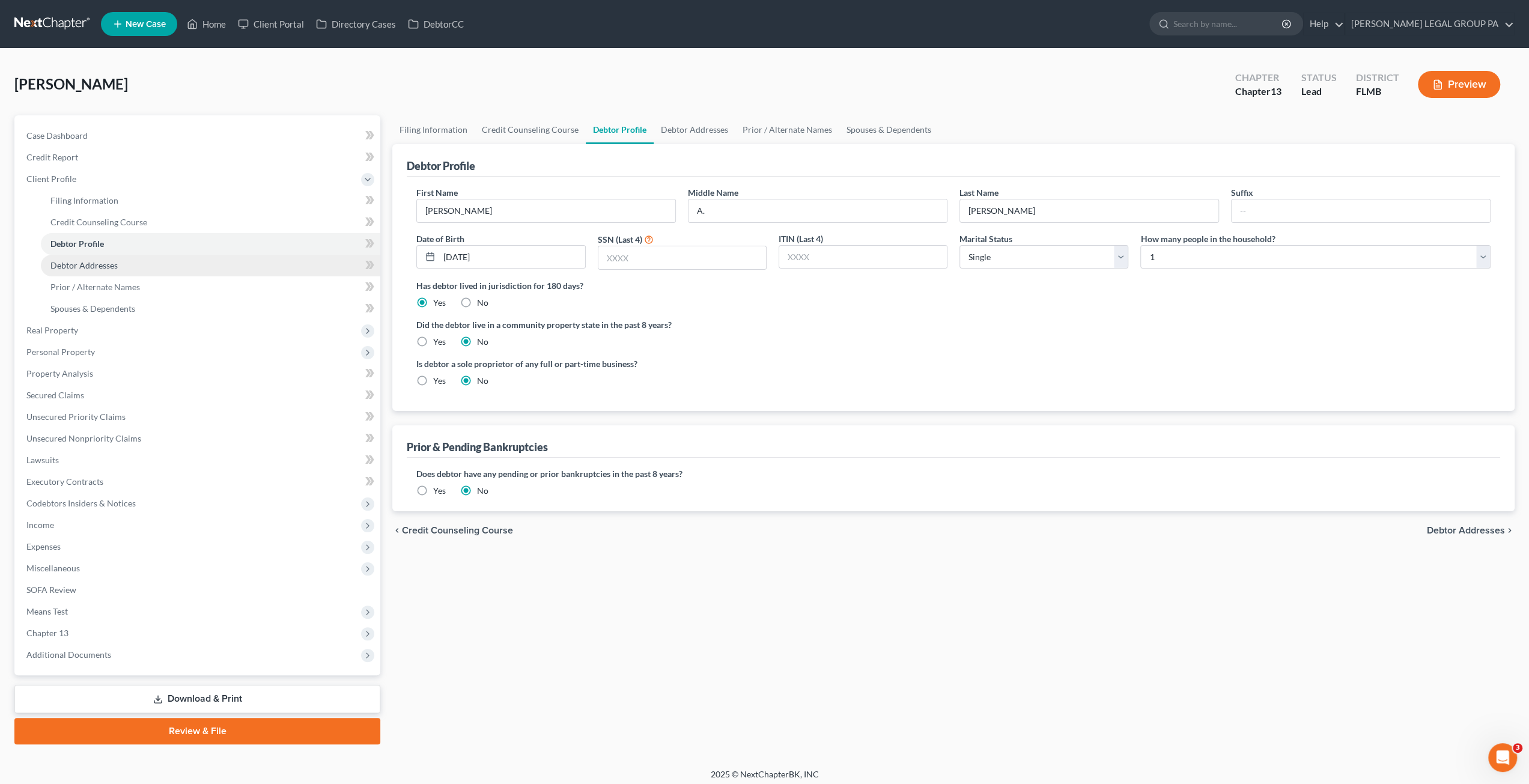
click at [96, 273] on link "Debtor Addresses" at bounding box center [210, 265] width 339 height 21
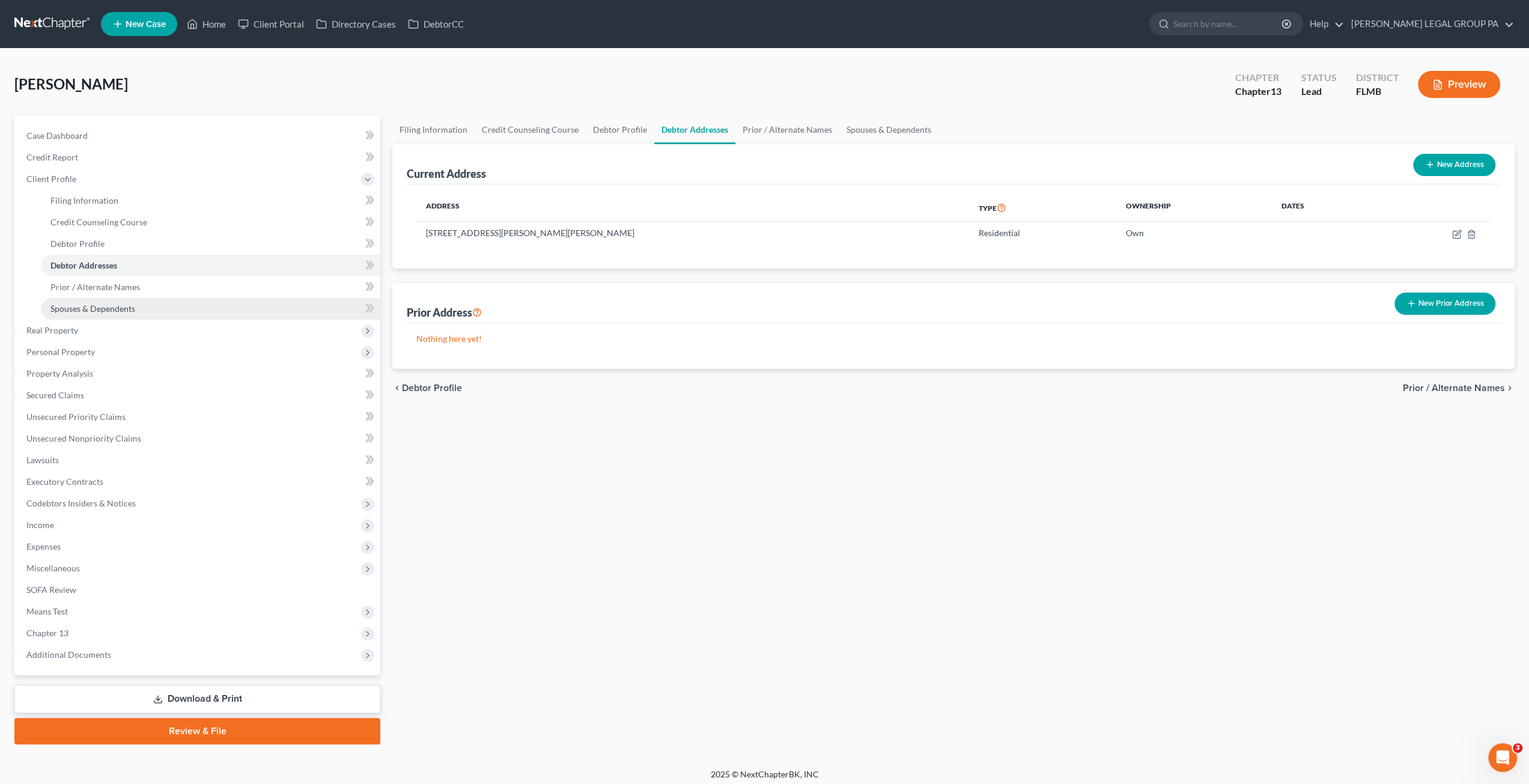
click at [90, 308] on span "Spouses & Dependents" at bounding box center [93, 308] width 85 height 10
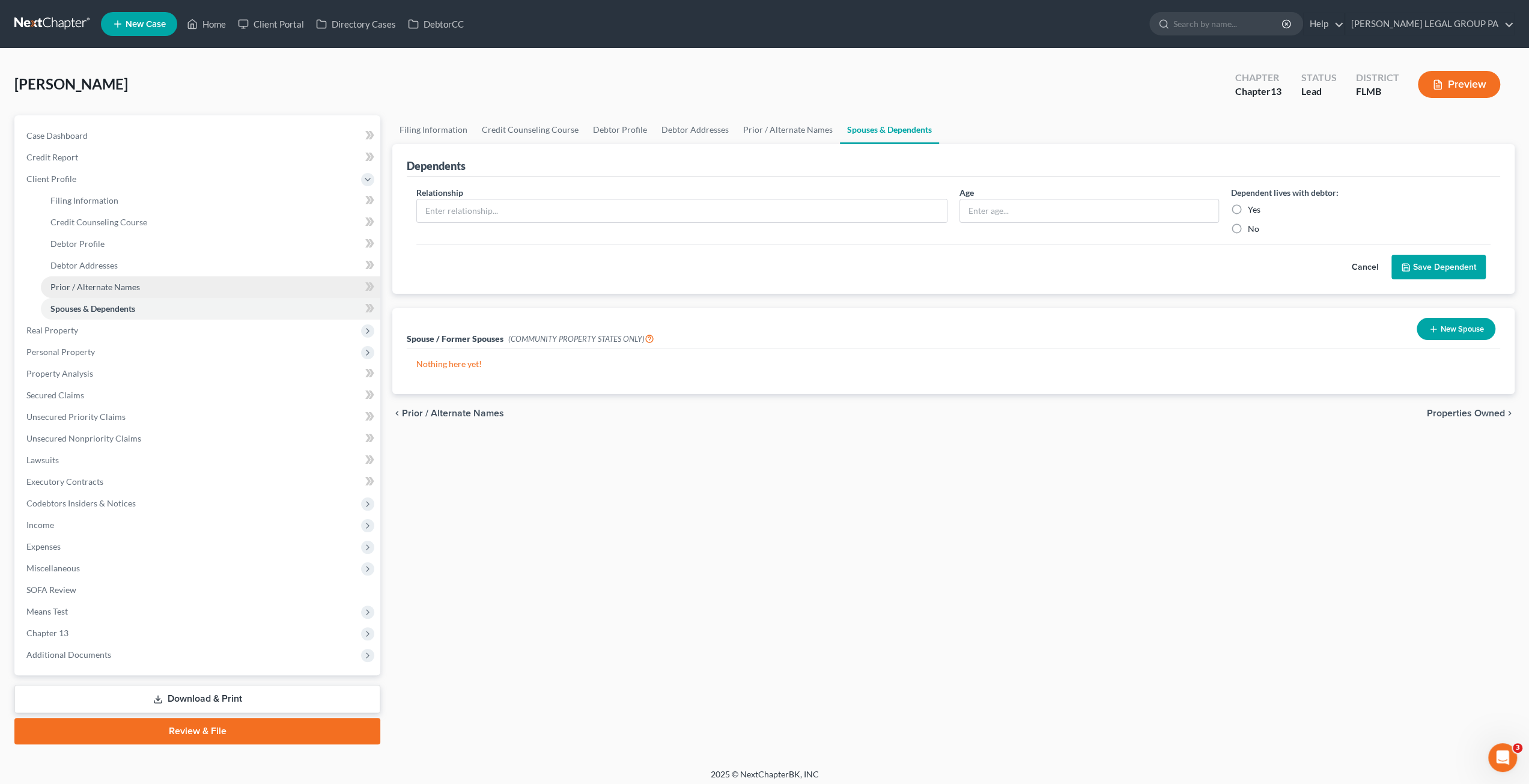
click at [98, 287] on span "Prior / Alternate Names" at bounding box center [95, 287] width 90 height 10
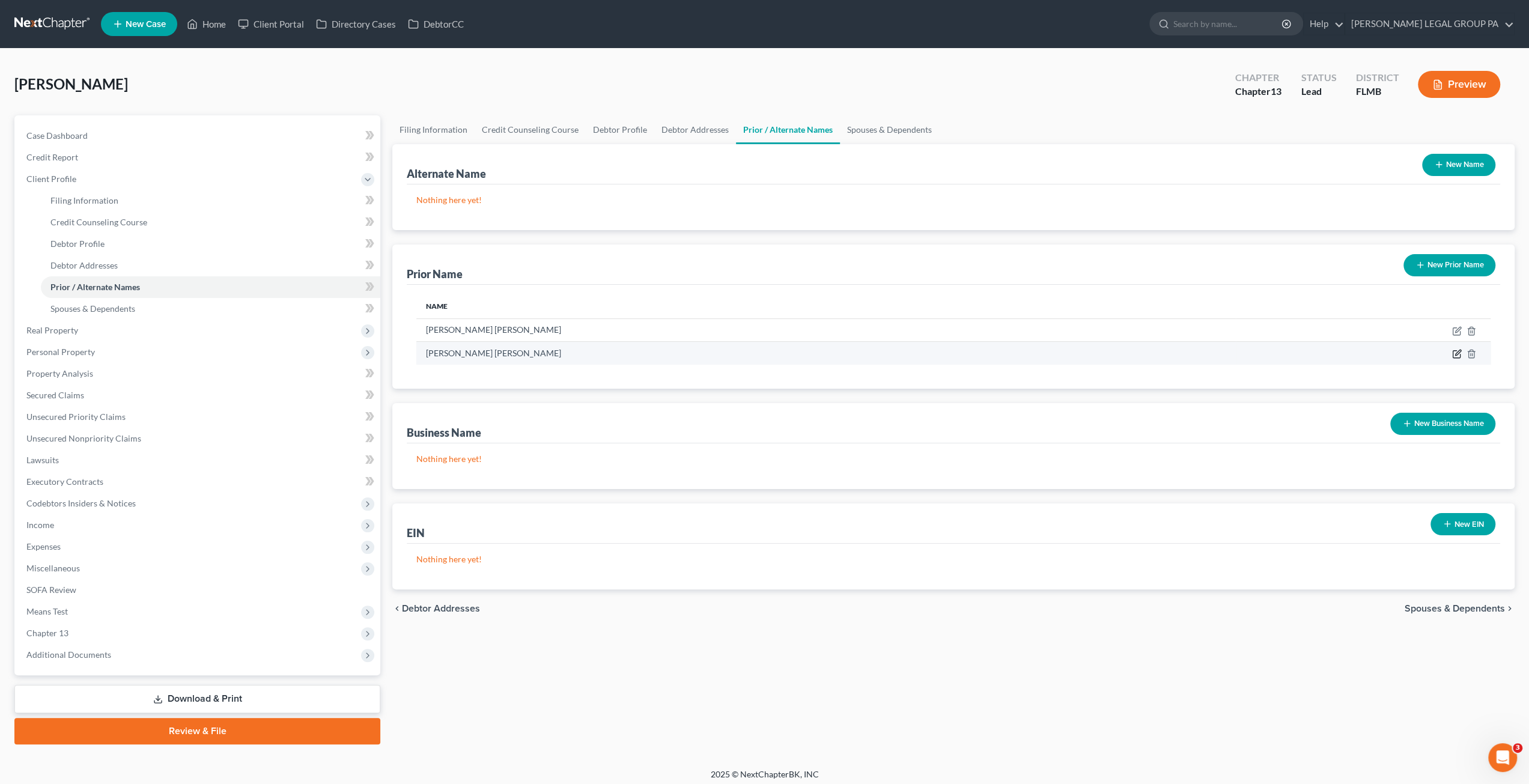
click at [1459, 354] on icon "button" at bounding box center [1456, 354] width 7 height 7
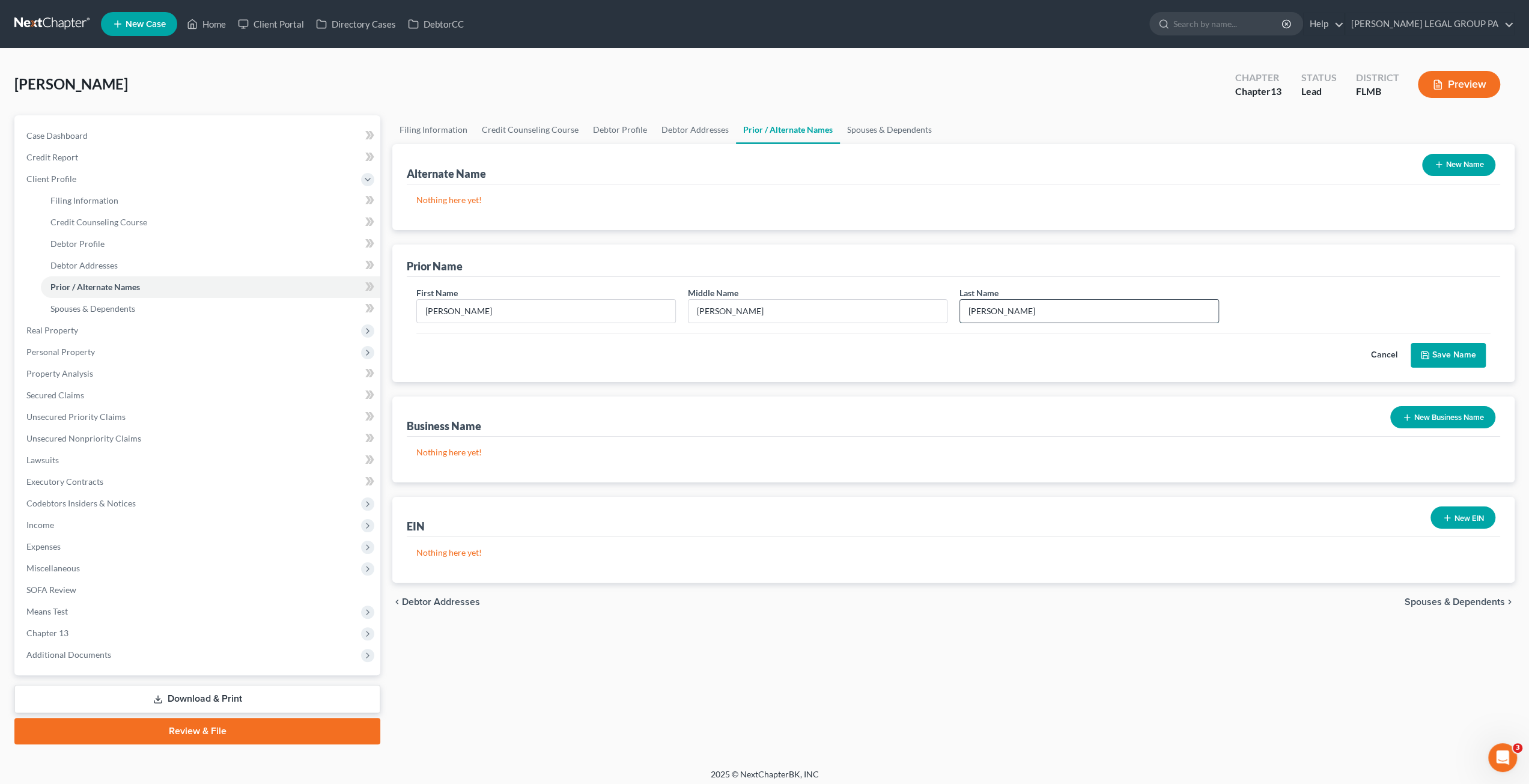
click at [976, 311] on input "[PERSON_NAME]" at bounding box center [1088, 311] width 258 height 23
type input "[PERSON_NAME]"
click at [1466, 349] on button "Save Name" at bounding box center [1448, 355] width 75 height 25
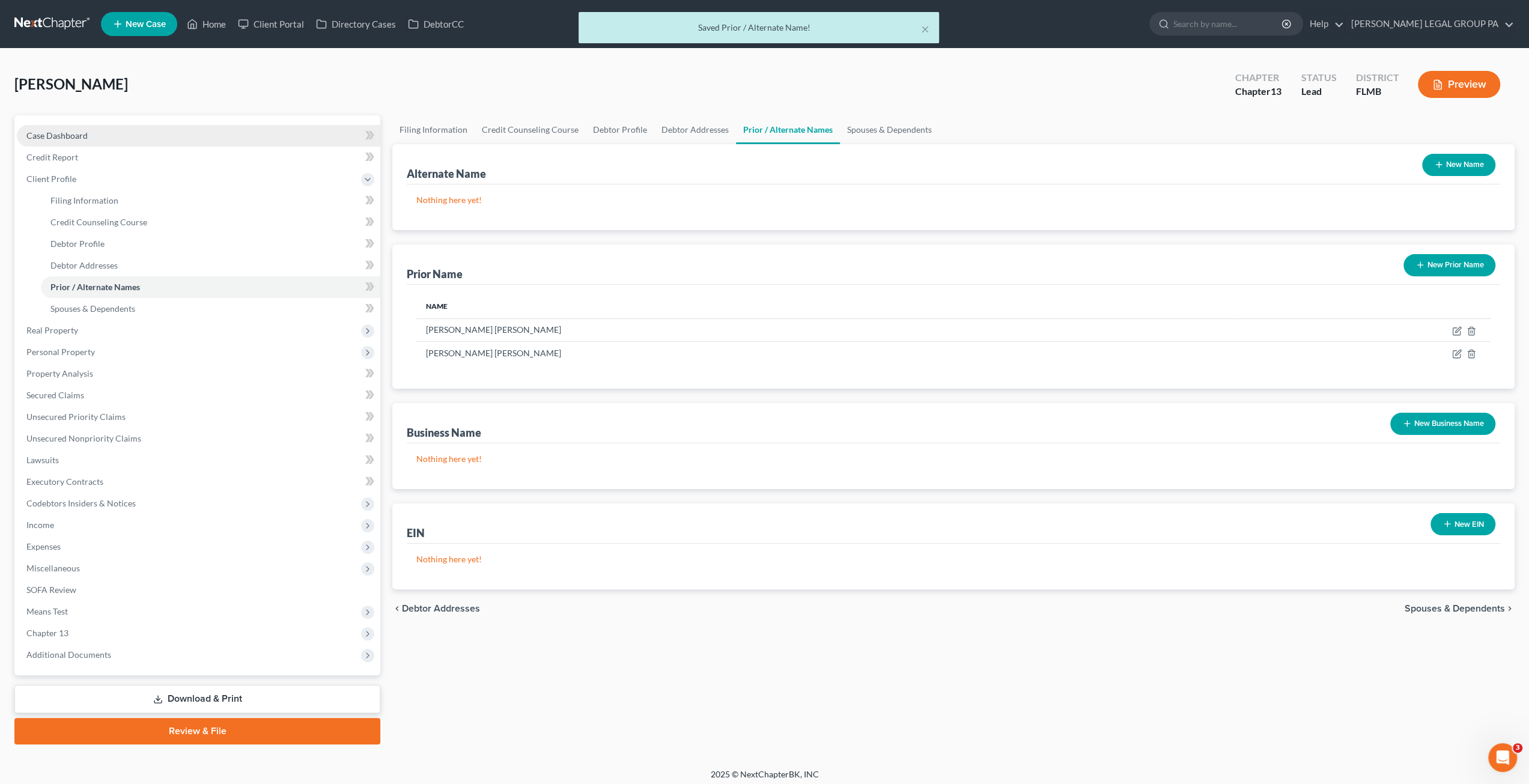
click at [68, 133] on span "Case Dashboard" at bounding box center [57, 135] width 61 height 10
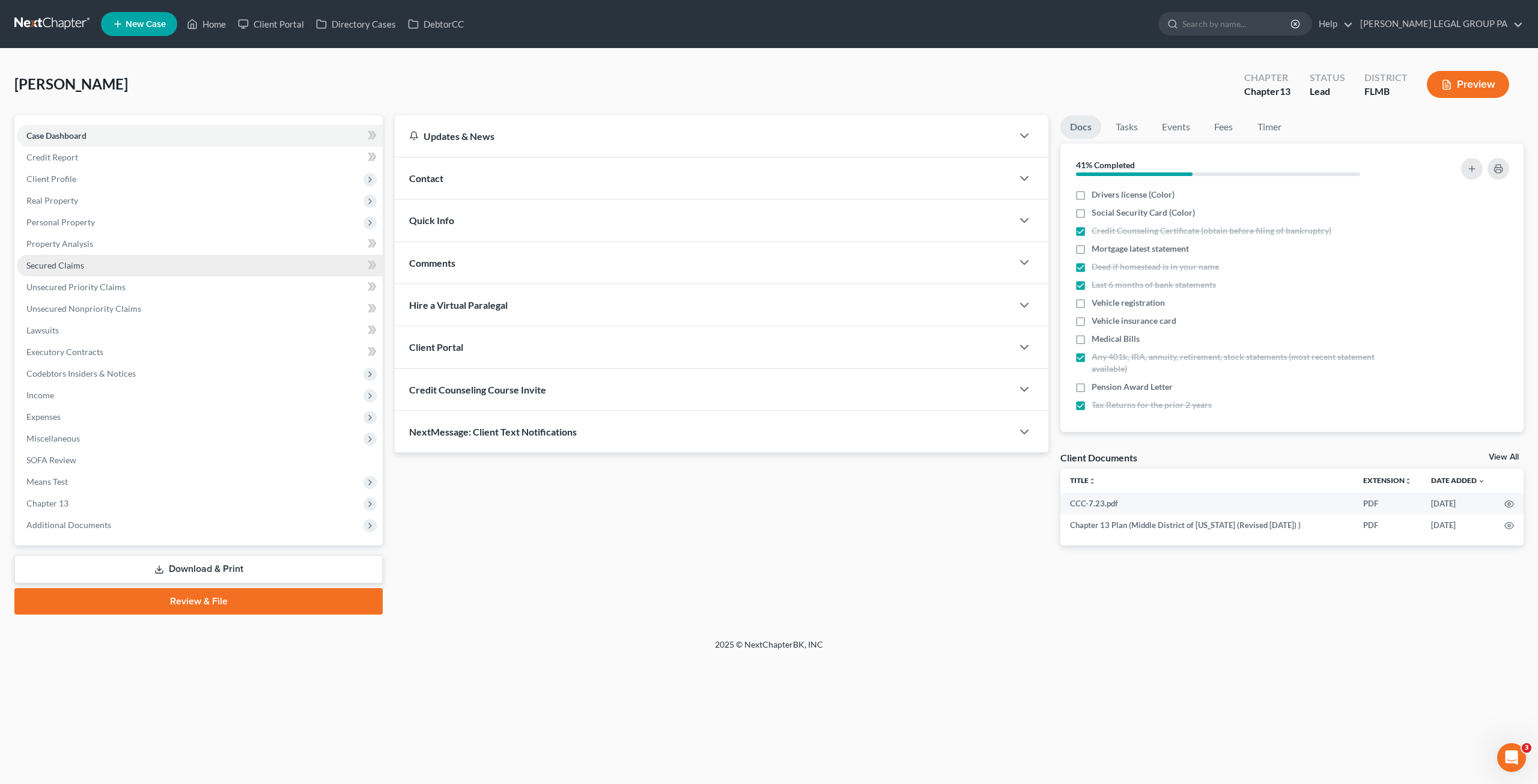
click at [126, 266] on link "Secured Claims" at bounding box center [200, 265] width 366 height 21
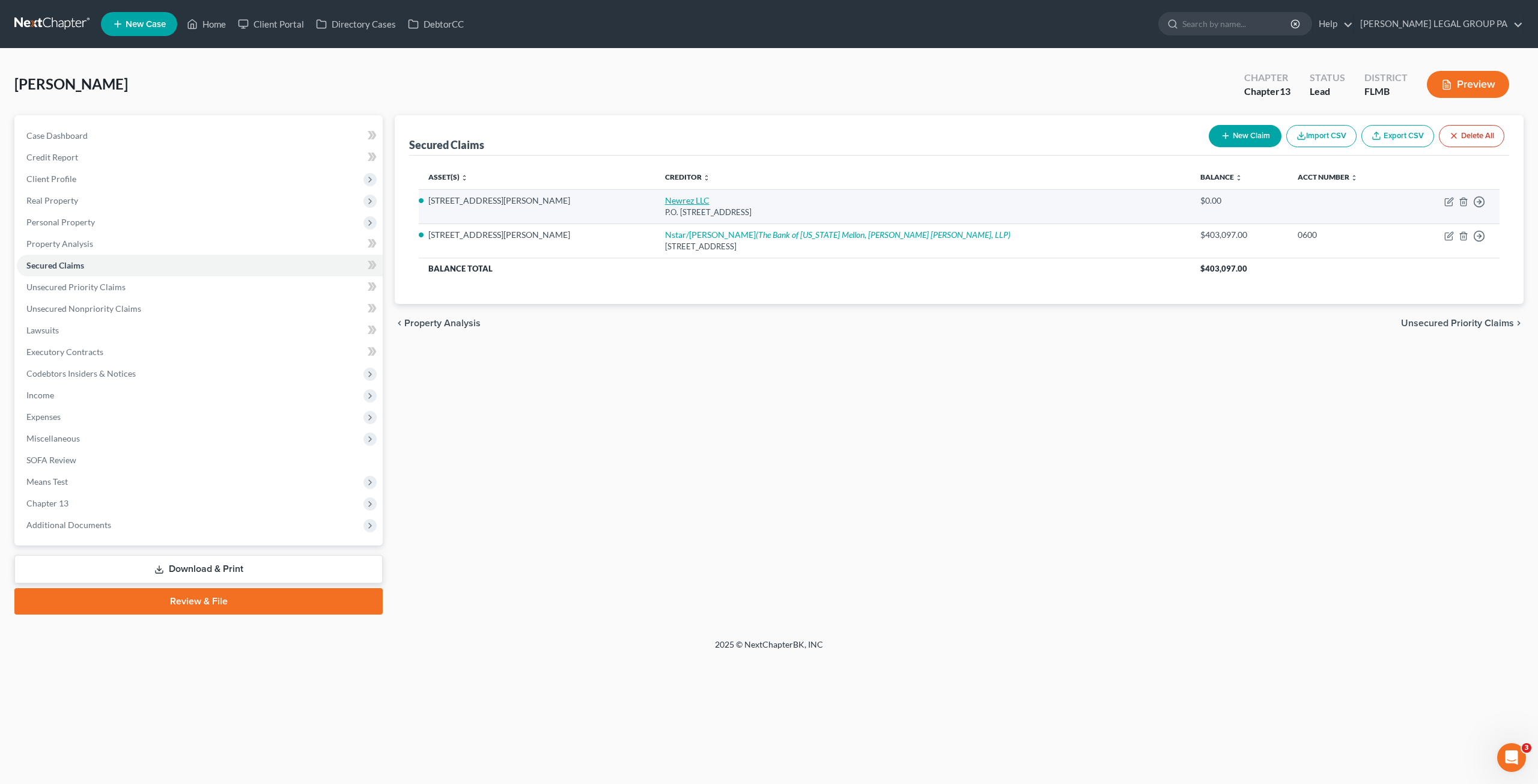
click at [665, 197] on link "Newrez LLC" at bounding box center [687, 200] width 45 height 10
select select "4"
select select "2"
select select "0"
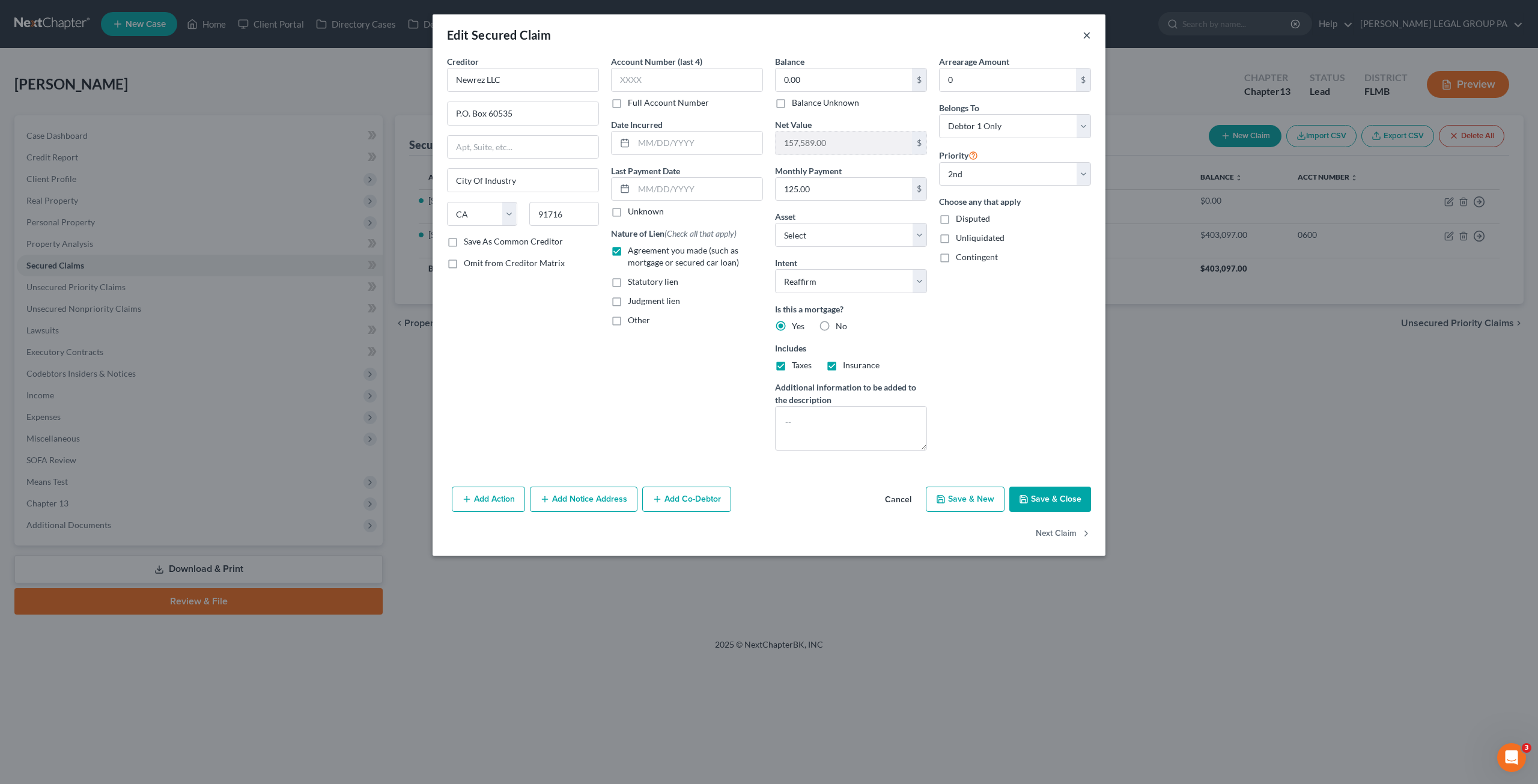
click at [1086, 35] on button "×" at bounding box center [1087, 35] width 9 height 15
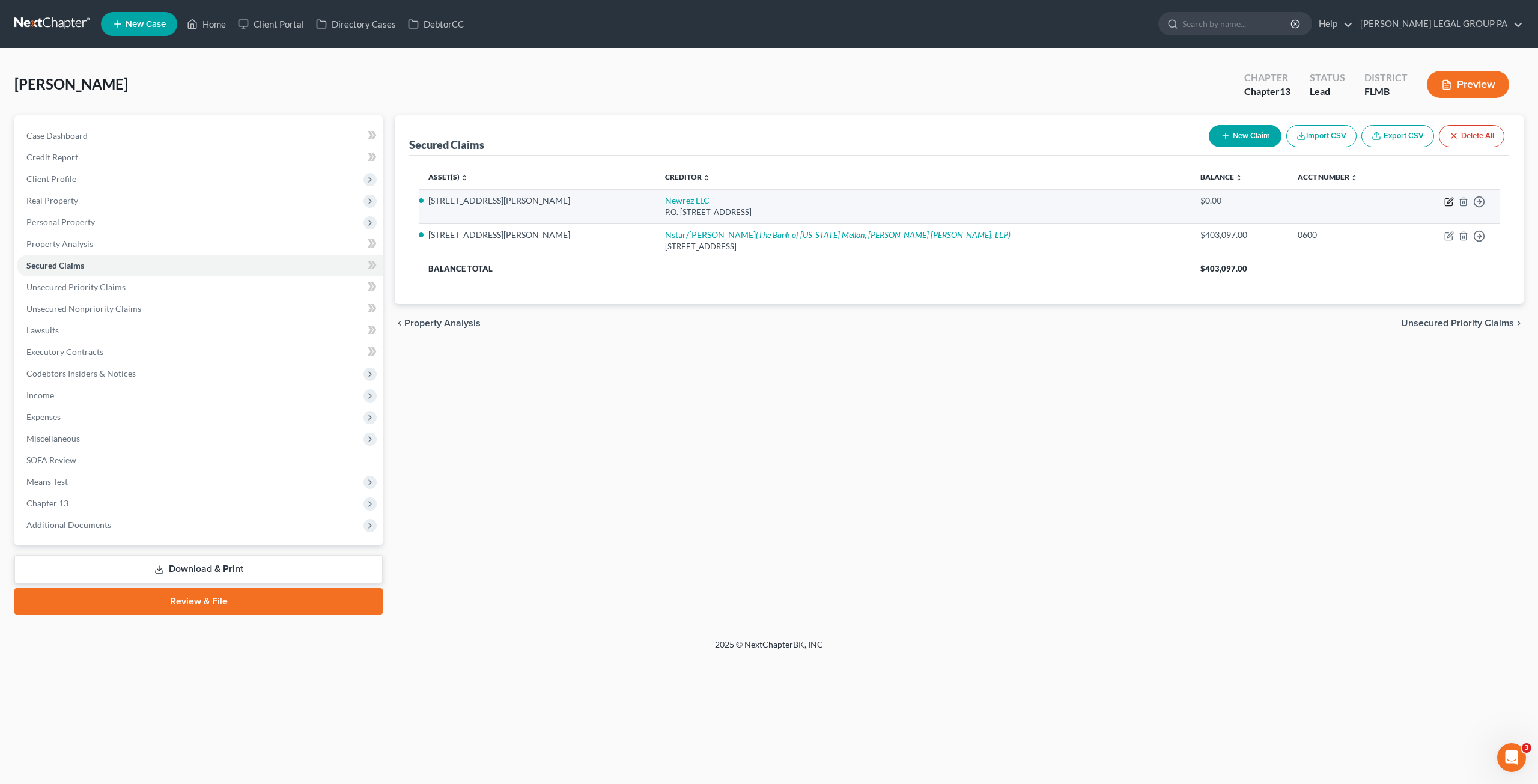
click at [1451, 199] on icon "button" at bounding box center [1450, 200] width 5 height 5
select select "4"
select select "2"
select select "0"
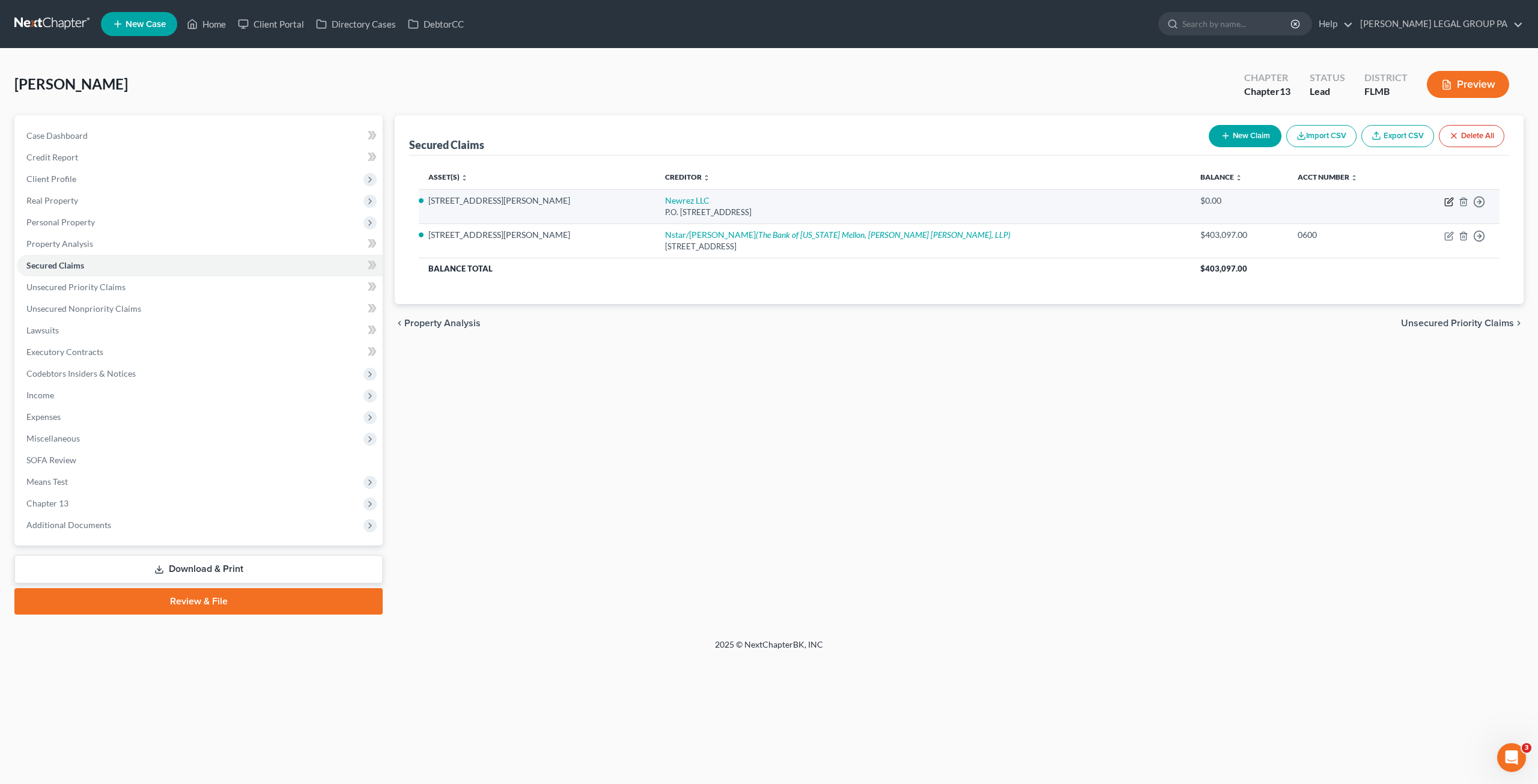
select select "0"
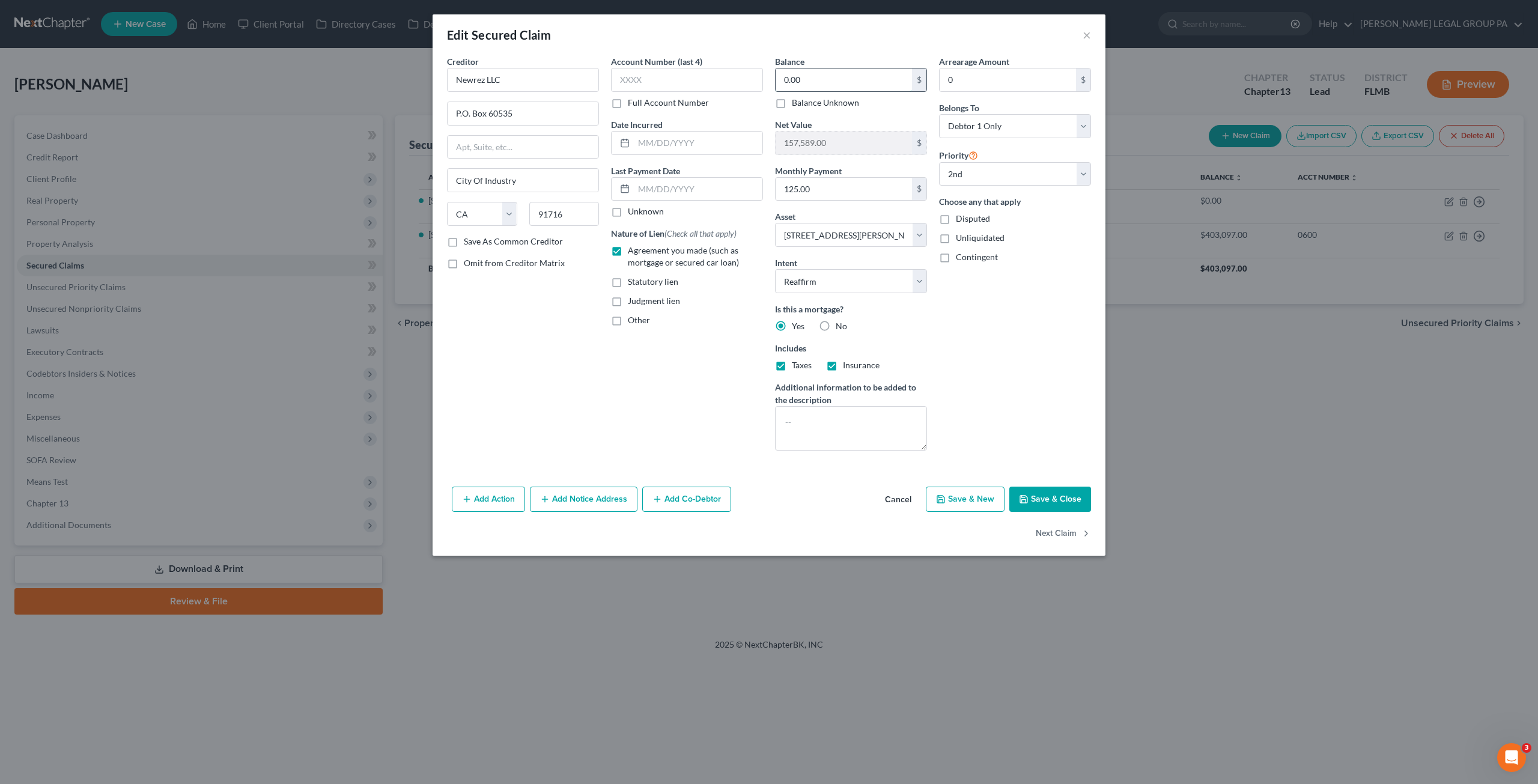
click at [845, 82] on input "0.00" at bounding box center [843, 79] width 136 height 23
type input "55,000"
click at [1050, 503] on button "Save & Close" at bounding box center [1050, 498] width 82 height 25
select select
select select "1"
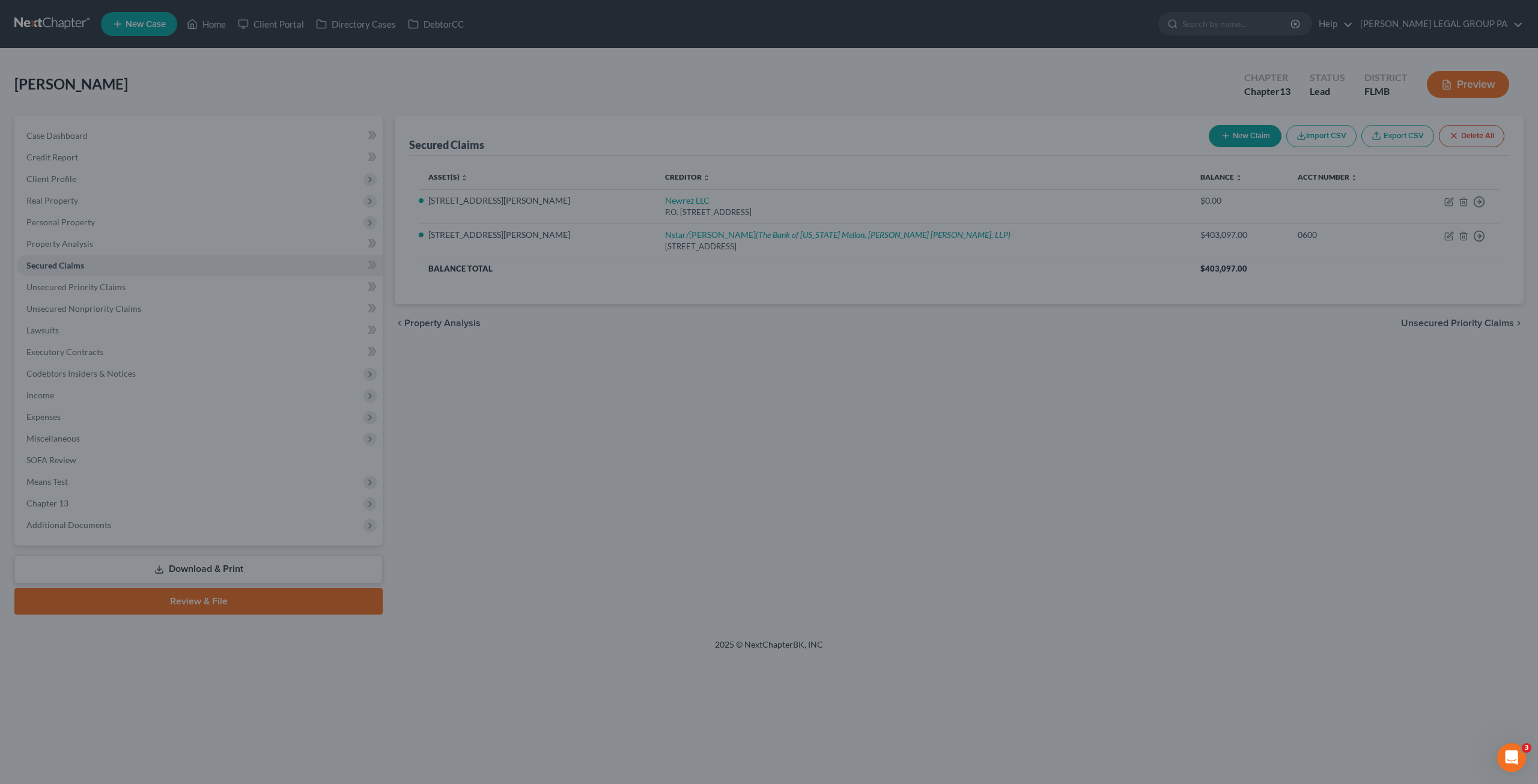
type input "55,000.00"
type input "102,589.00"
select select "2"
select select "0"
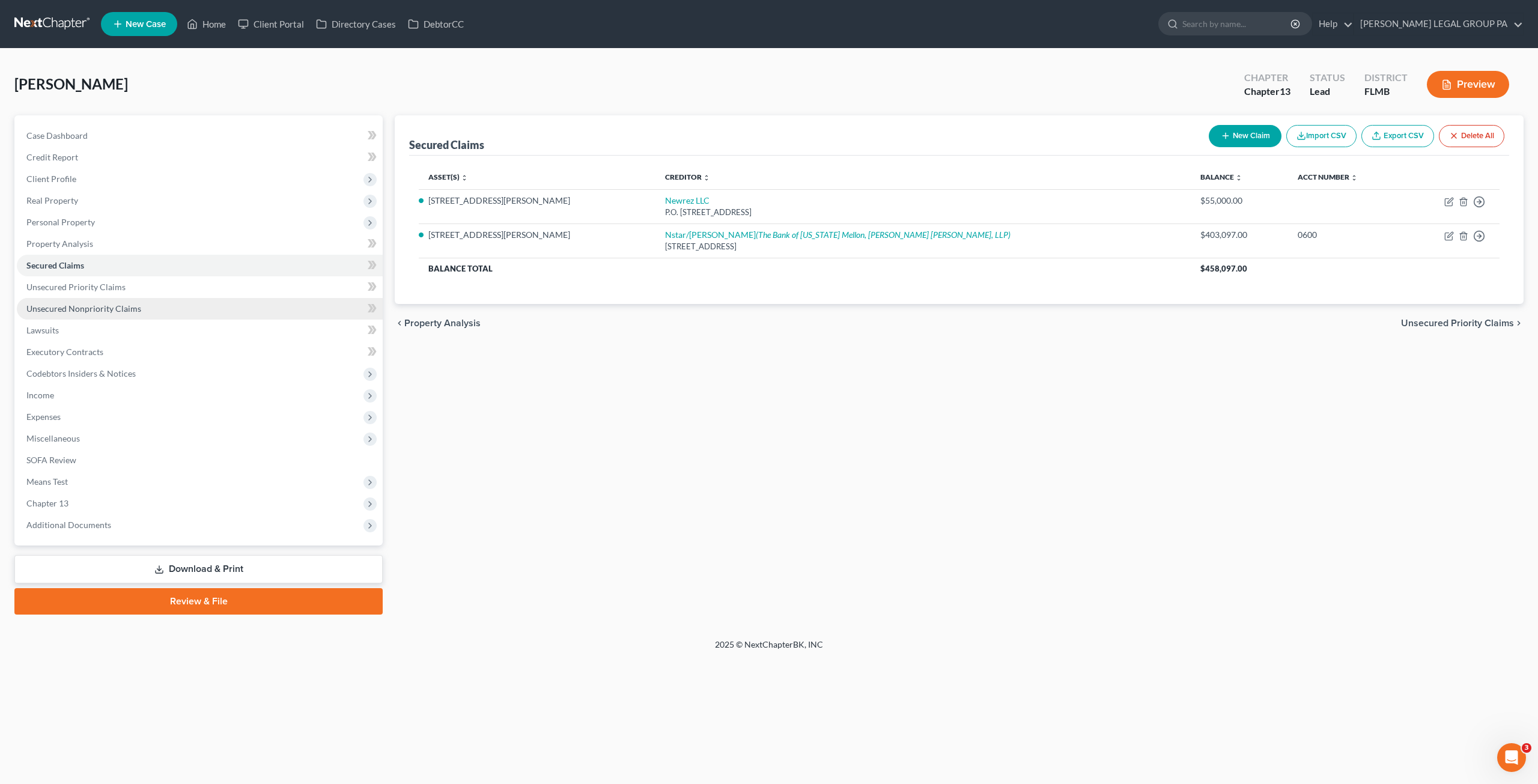
click at [117, 298] on link "Unsecured Nonpriority Claims" at bounding box center [200, 308] width 366 height 21
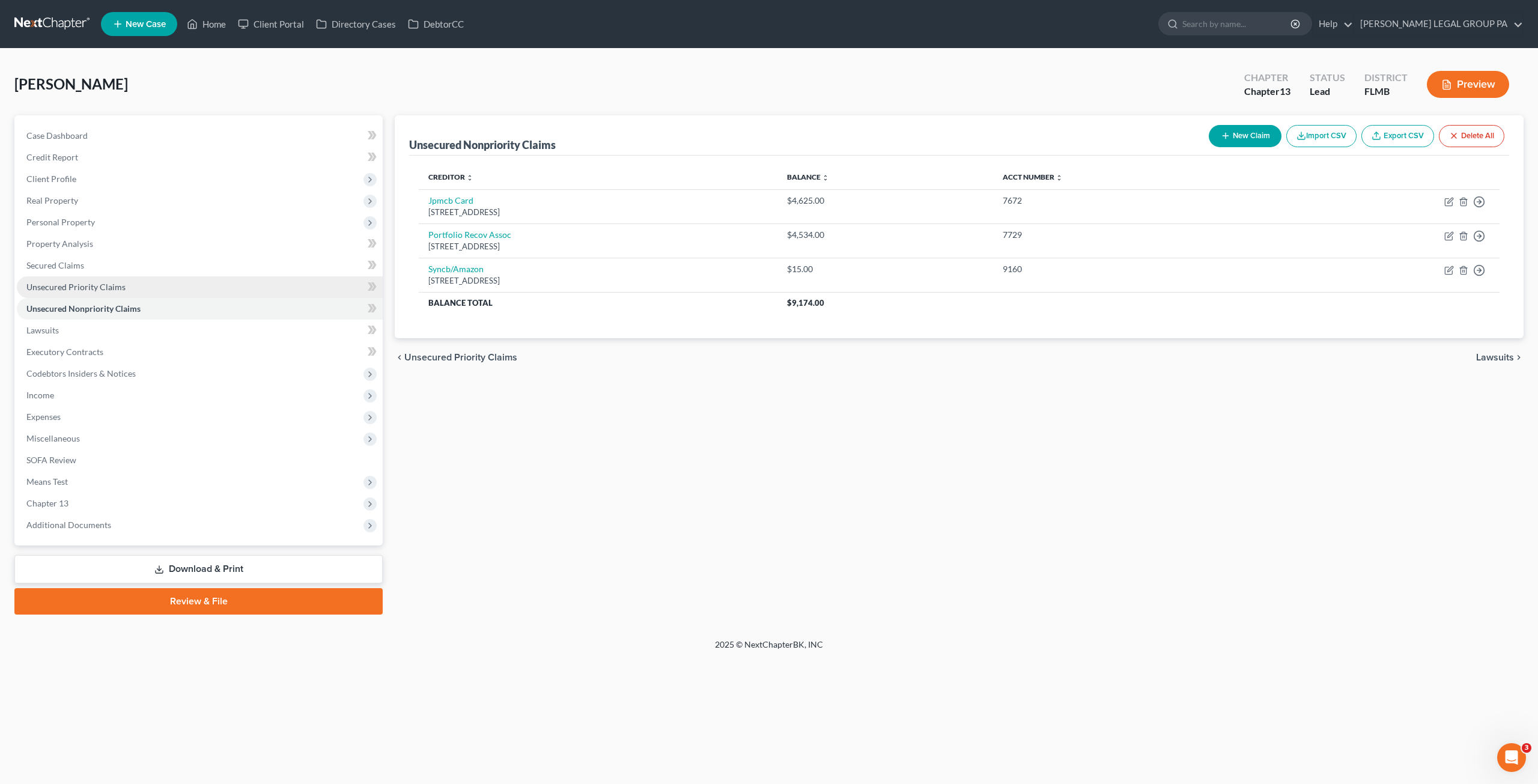
click at [103, 288] on span "Unsecured Priority Claims" at bounding box center [76, 287] width 99 height 10
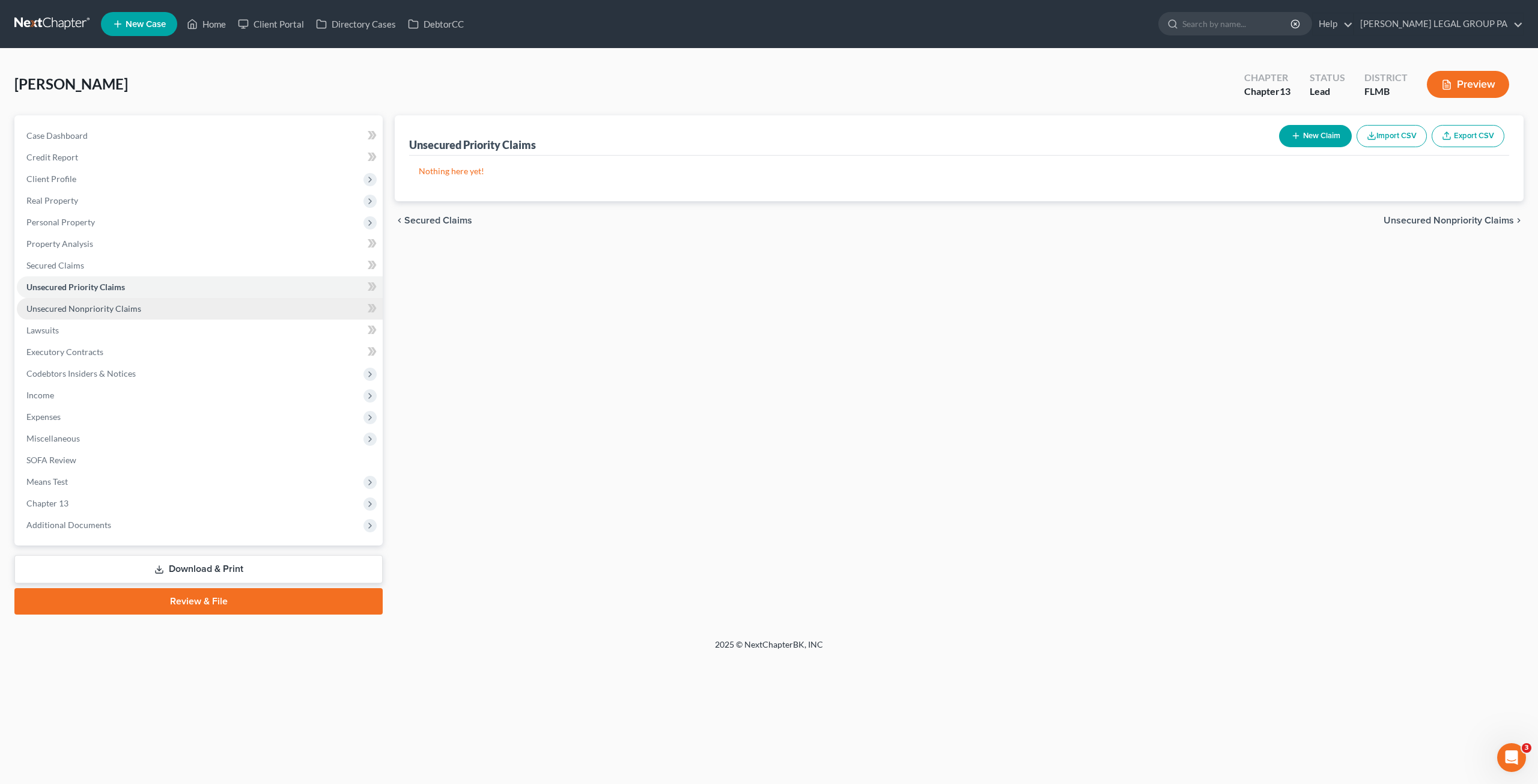
click at [108, 306] on span "Unsecured Nonpriority Claims" at bounding box center [84, 308] width 115 height 10
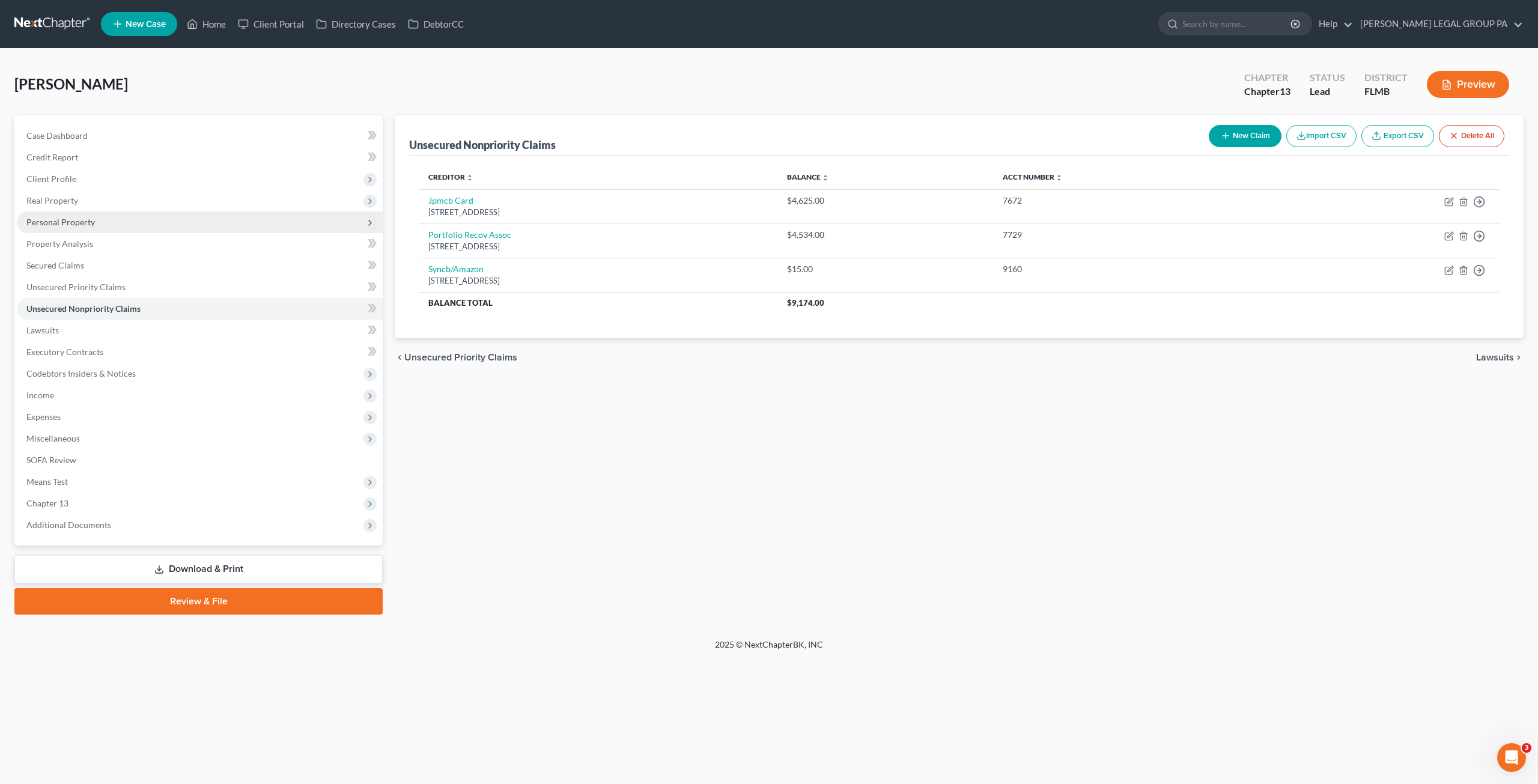
click at [60, 225] on span "Personal Property" at bounding box center [60, 221] width 68 height 10
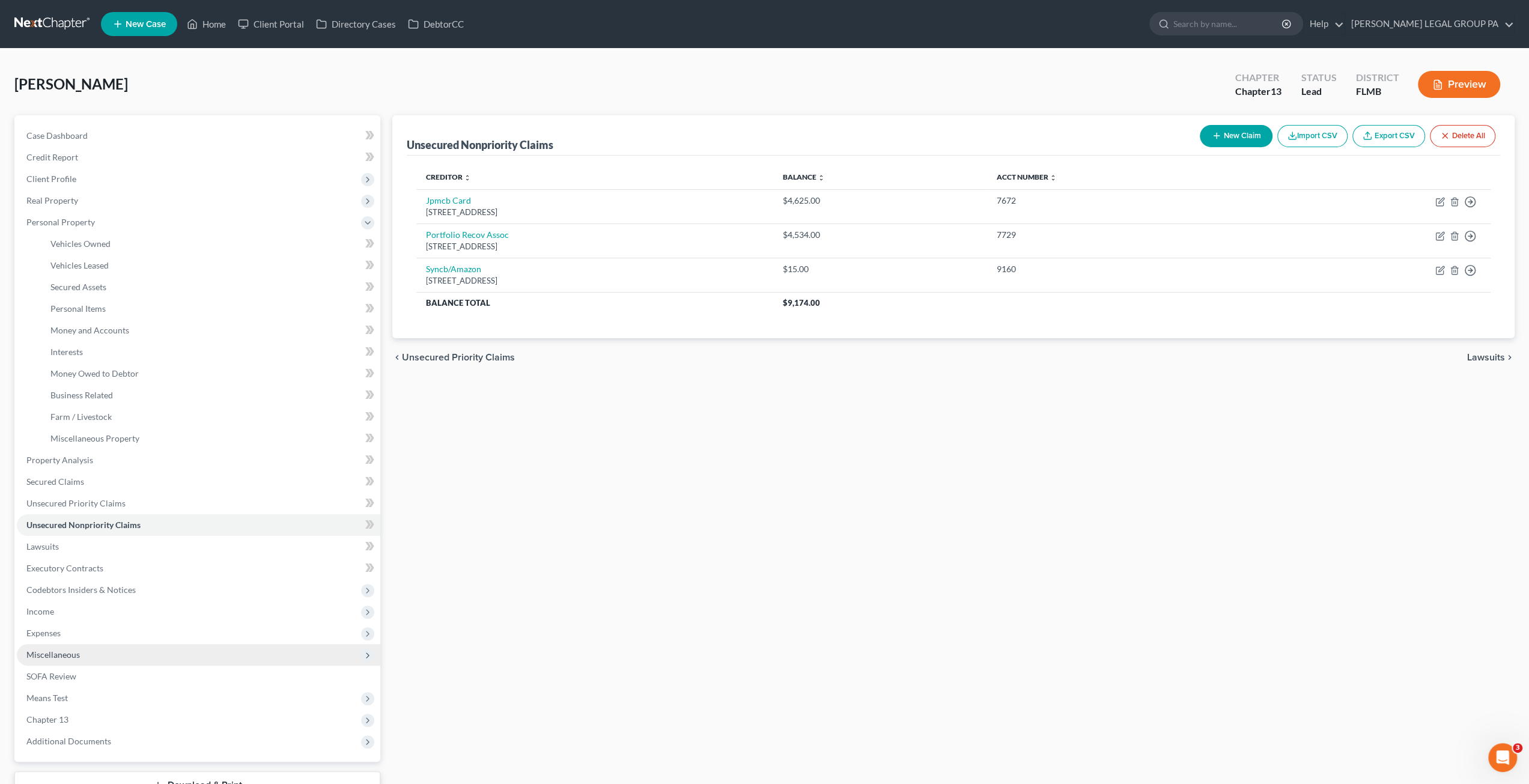
click at [62, 653] on span "Miscellaneous" at bounding box center [53, 654] width 54 height 10
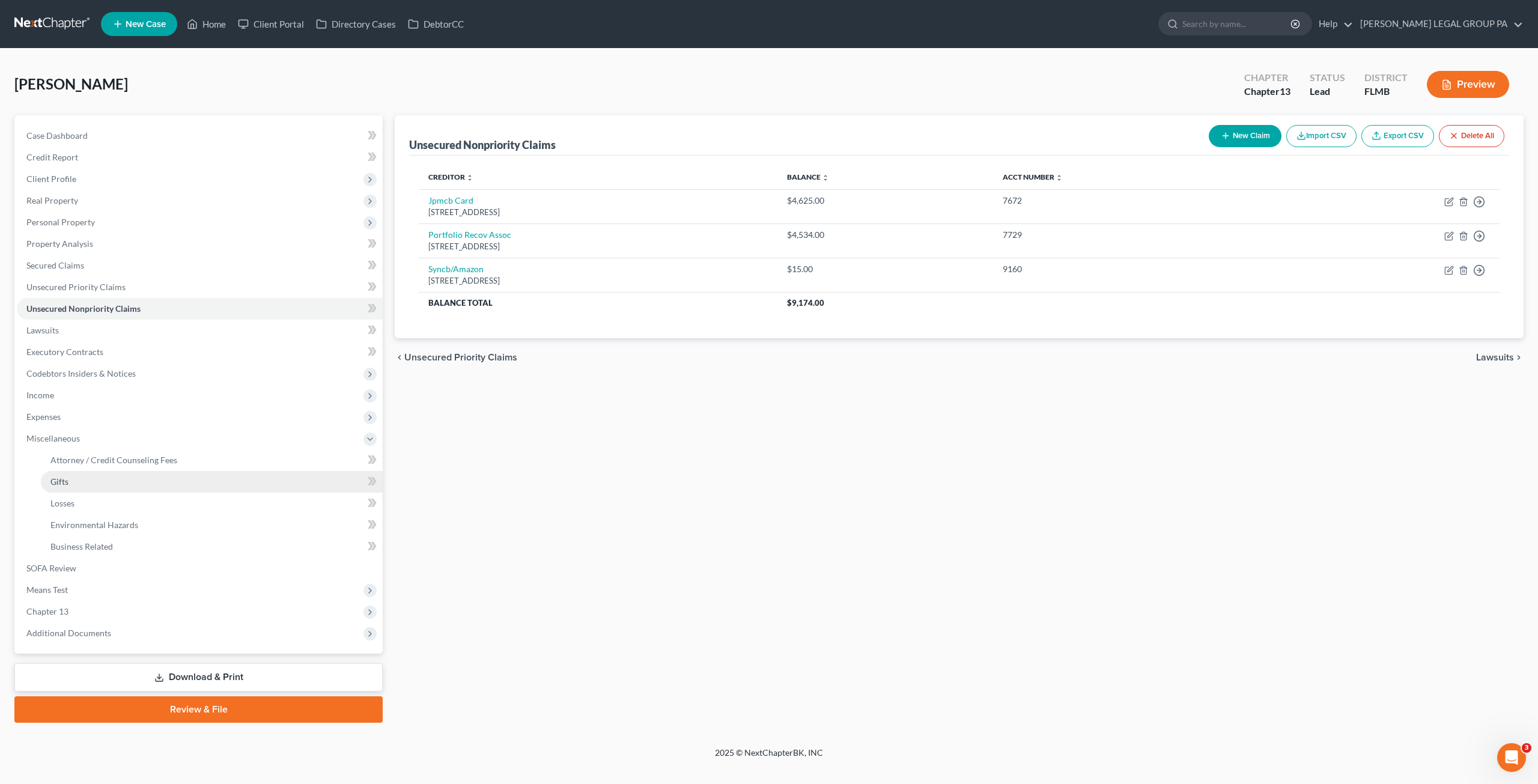
click at [59, 473] on link "Gifts" at bounding box center [212, 481] width 342 height 21
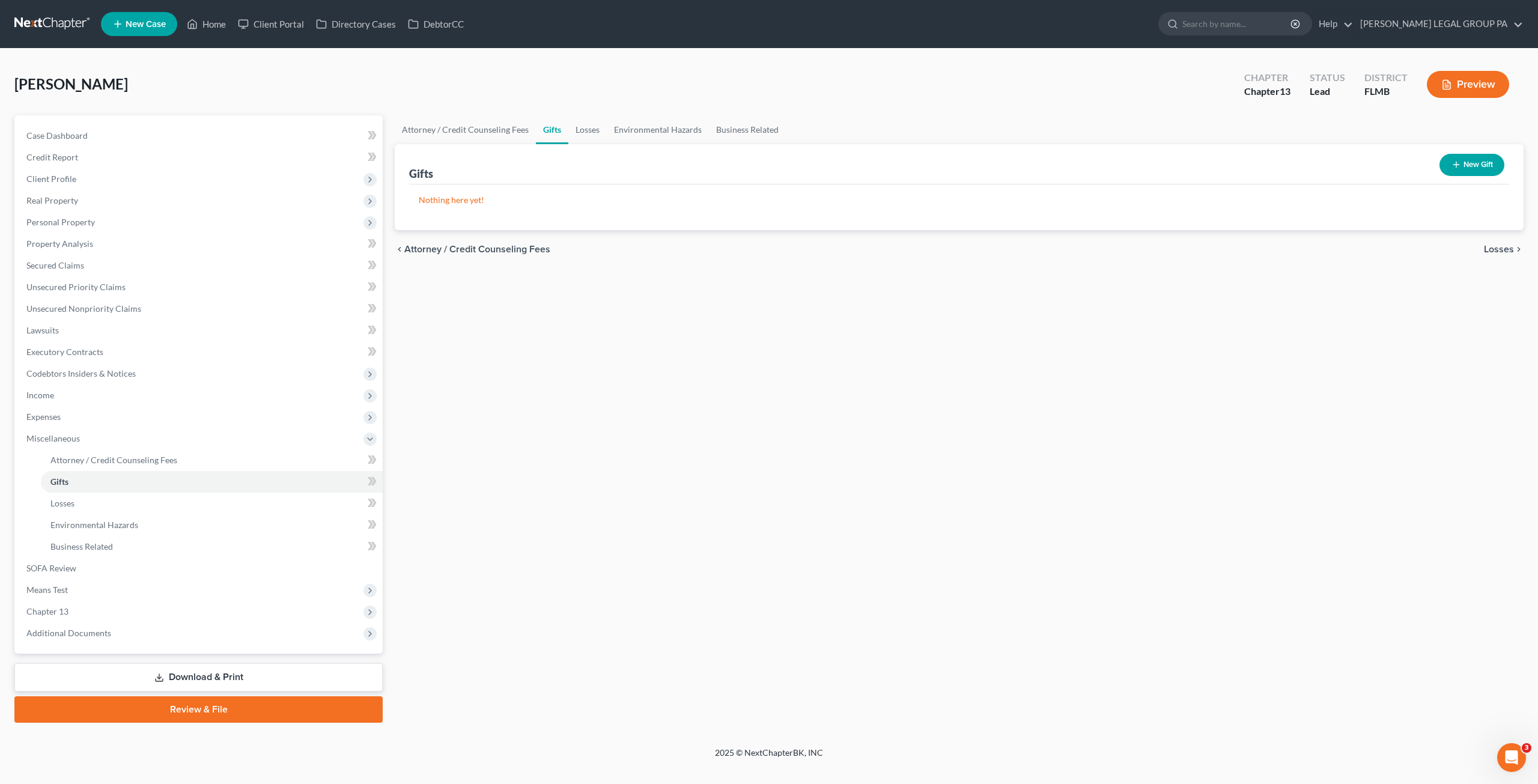
click at [1455, 160] on icon "button" at bounding box center [1457, 165] width 10 height 10
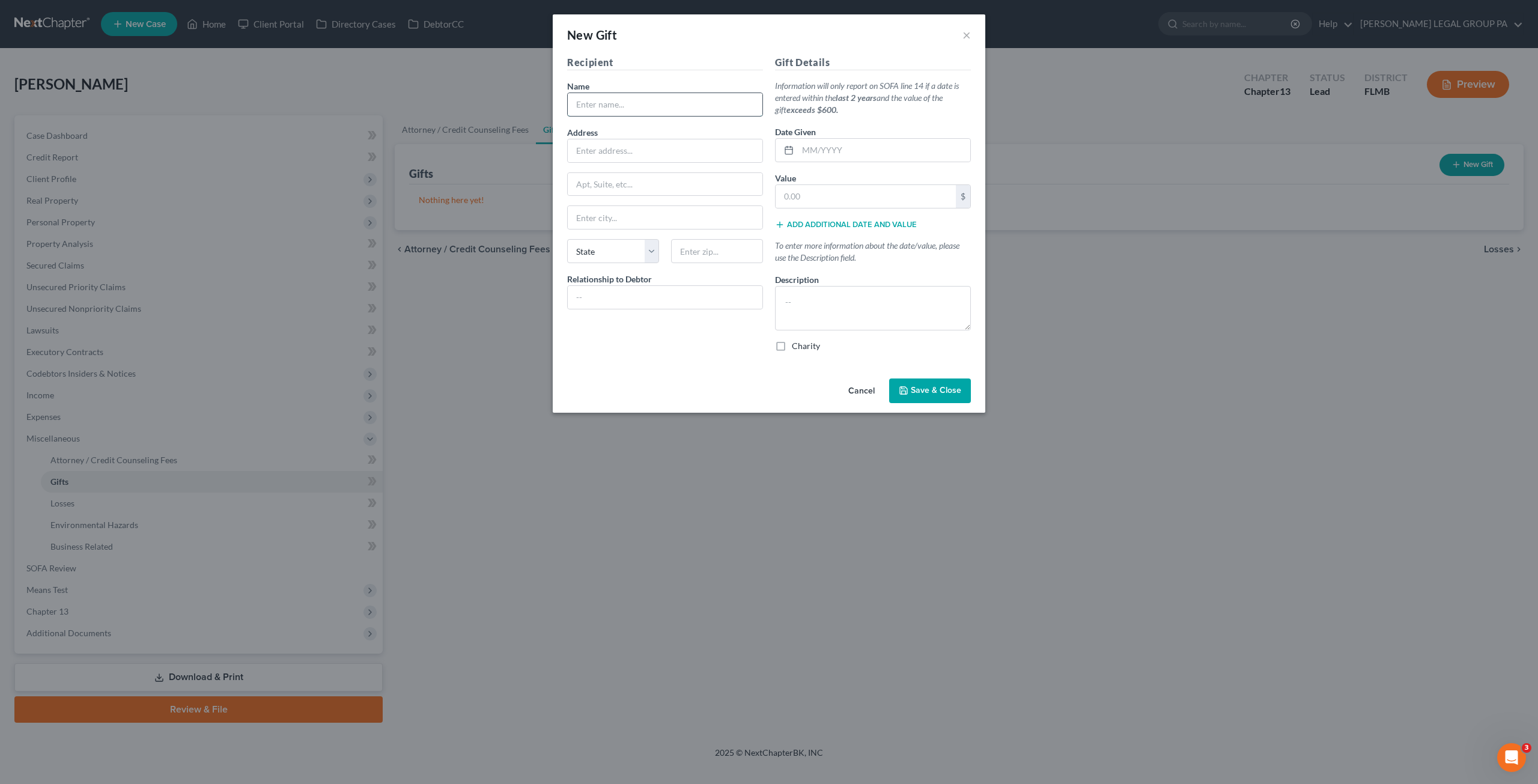
drag, startPoint x: 621, startPoint y: 114, endPoint x: 623, endPoint y: 107, distance: 7.3
click at [621, 114] on input "text" at bounding box center [665, 104] width 195 height 23
paste input "Wounded Warrior Project"
type input "Wounded Warrior Project"
click at [643, 151] on input "text" at bounding box center [665, 150] width 195 height 23
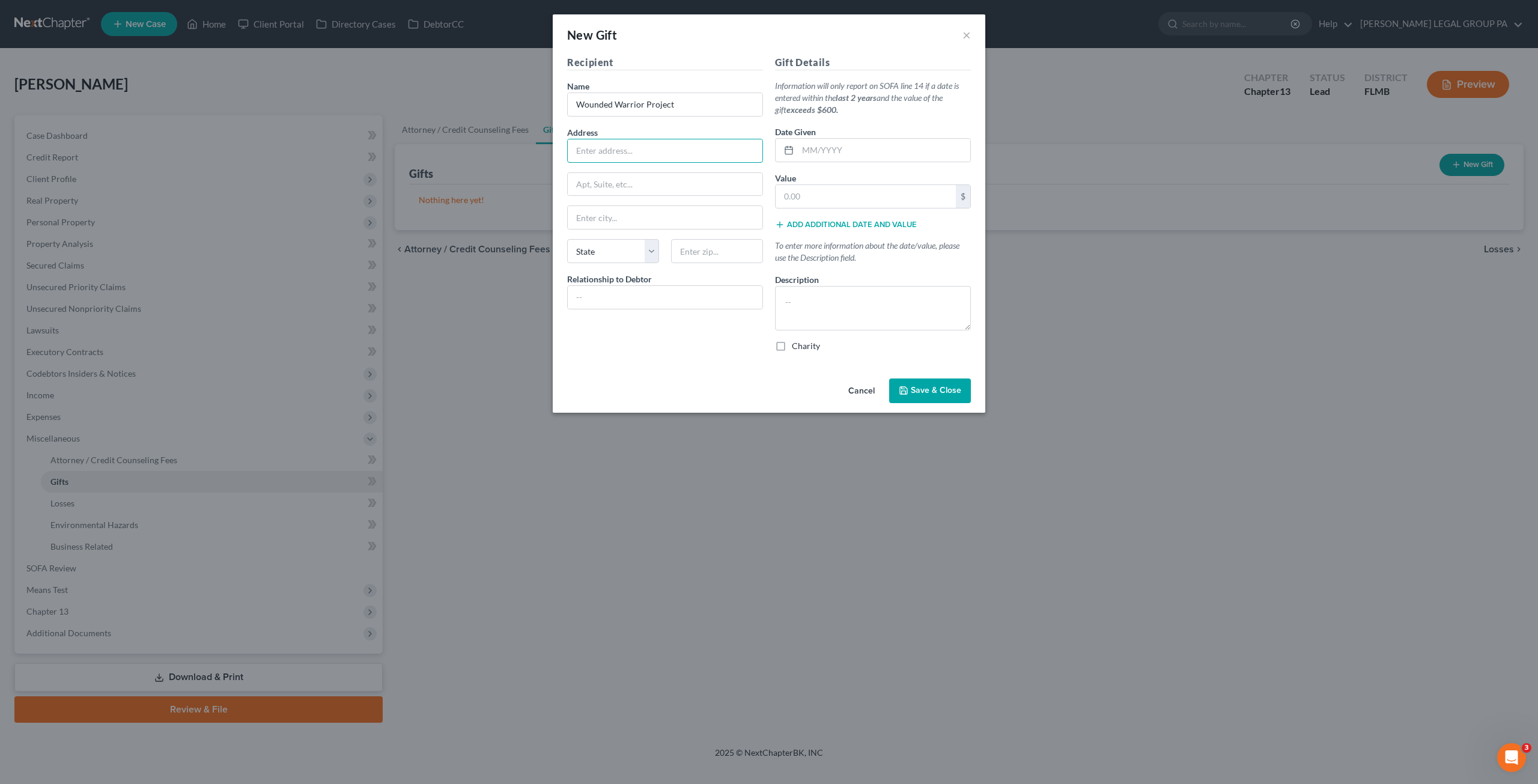
paste input "[STREET_ADDRESS]"
type input "[STREET_ADDRESS]"
click at [718, 247] on input "text" at bounding box center [717, 251] width 92 height 24
paste input "33610"
type input "33610"
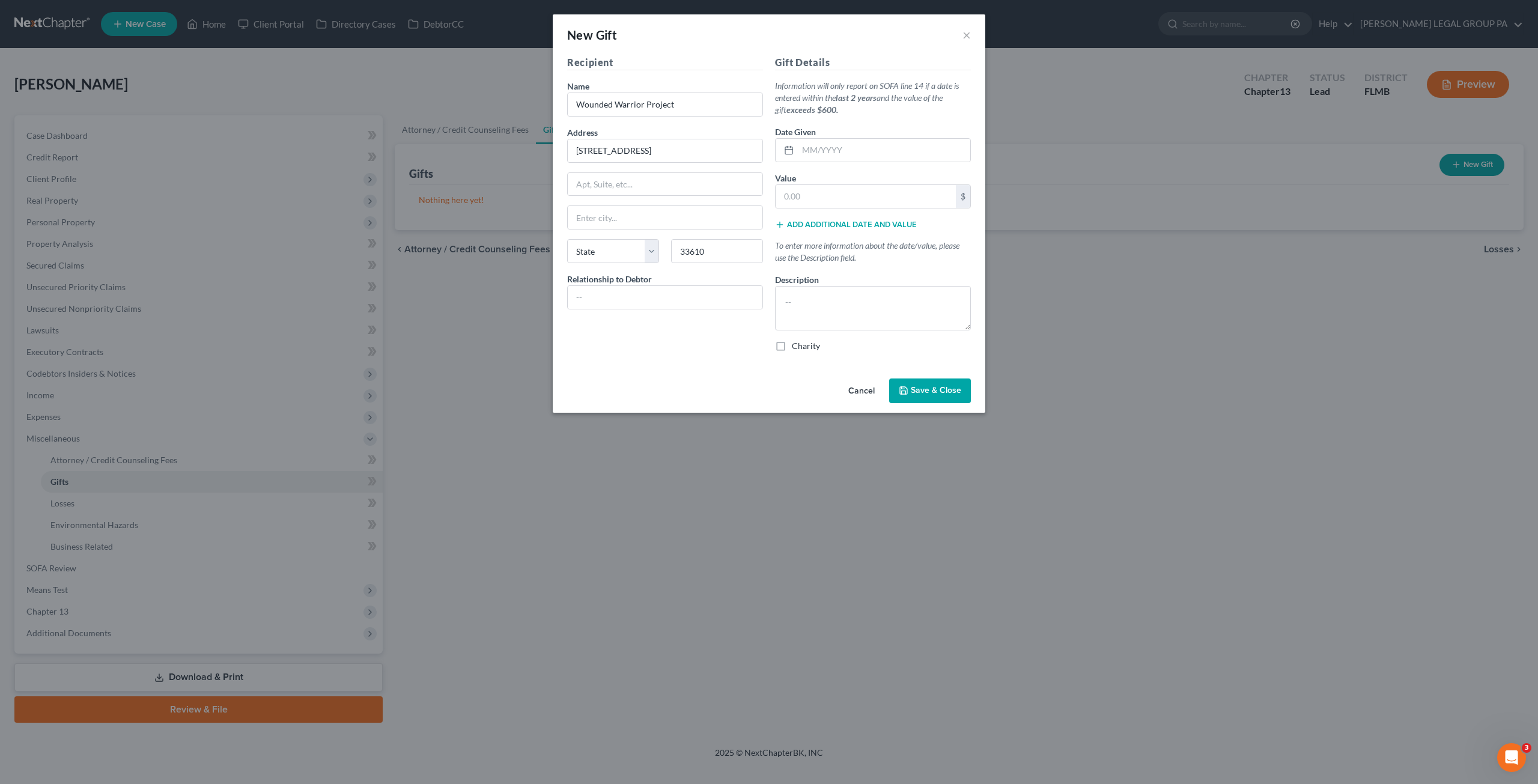
type input "[GEOGRAPHIC_DATA]"
select select "9"
click at [661, 387] on div "Cancel Save & Close" at bounding box center [769, 393] width 433 height 40
click at [630, 307] on div "Recipient Name * Wounded Warrior Project Address [STREET_ADDRESS], etc [GEOGRAP…" at bounding box center [665, 209] width 208 height 306
click at [629, 294] on input "text" at bounding box center [665, 297] width 195 height 23
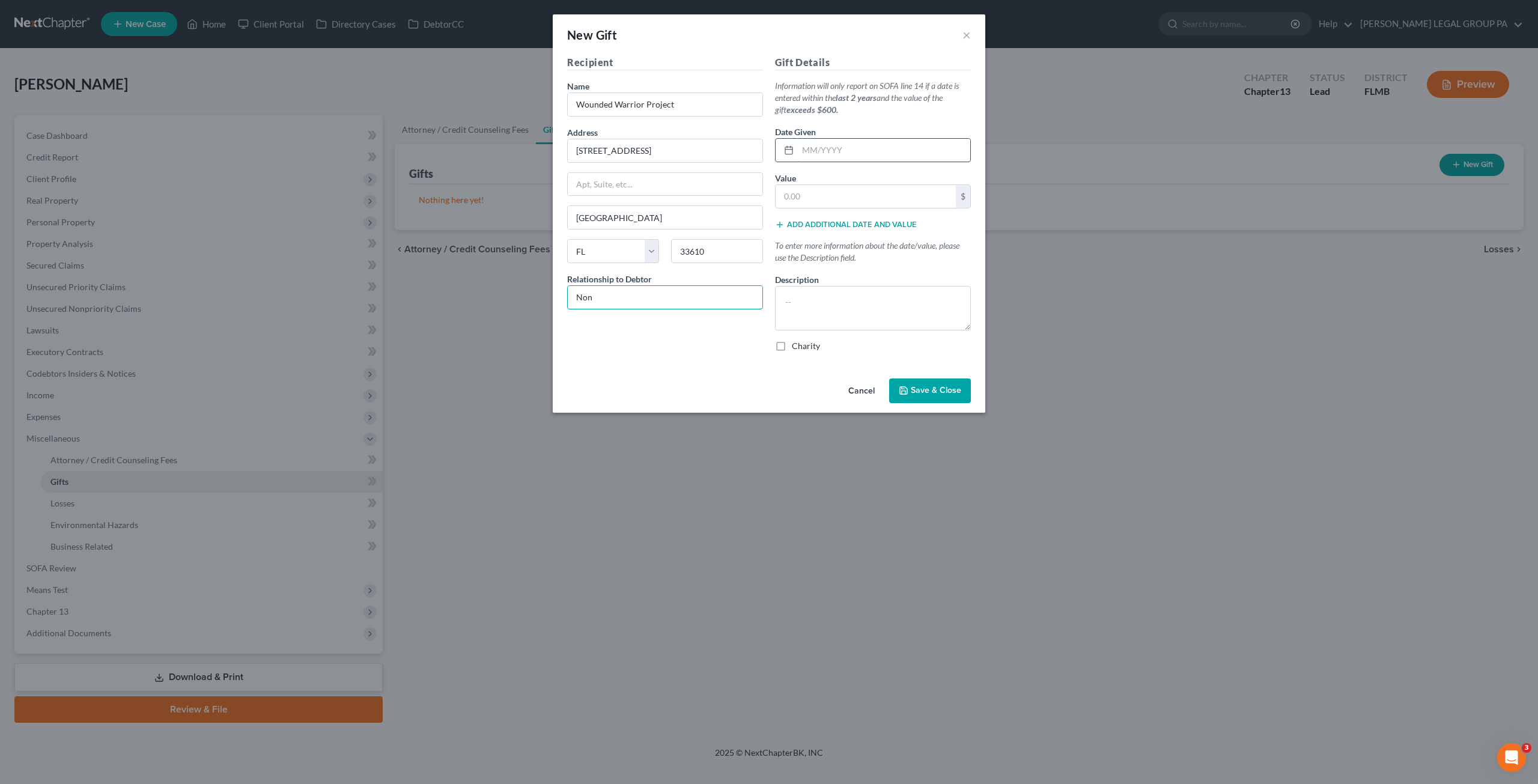
type input "Non"
click at [861, 157] on input "text" at bounding box center [884, 149] width 173 height 23
type input "10/2024"
click at [821, 191] on input "text" at bounding box center [865, 196] width 180 height 23
type input "500.00"
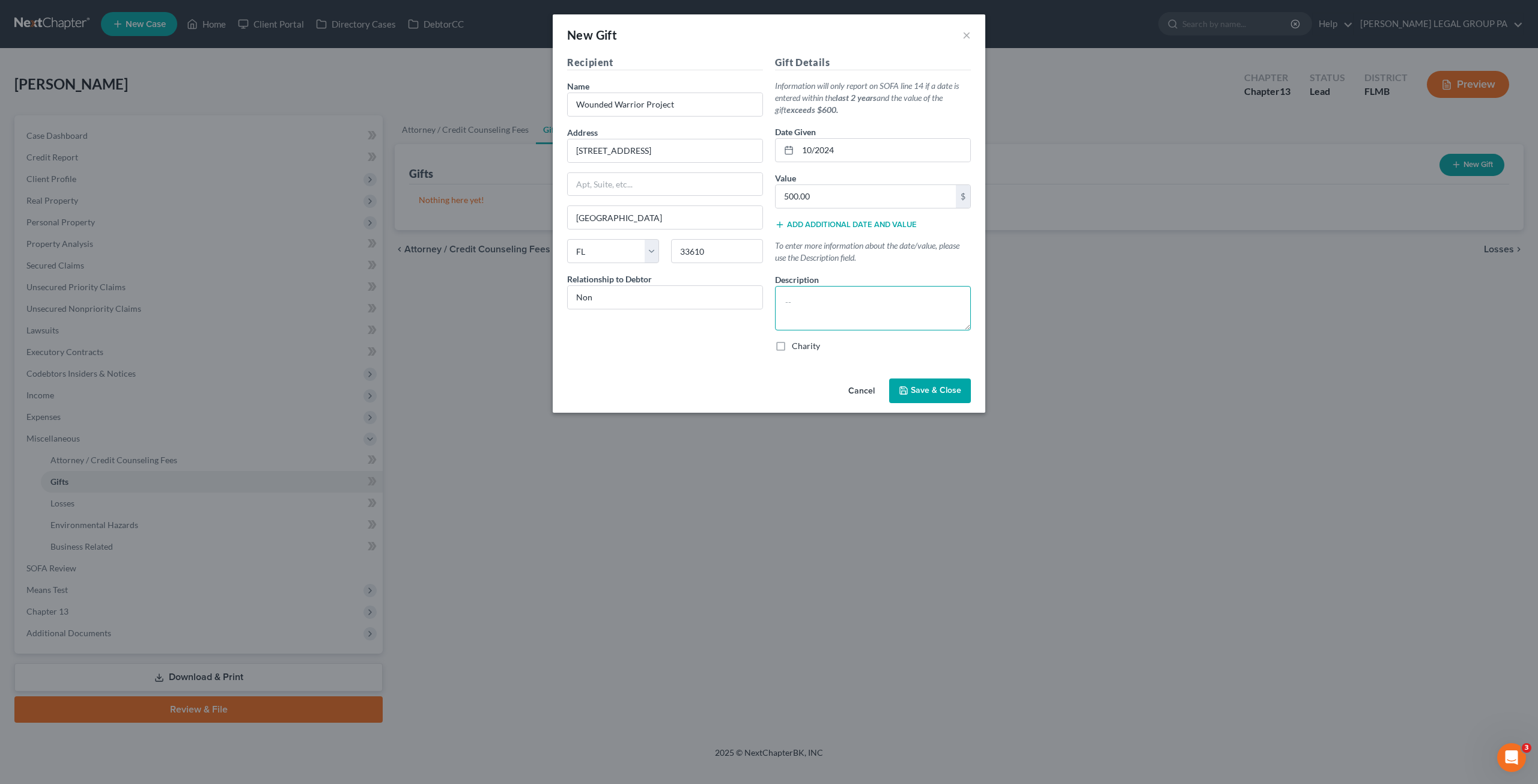
click at [847, 317] on textarea at bounding box center [873, 308] width 196 height 45
type textarea "2"
type textarea "1998 Ford Explorer"
click at [792, 347] on label "Charity" at bounding box center [806, 346] width 28 height 12
click at [796, 347] on input "Charity" at bounding box center [800, 343] width 8 height 8
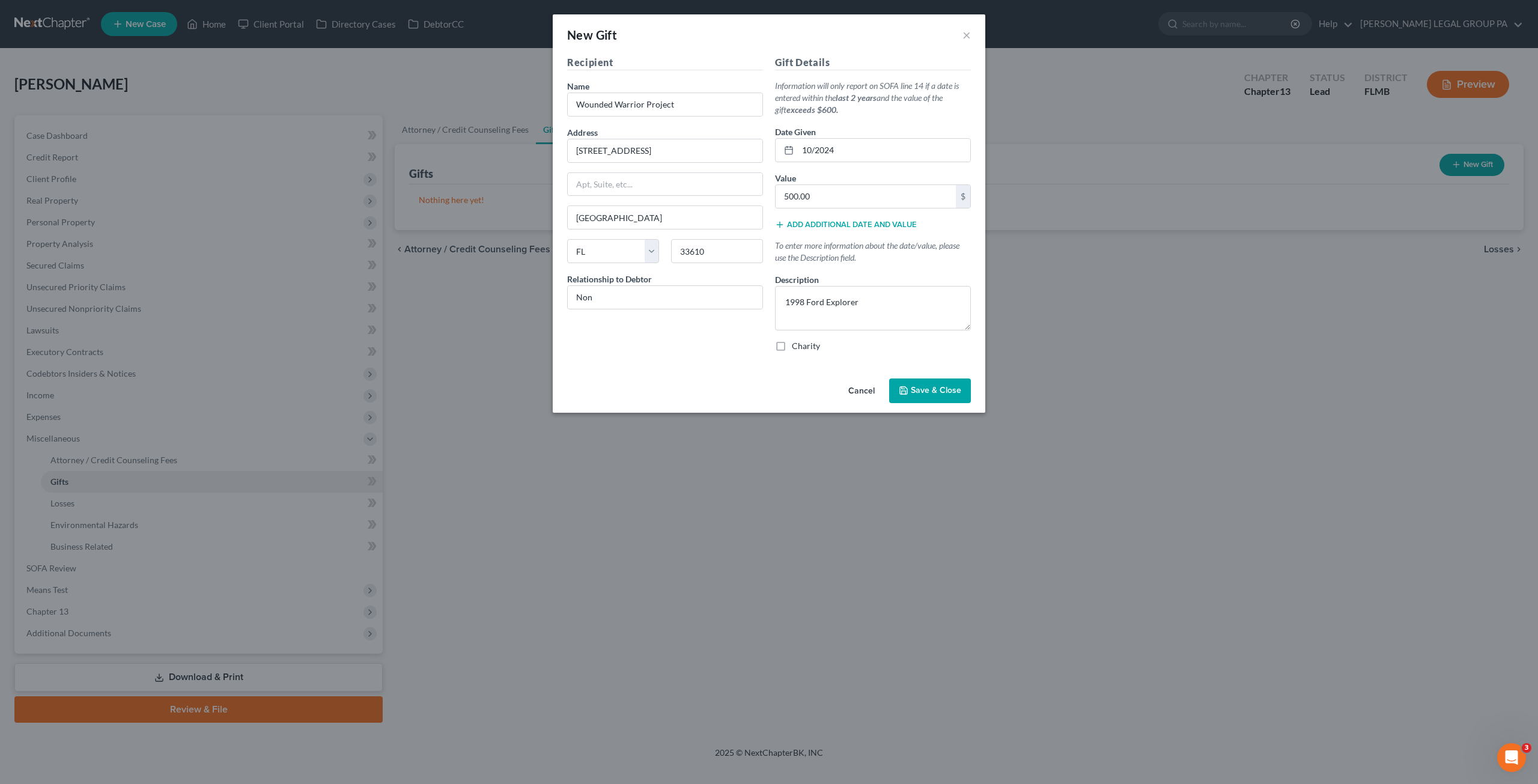
checkbox input "true"
click at [937, 375] on div "Cancel Save & Close" at bounding box center [769, 393] width 433 height 40
click at [939, 386] on span "Save & Close" at bounding box center [936, 390] width 51 height 10
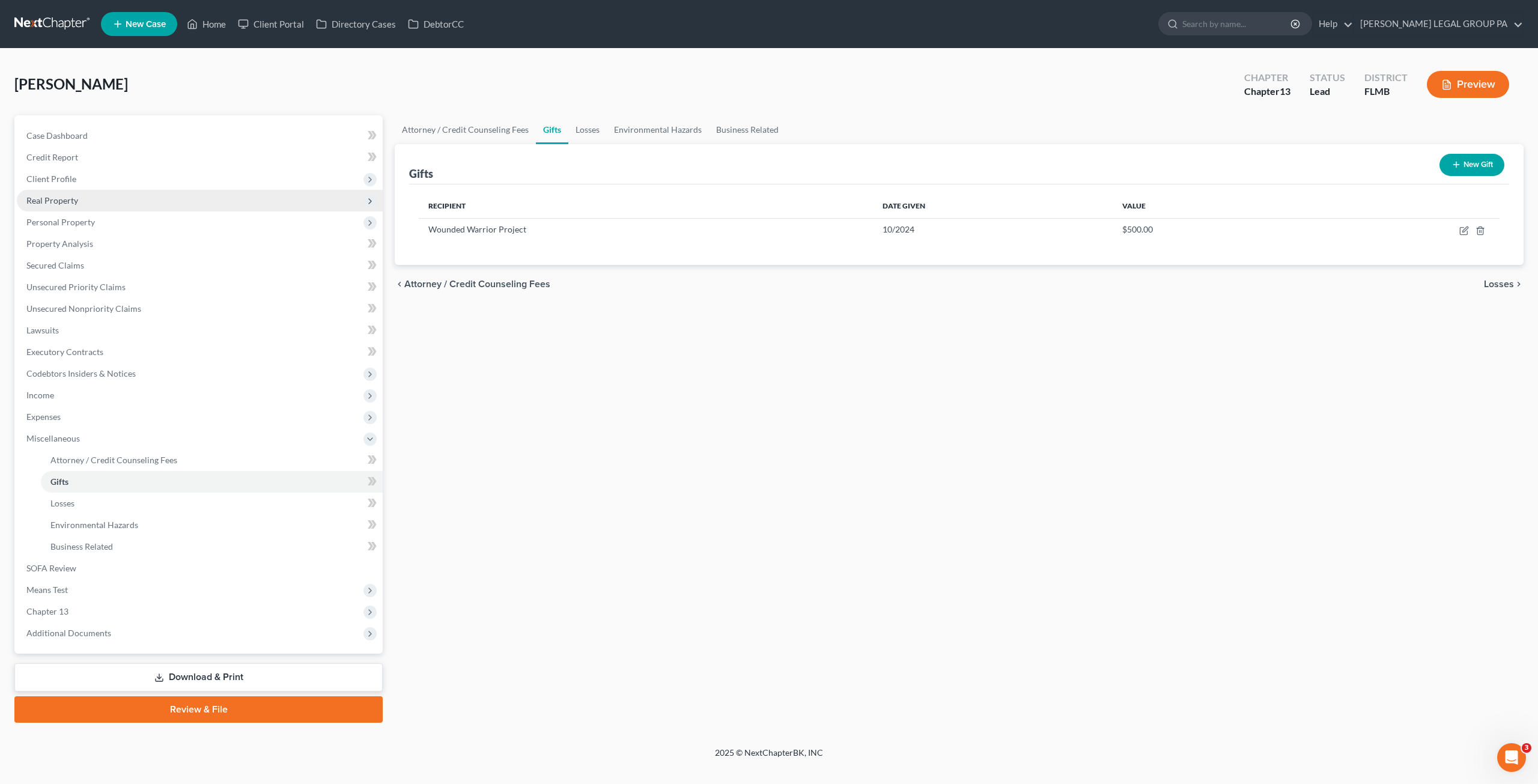
click at [62, 204] on span "Real Property" at bounding box center [52, 200] width 52 height 10
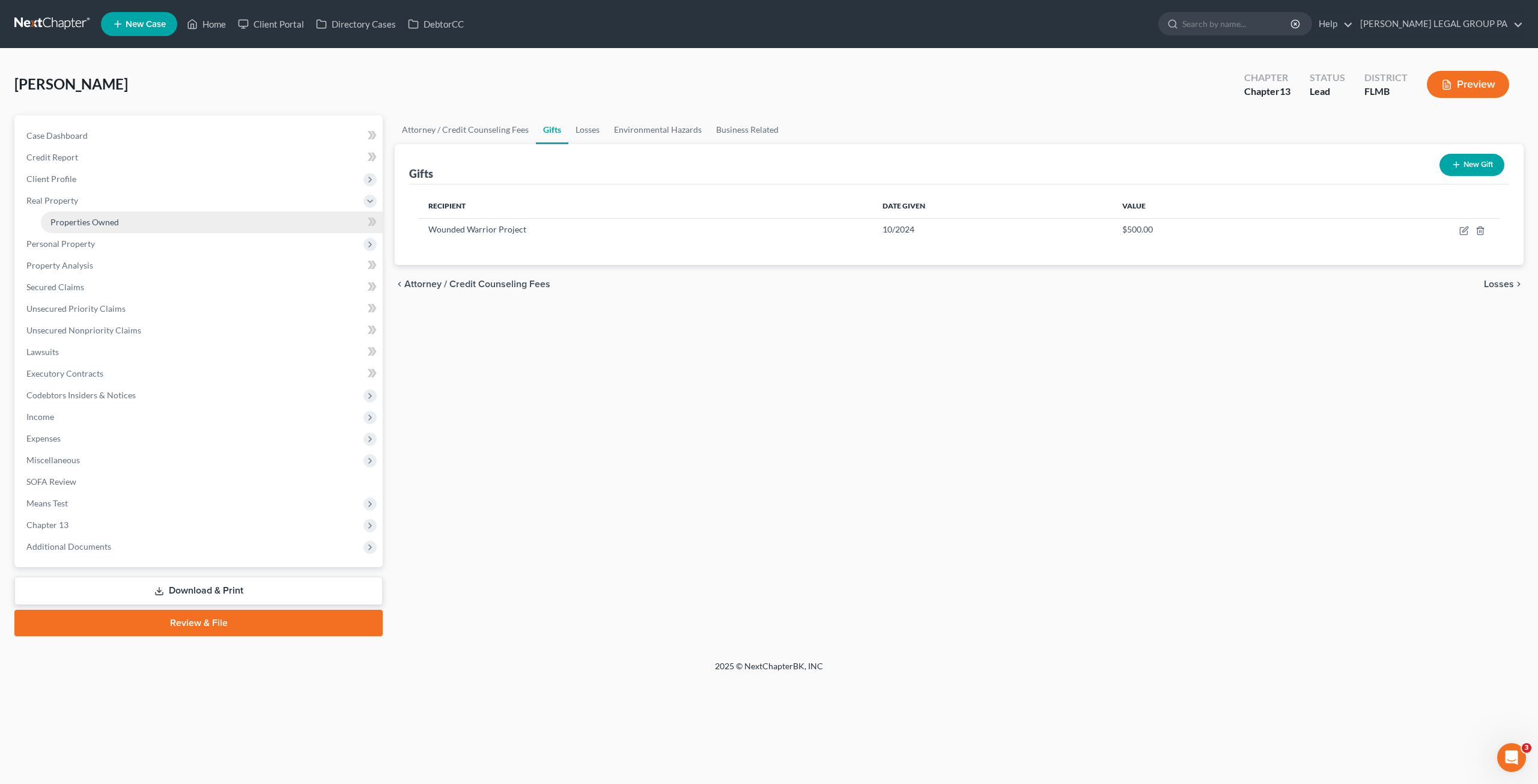
click at [88, 220] on span "Properties Owned" at bounding box center [85, 221] width 68 height 10
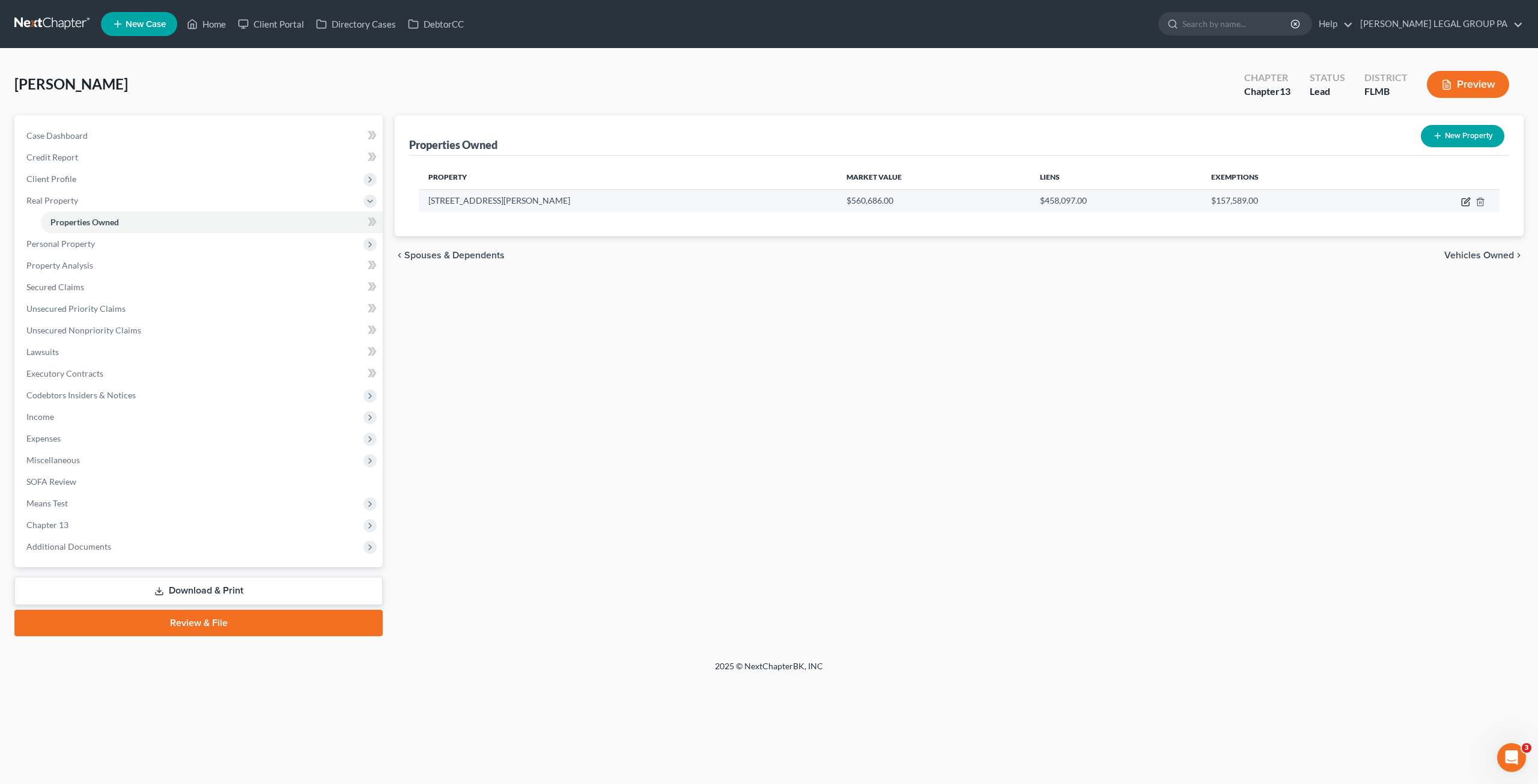
click at [1464, 201] on icon "button" at bounding box center [1467, 200] width 5 height 5
select select "9"
select select "0"
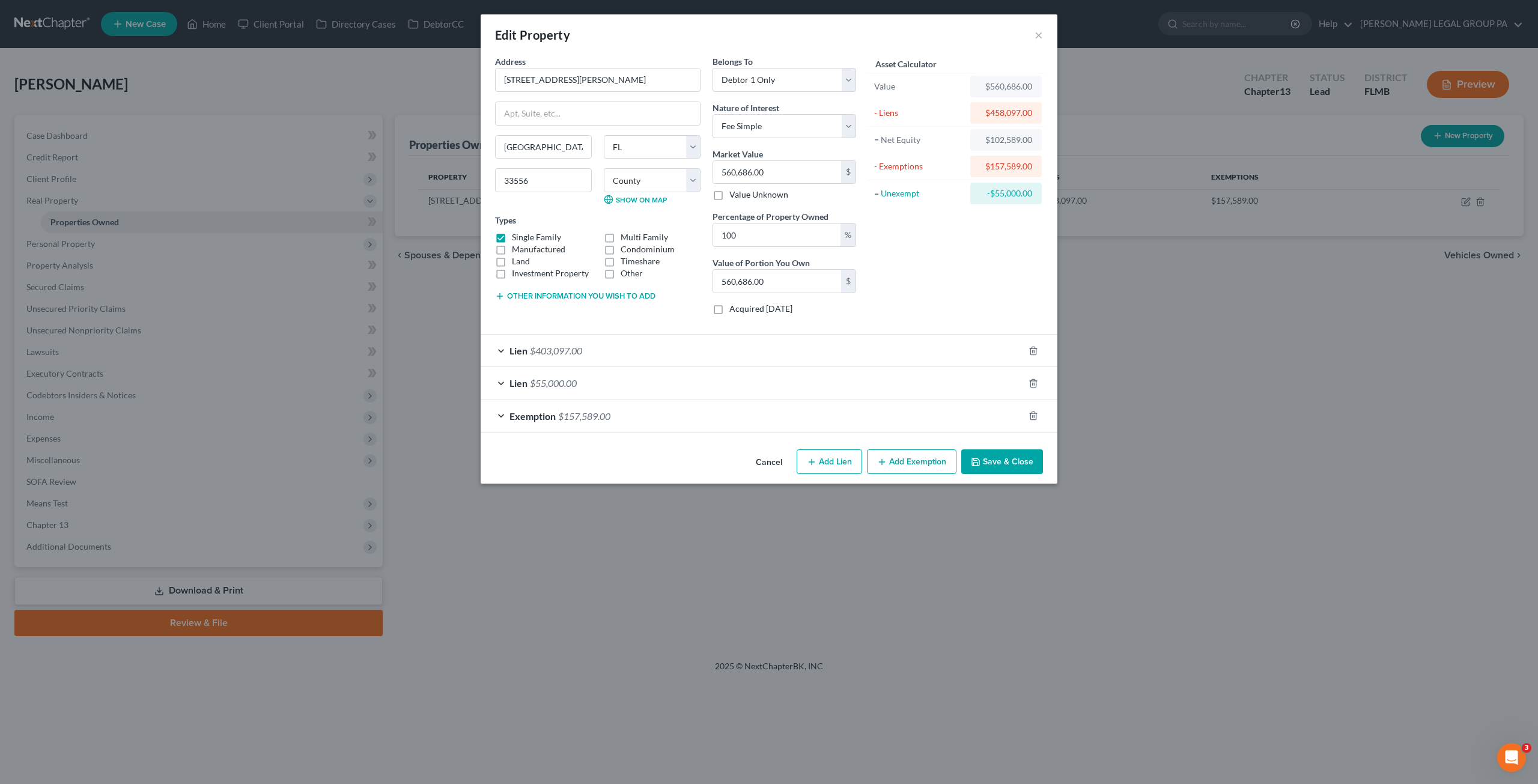
click at [1034, 408] on div at bounding box center [1041, 416] width 34 height 20
click at [1033, 411] on icon "button" at bounding box center [1033, 415] width 10 height 10
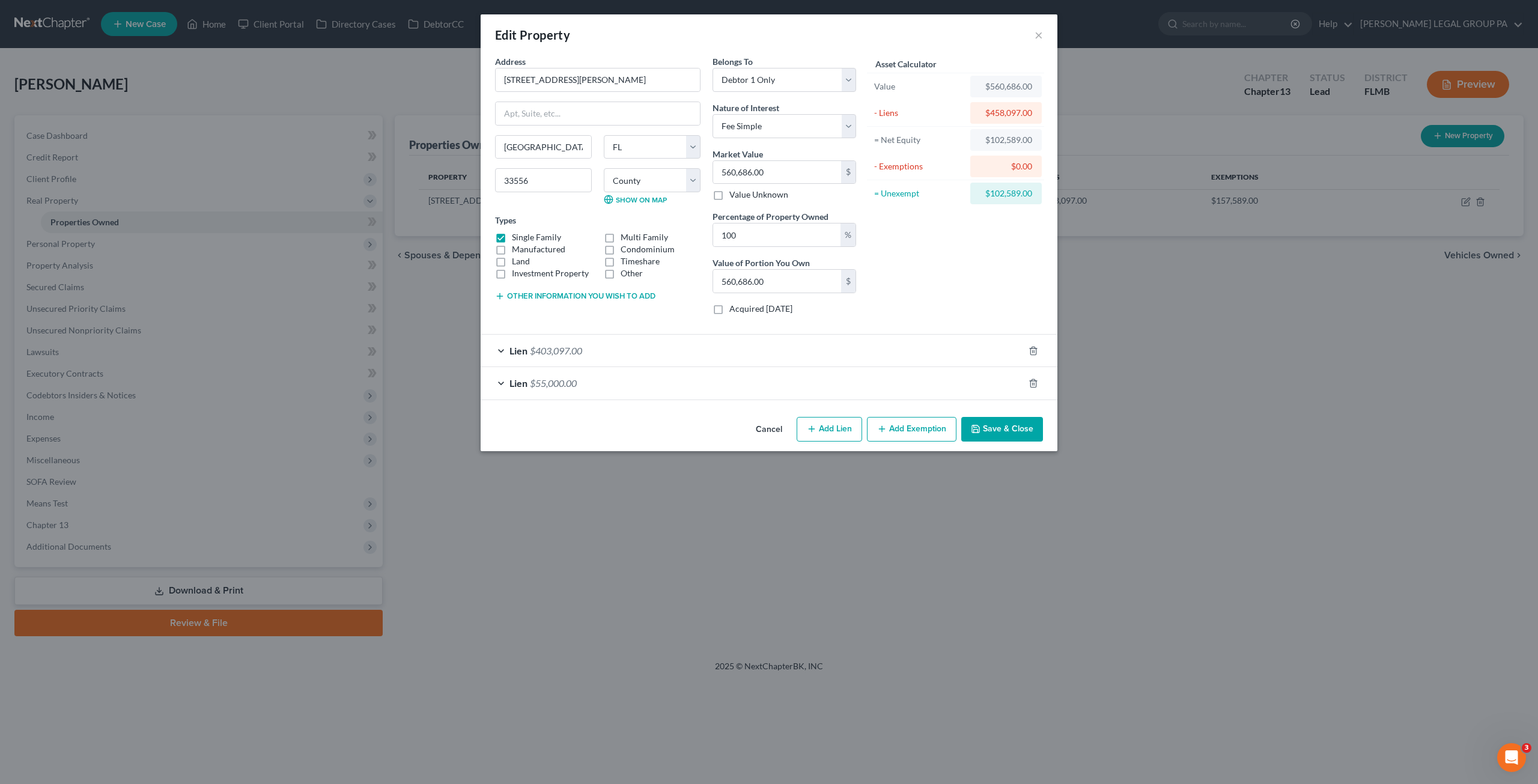
click at [922, 431] on button "Add Exemption" at bounding box center [912, 429] width 90 height 25
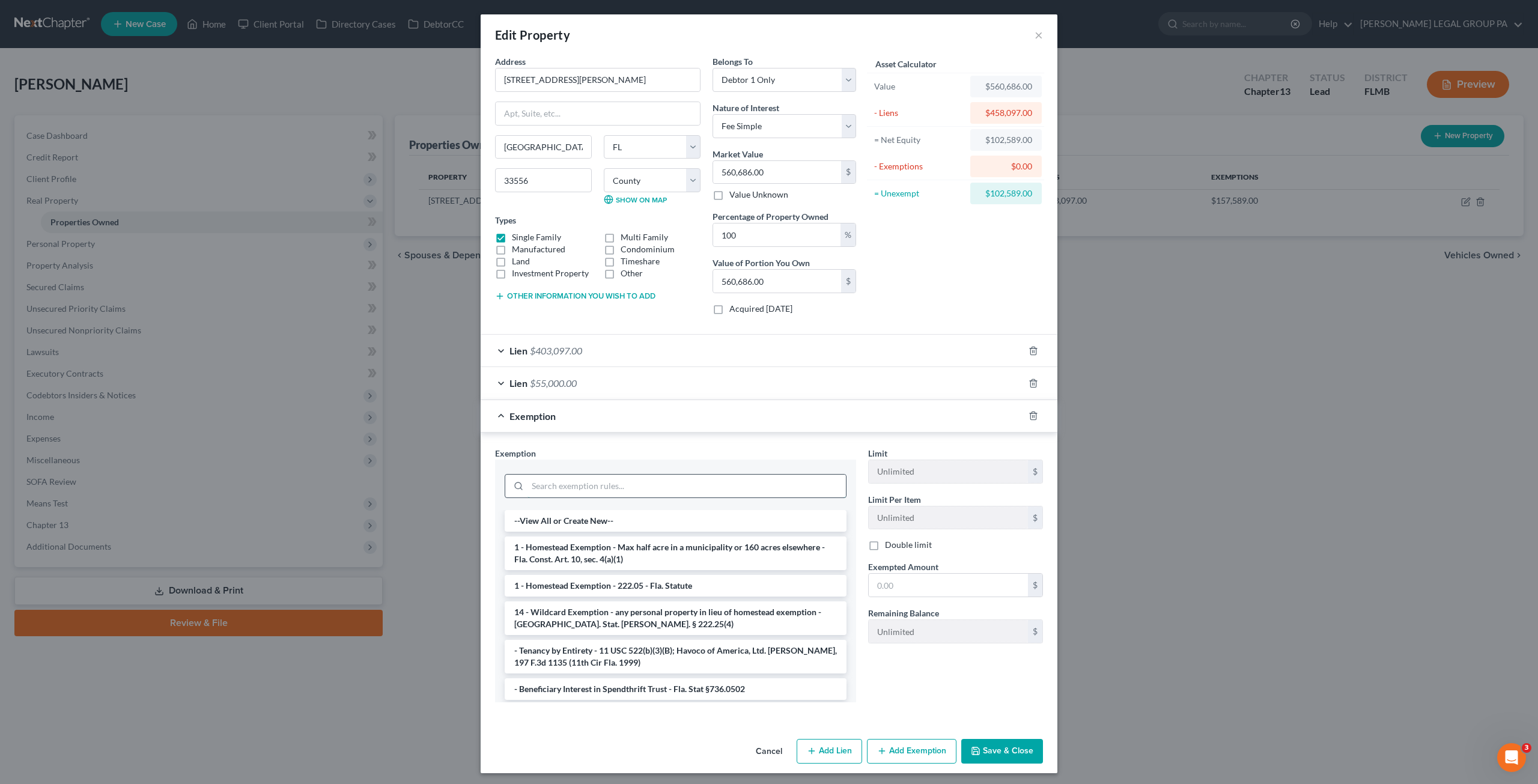
click at [583, 484] on input "search" at bounding box center [687, 486] width 319 height 23
click at [593, 556] on li "1 - Homestead Exemption - Max half acre in a municipality or 160 acres elsewher…" at bounding box center [676, 553] width 342 height 34
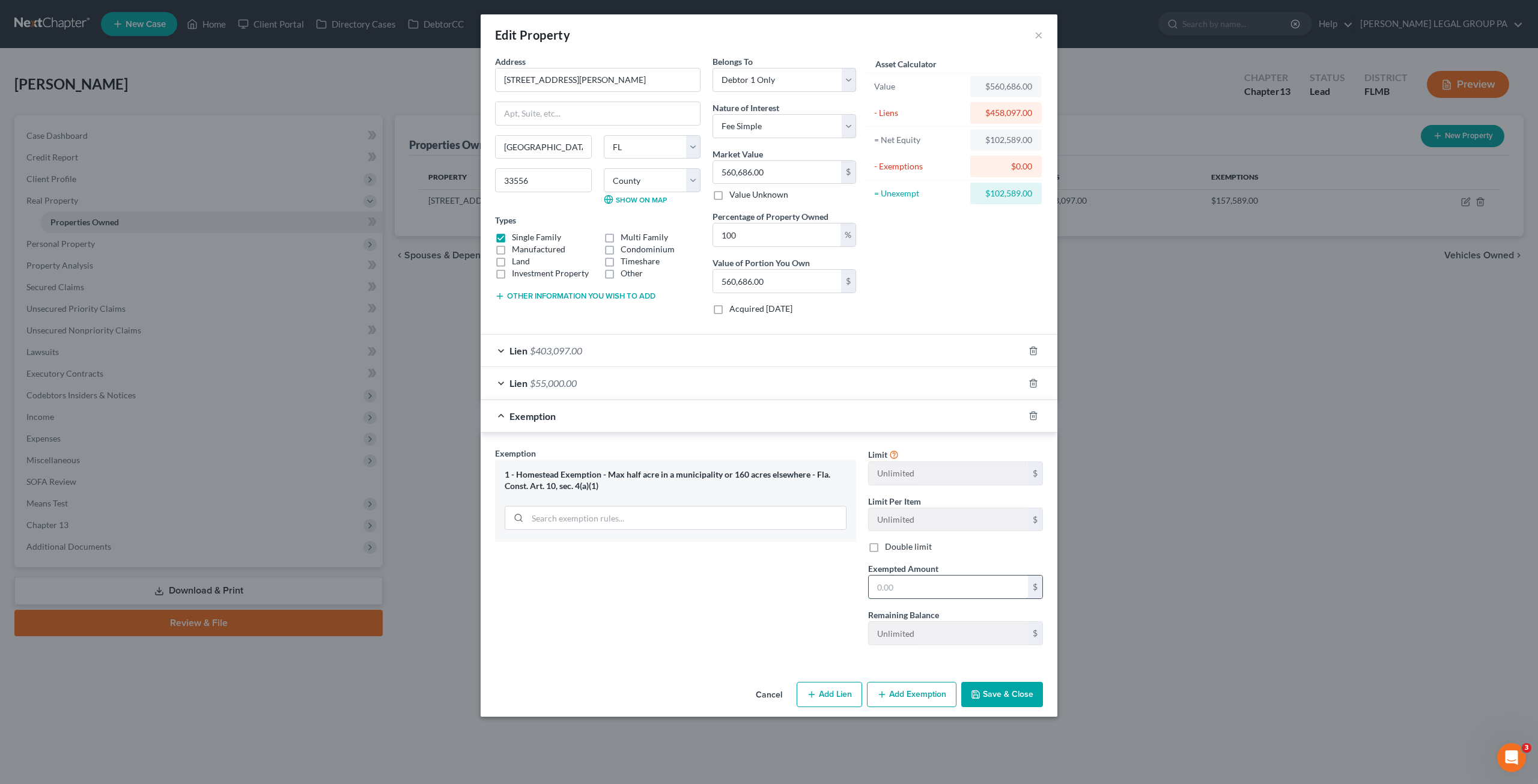
click at [890, 584] on input "text" at bounding box center [948, 586] width 159 height 23
type input "102,589.00"
click at [971, 683] on button "Save & Close" at bounding box center [1002, 694] width 82 height 25
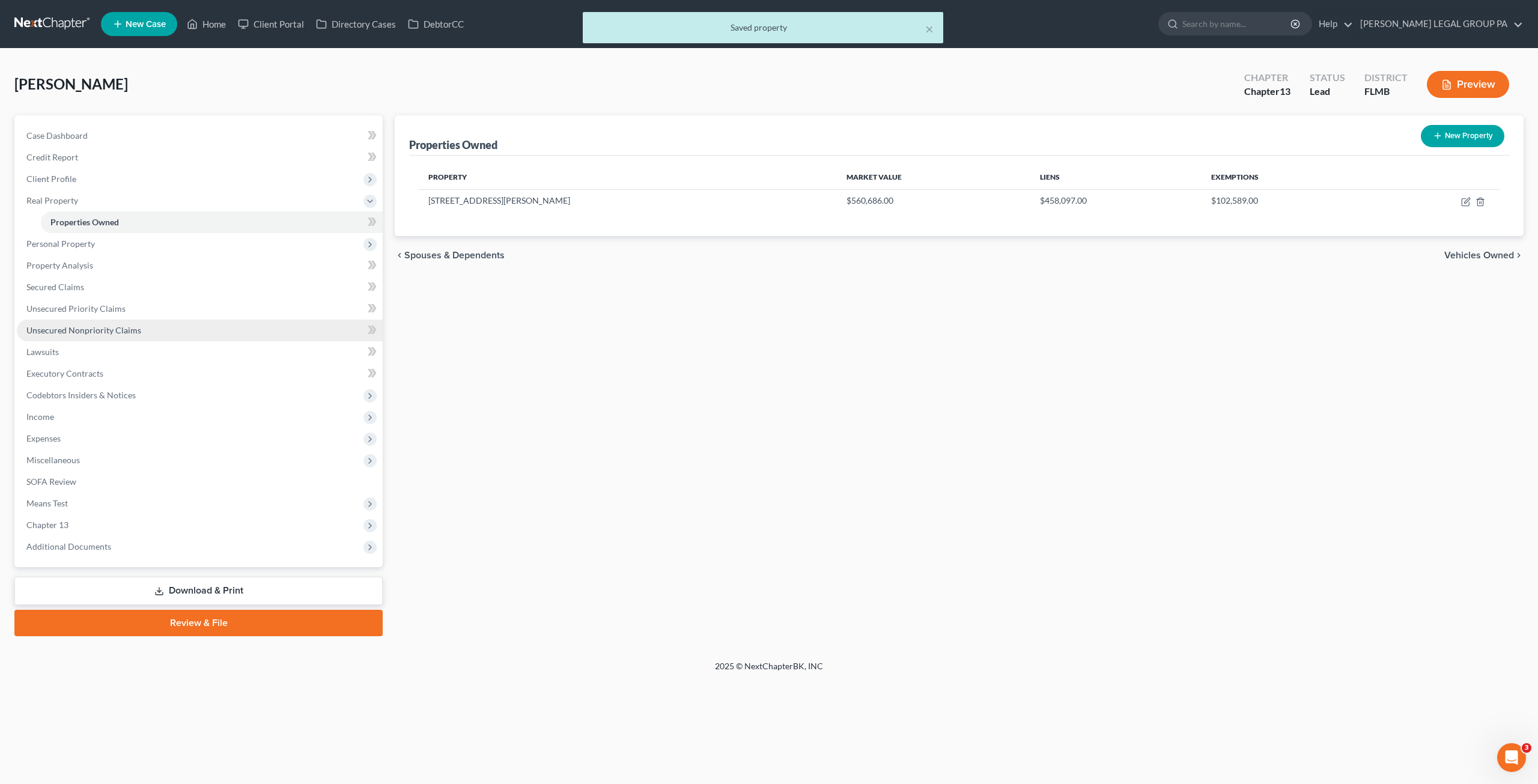
click at [77, 329] on span "Unsecured Nonpriority Claims" at bounding box center [84, 330] width 115 height 10
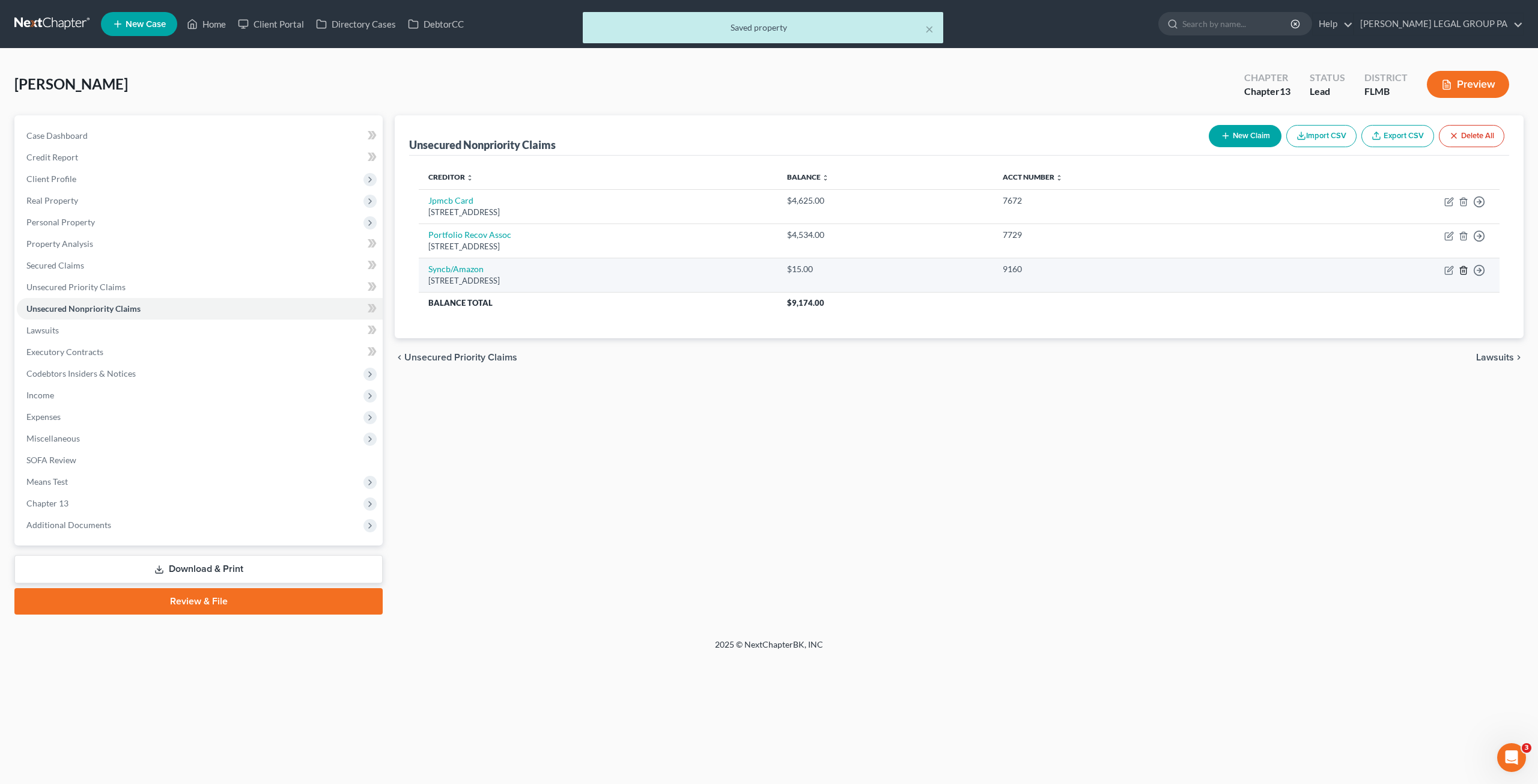
click at [1462, 272] on icon "button" at bounding box center [1464, 270] width 10 height 10
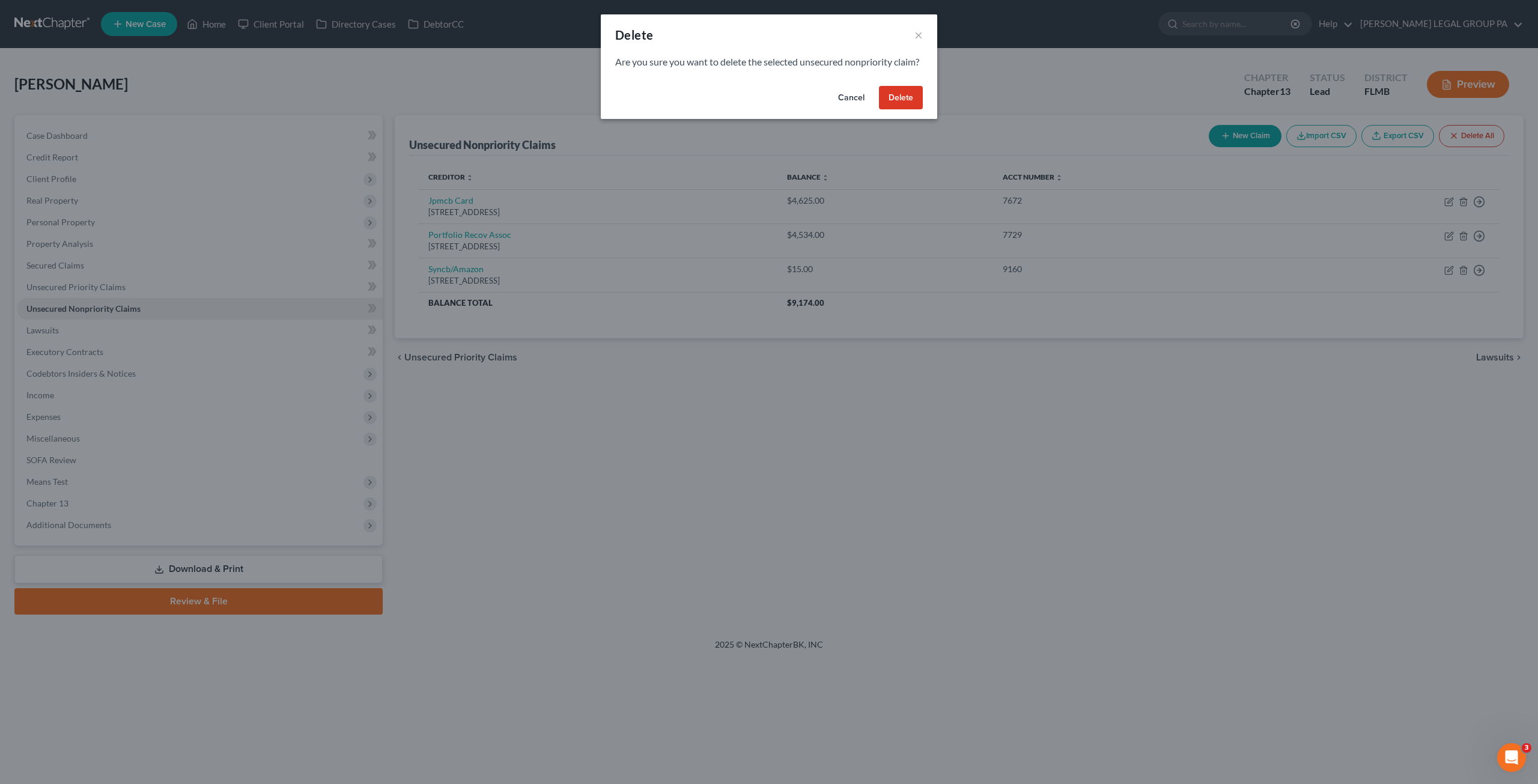
click at [904, 110] on button "Delete" at bounding box center [901, 98] width 44 height 24
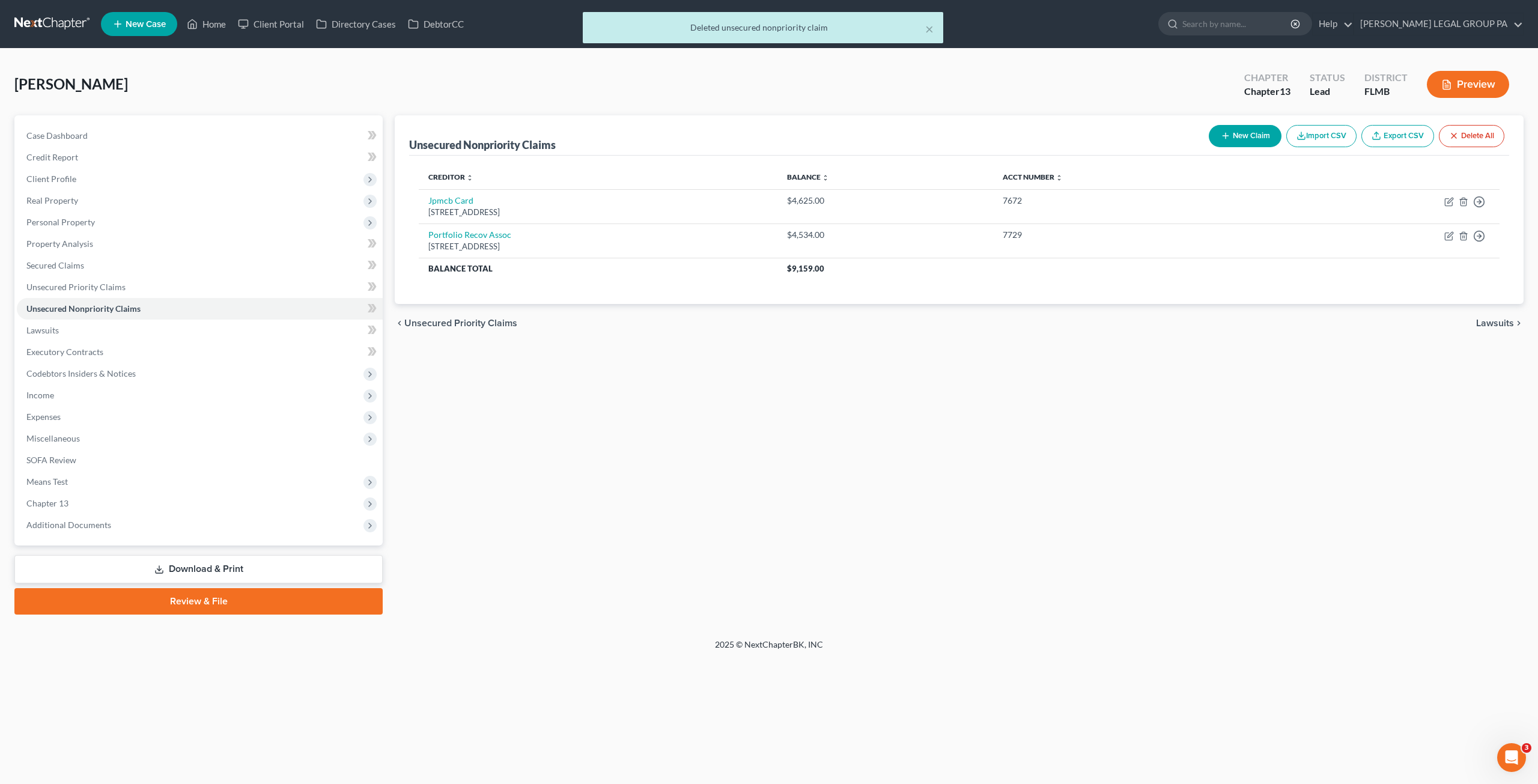
click at [756, 382] on div "Unsecured Nonpriority Claims New Claim Import CSV Export CSV Delete All Credito…" at bounding box center [959, 365] width 1141 height 499
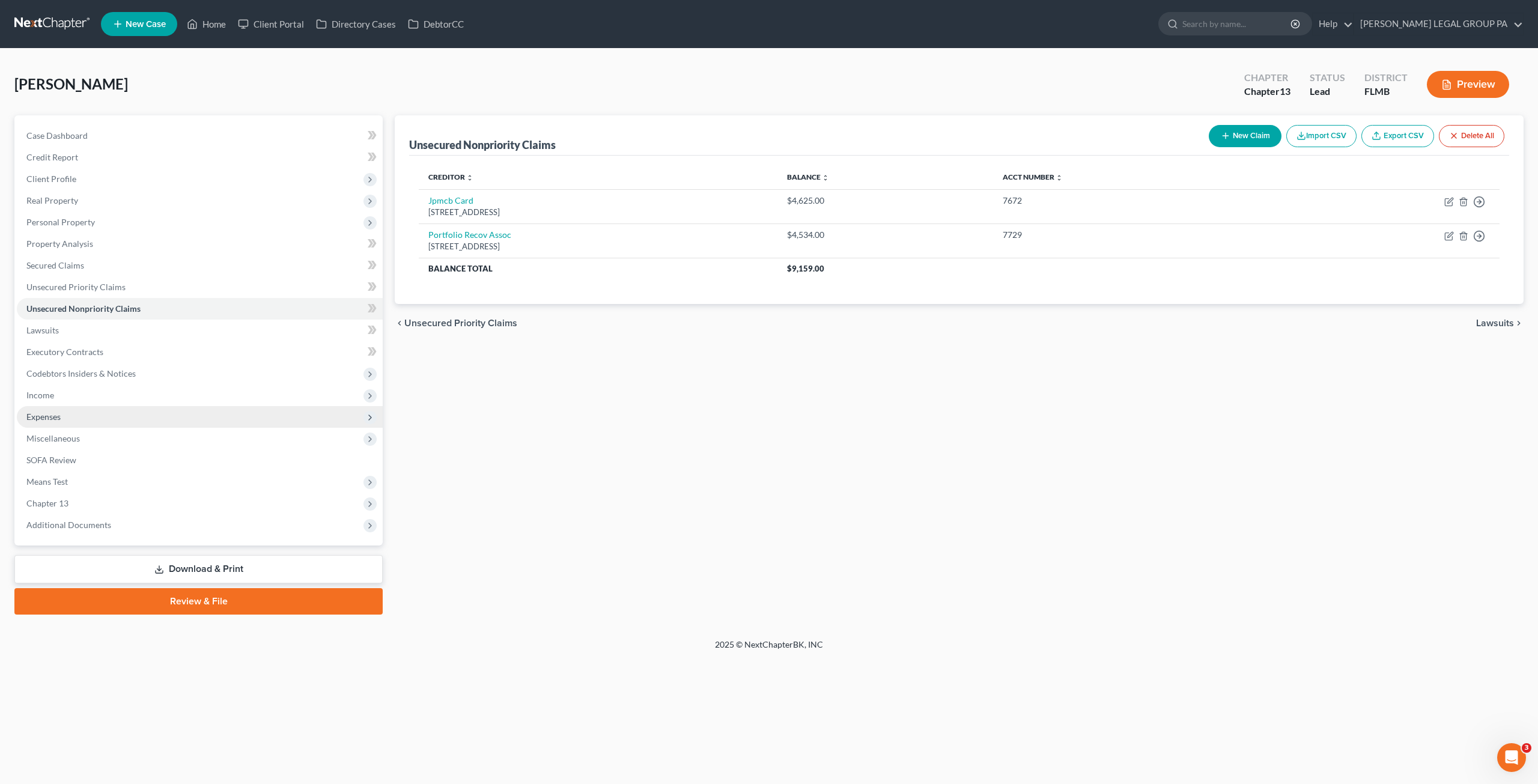
click at [137, 417] on span "Expenses" at bounding box center [200, 417] width 366 height 21
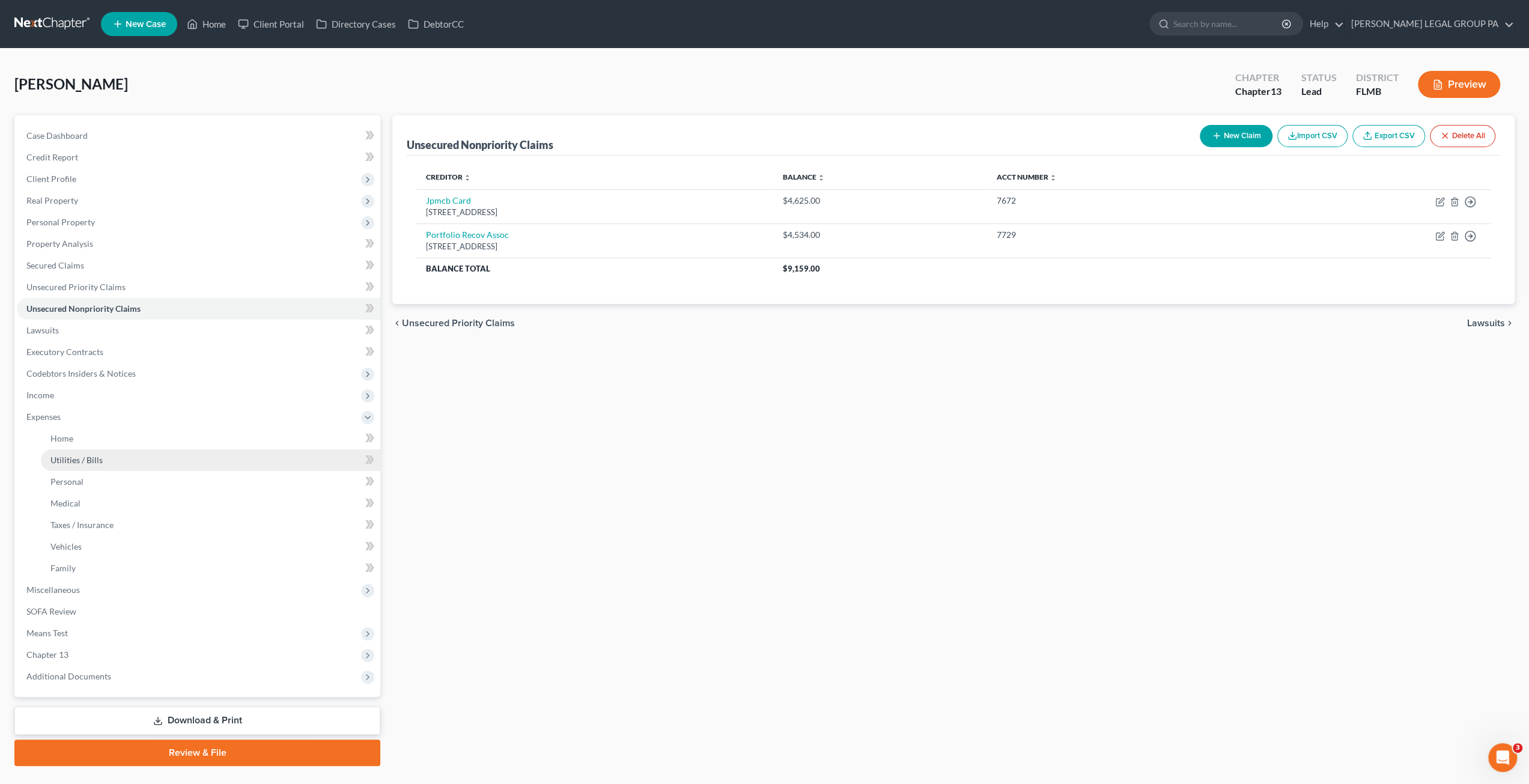
click at [100, 451] on link "Utilities / Bills" at bounding box center [210, 459] width 339 height 21
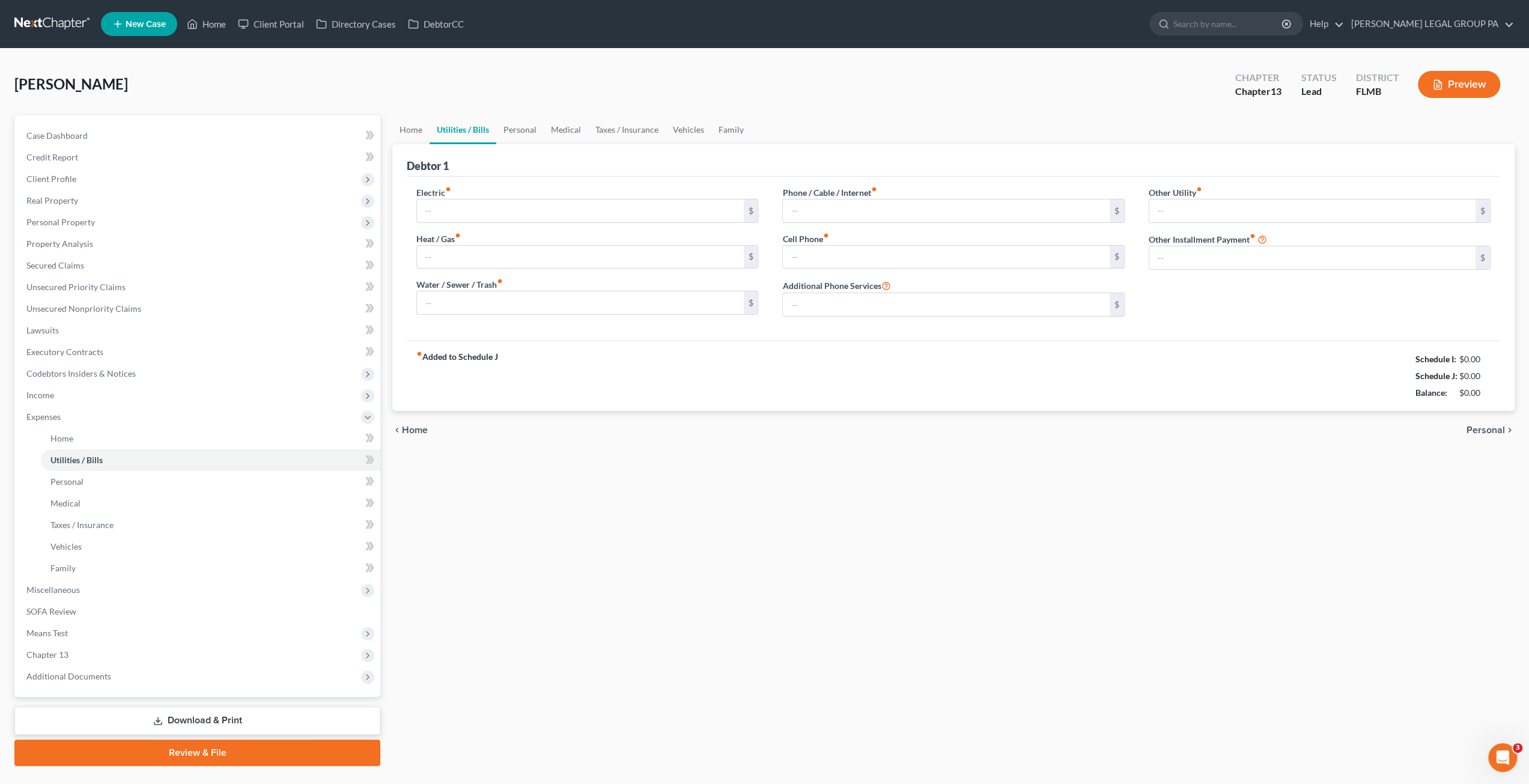
type input "200.00"
type input "0.00"
type input "300.00"
type input "60.00"
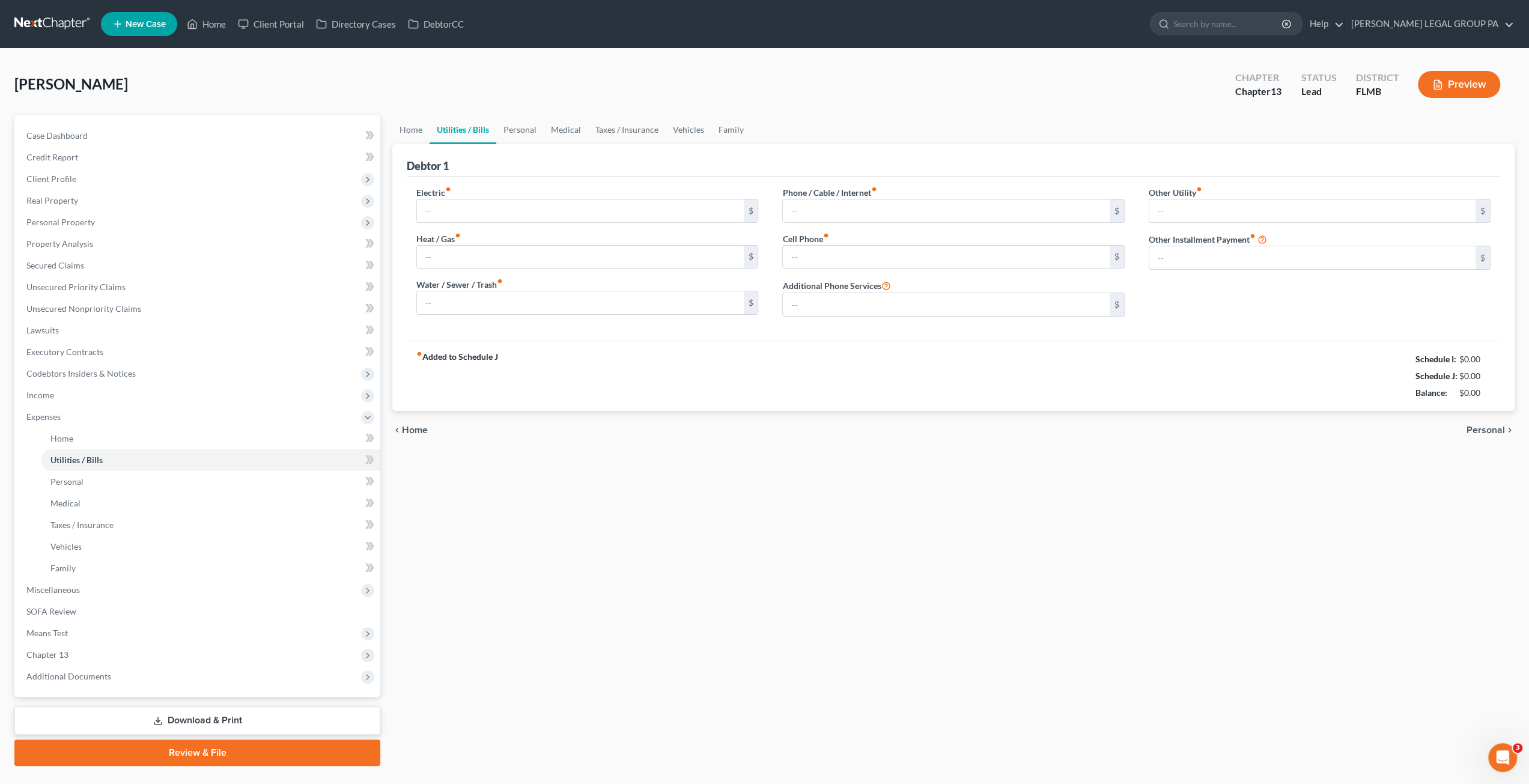
type input "0.00"
click at [466, 211] on input "200.00" at bounding box center [580, 210] width 326 height 23
type input "250.00"
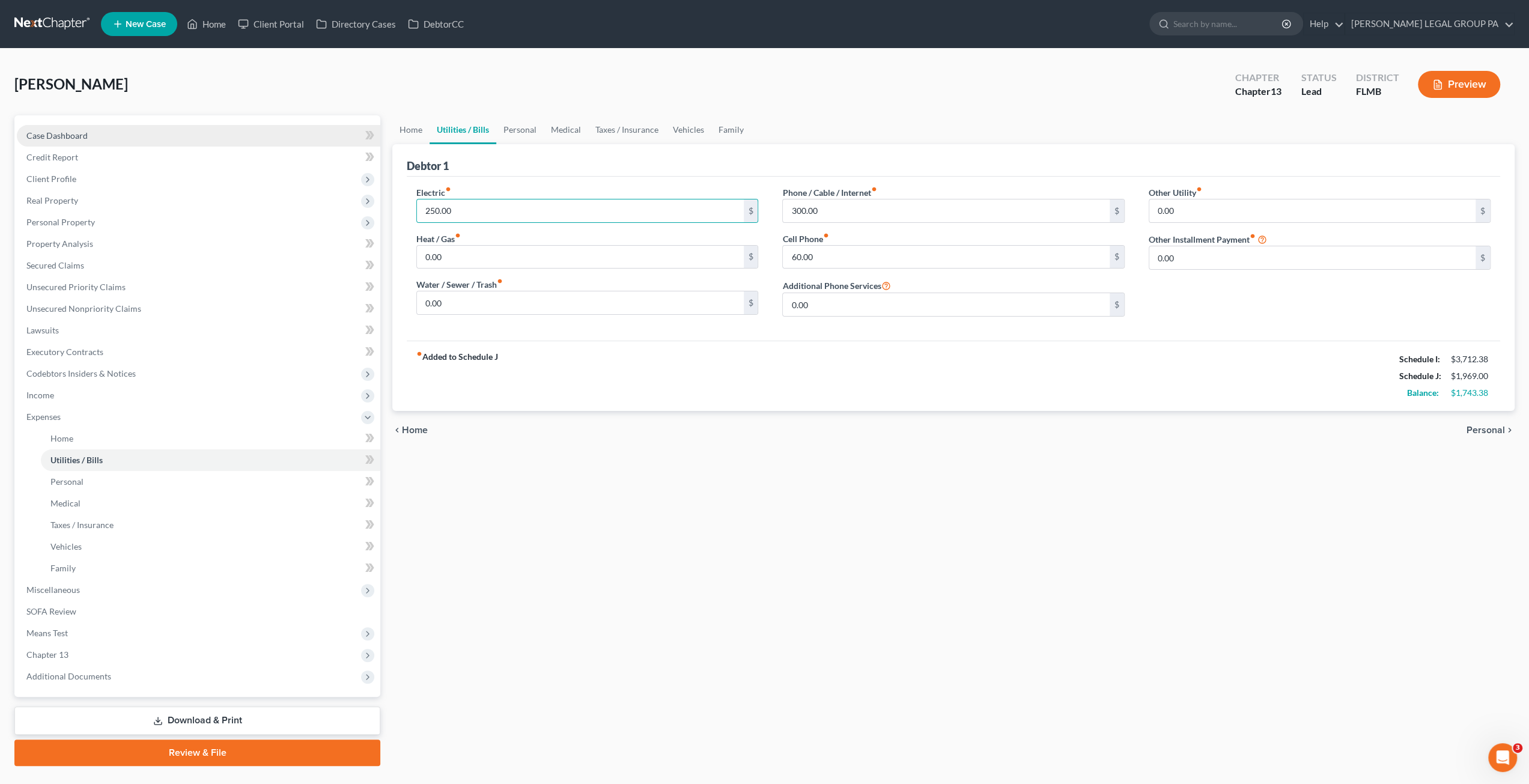
click at [103, 133] on link "Case Dashboard" at bounding box center [199, 135] width 364 height 21
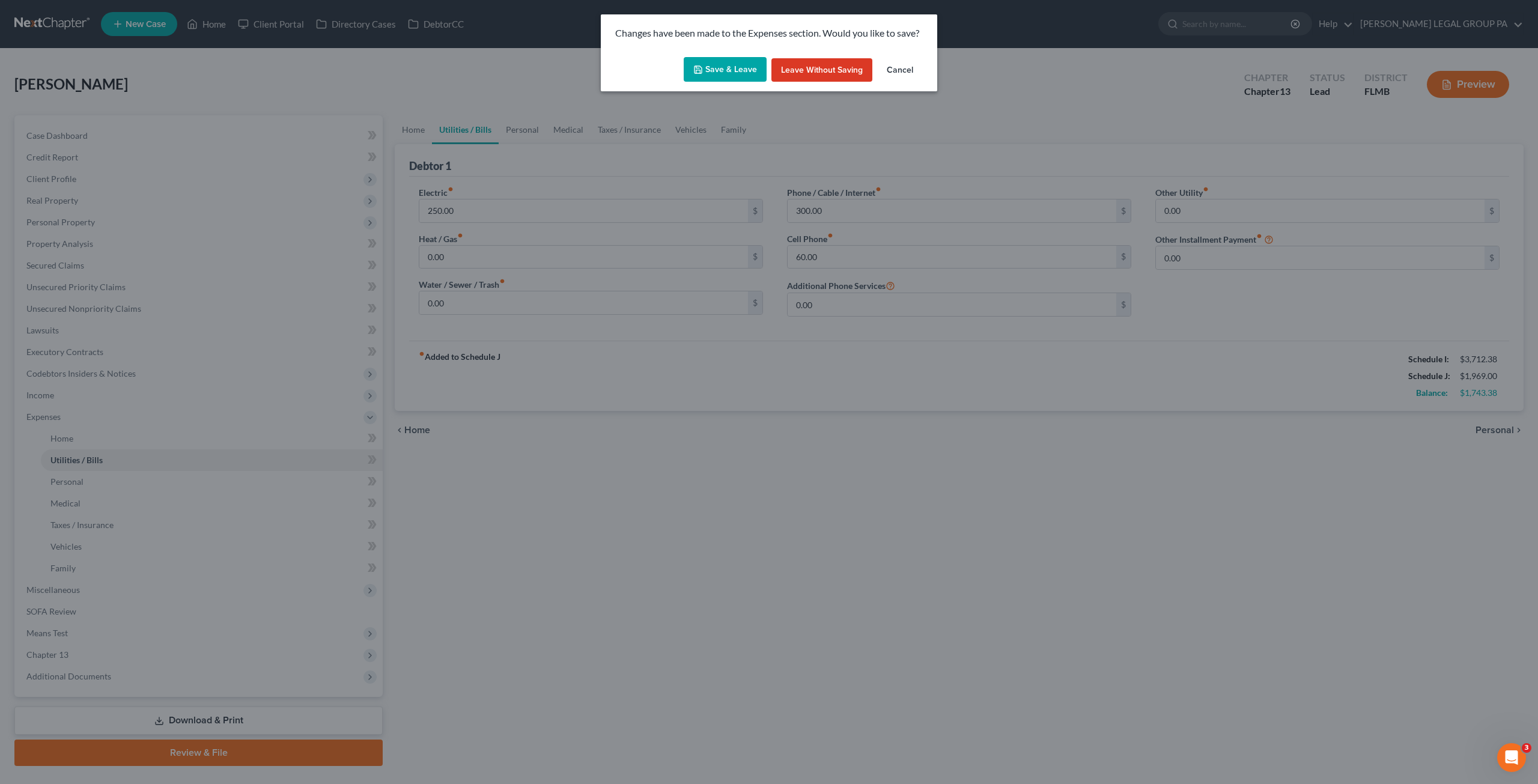
click at [745, 64] on button "Save & Leave" at bounding box center [725, 70] width 83 height 25
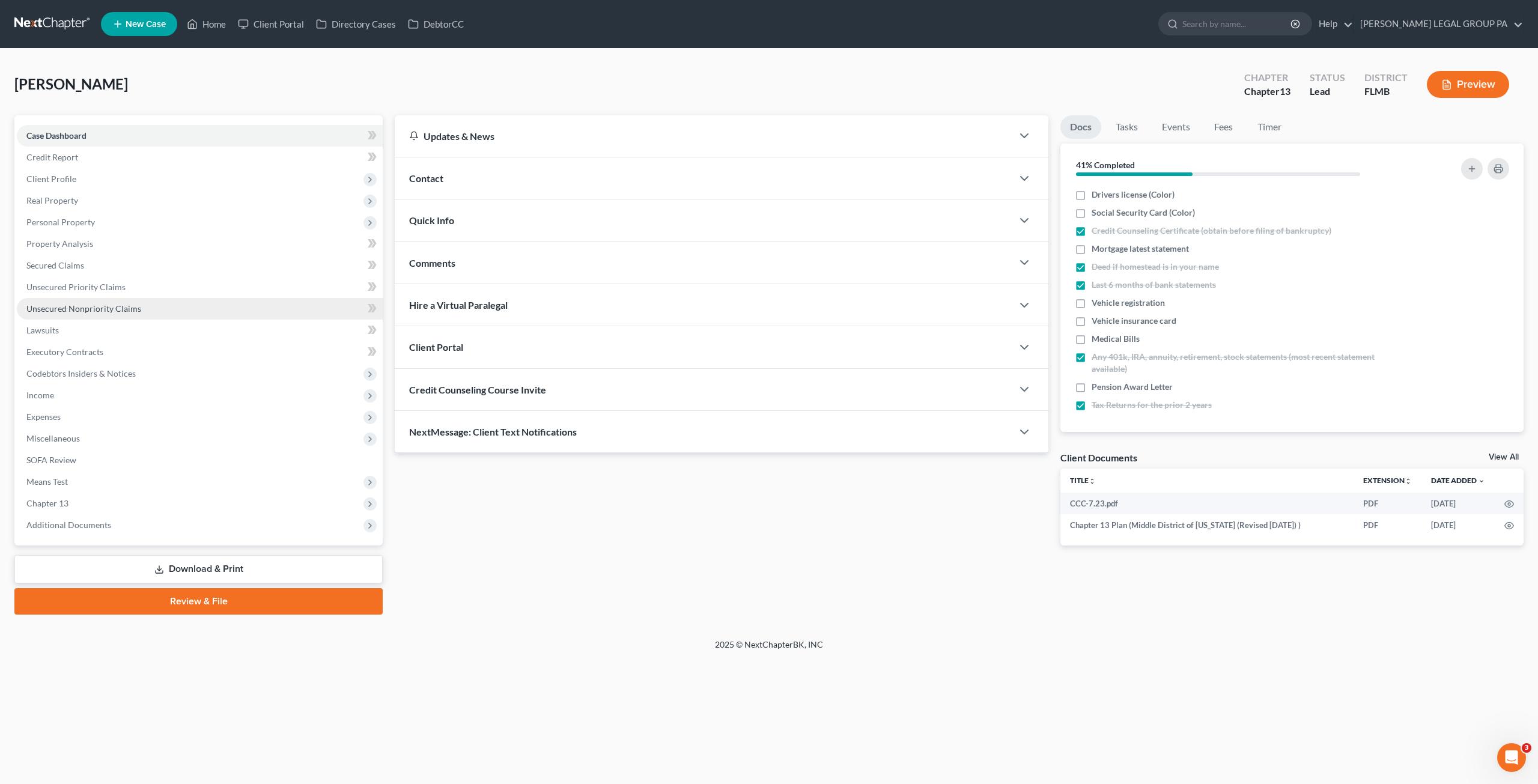
click at [101, 308] on span "Unsecured Nonpriority Claims" at bounding box center [84, 308] width 115 height 10
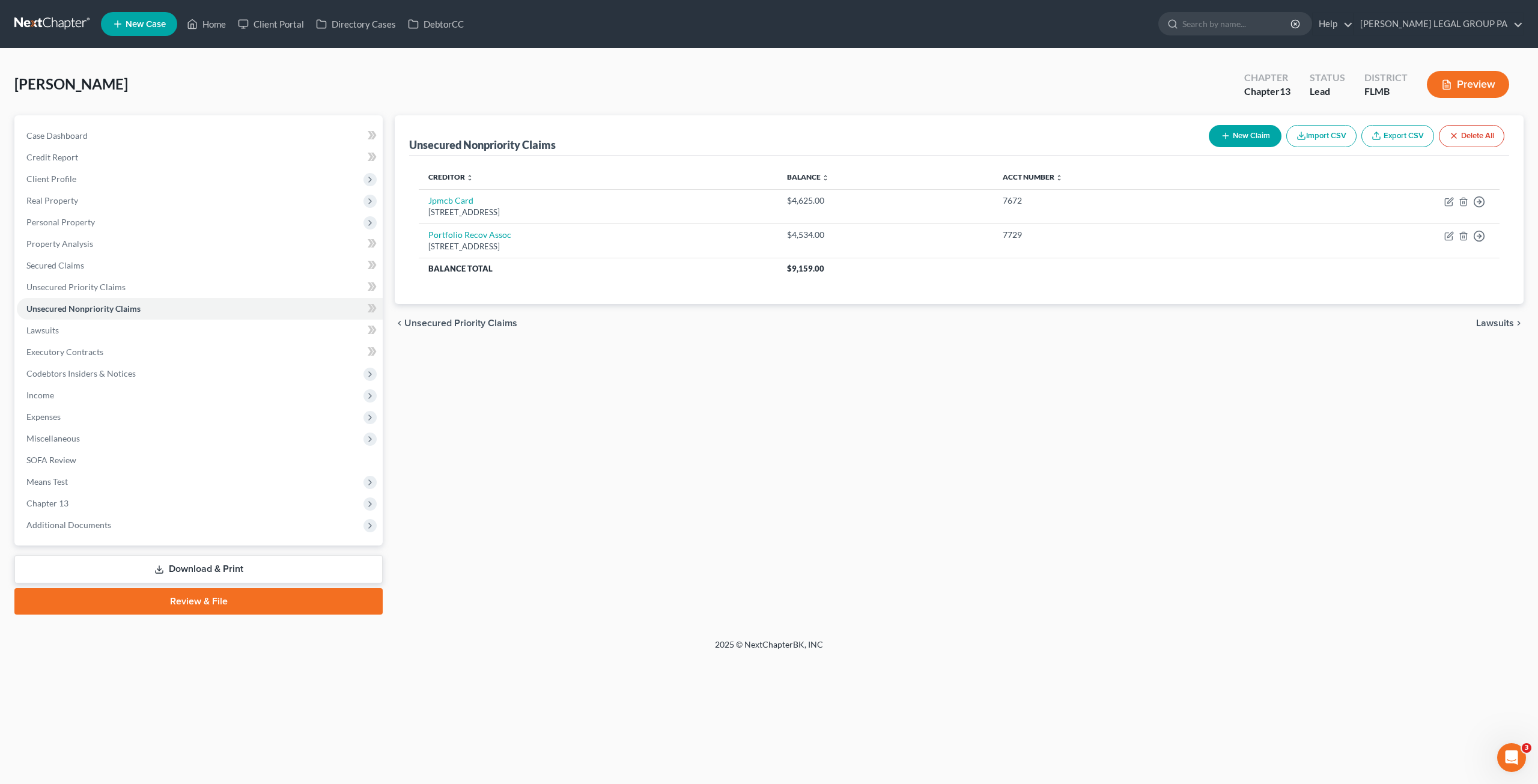
drag, startPoint x: 67, startPoint y: 225, endPoint x: 74, endPoint y: 237, distance: 13.9
click at [68, 224] on span "Personal Property" at bounding box center [60, 221] width 68 height 10
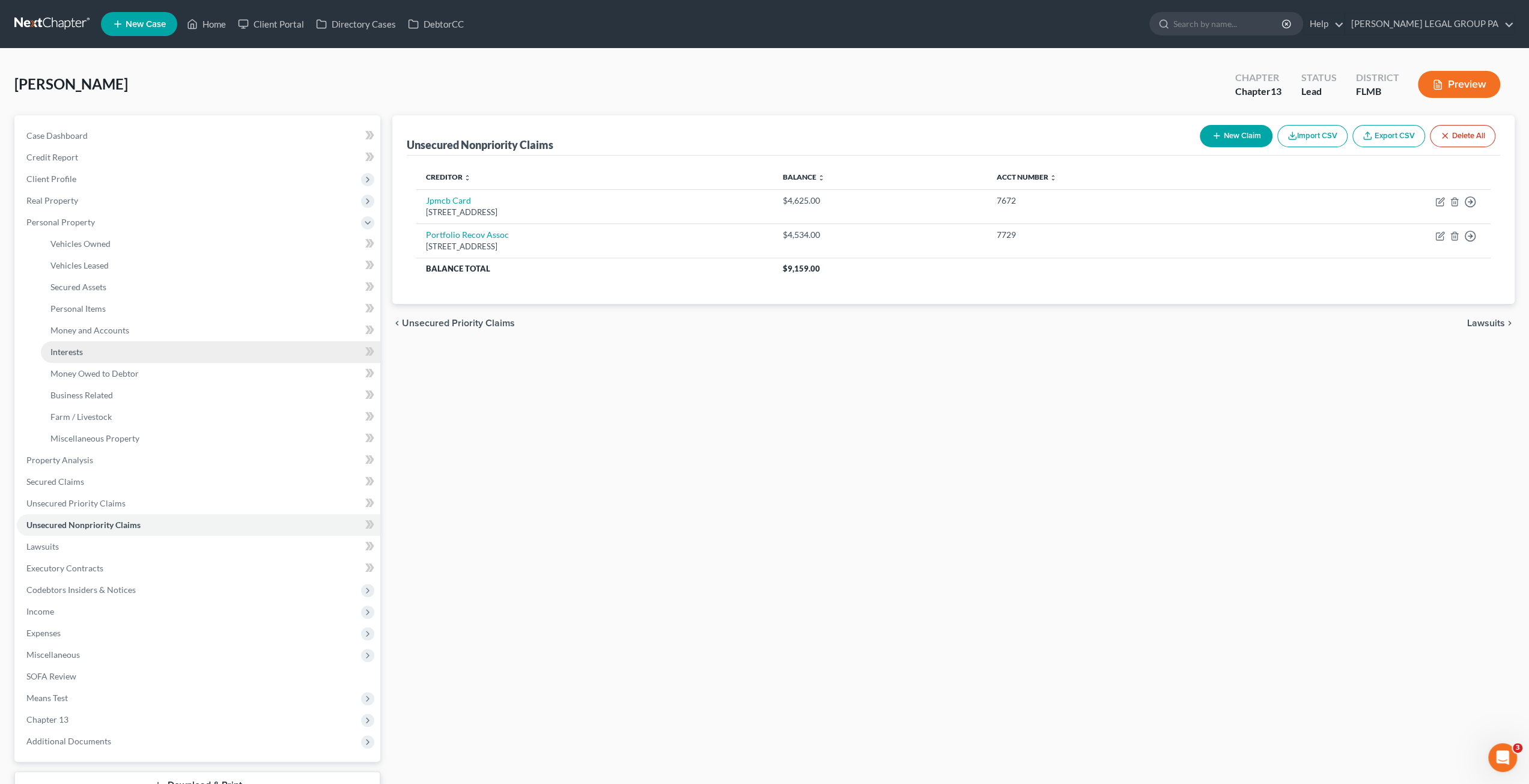
click at [81, 354] on span "Interests" at bounding box center [67, 351] width 32 height 10
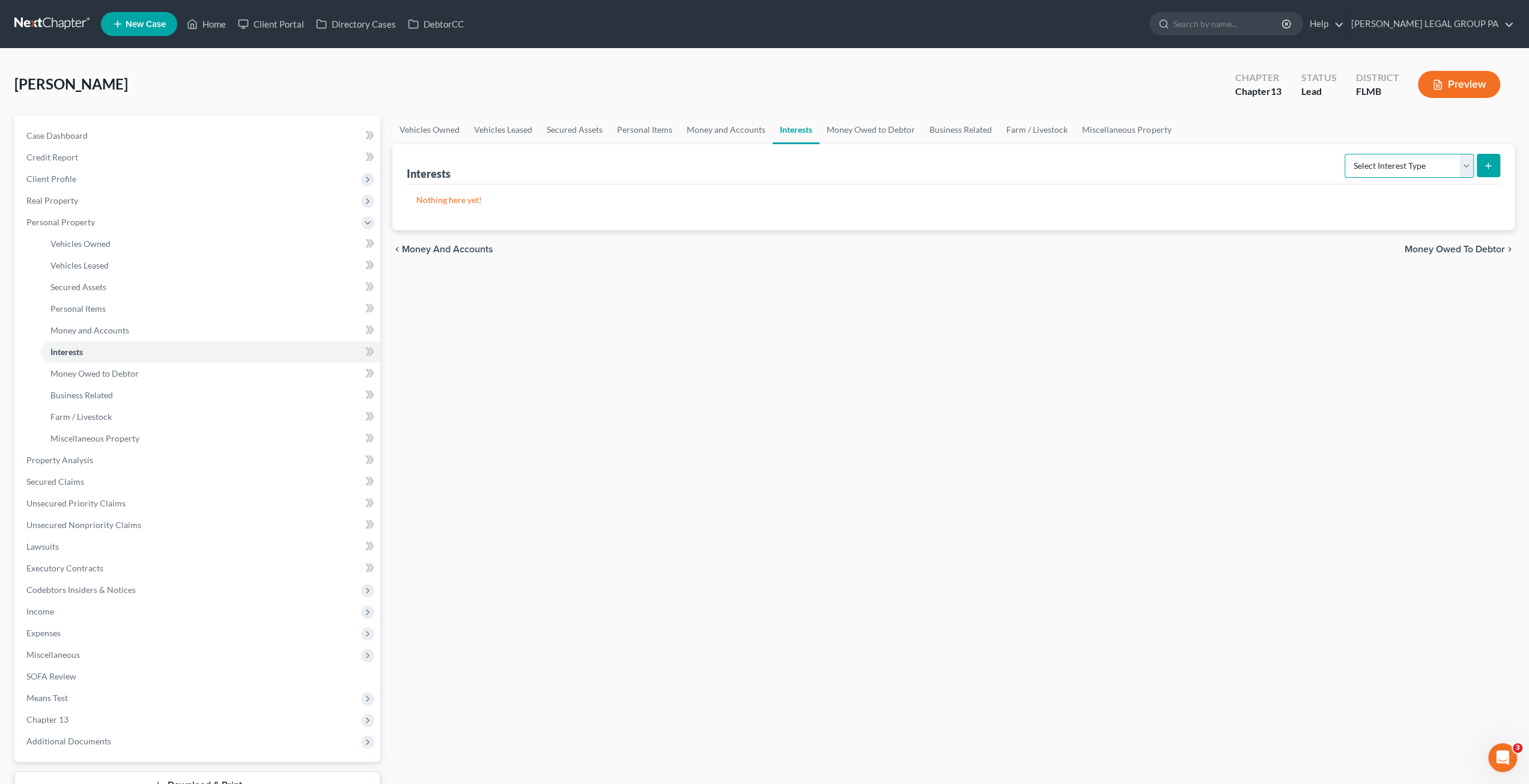
click at [1381, 157] on select "Select Interest Type 401K Annuity Bond Education IRA Government Bond Government…" at bounding box center [1409, 165] width 129 height 24
select select "401k"
click at [1346, 154] on select "Select Interest Type 401K Annuity Bond Education IRA Government Bond Government…" at bounding box center [1409, 165] width 129 height 24
click at [1492, 170] on icon "submit" at bounding box center [1488, 166] width 10 height 10
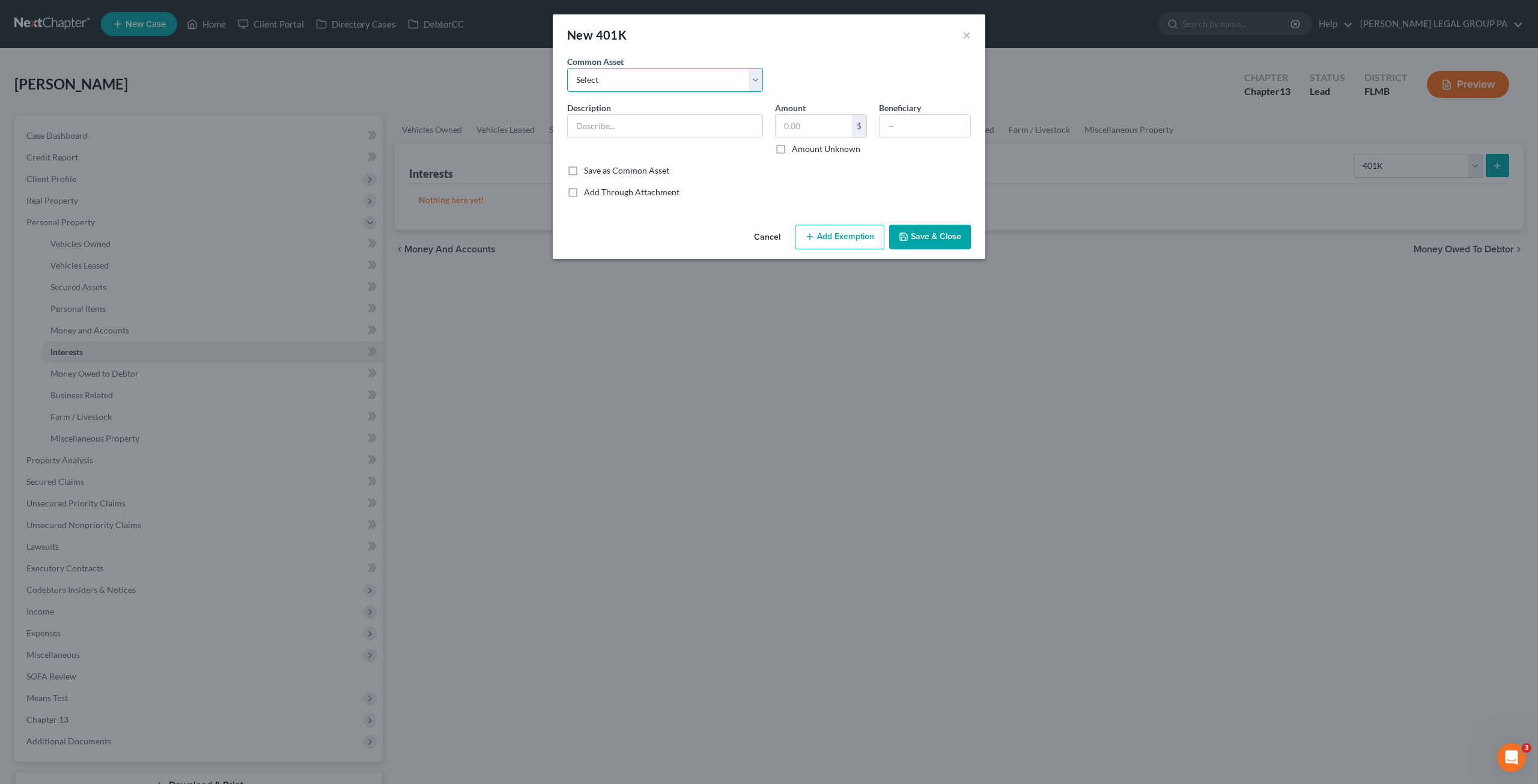
click at [640, 88] on select "Select 401(k) through employment" at bounding box center [665, 79] width 196 height 24
select select "0"
click at [567, 68] on select "Select 401(k) through employment" at bounding box center [665, 79] width 196 height 24
type input "401(k) through employment"
click at [829, 130] on input "2,293.00" at bounding box center [814, 126] width 76 height 23
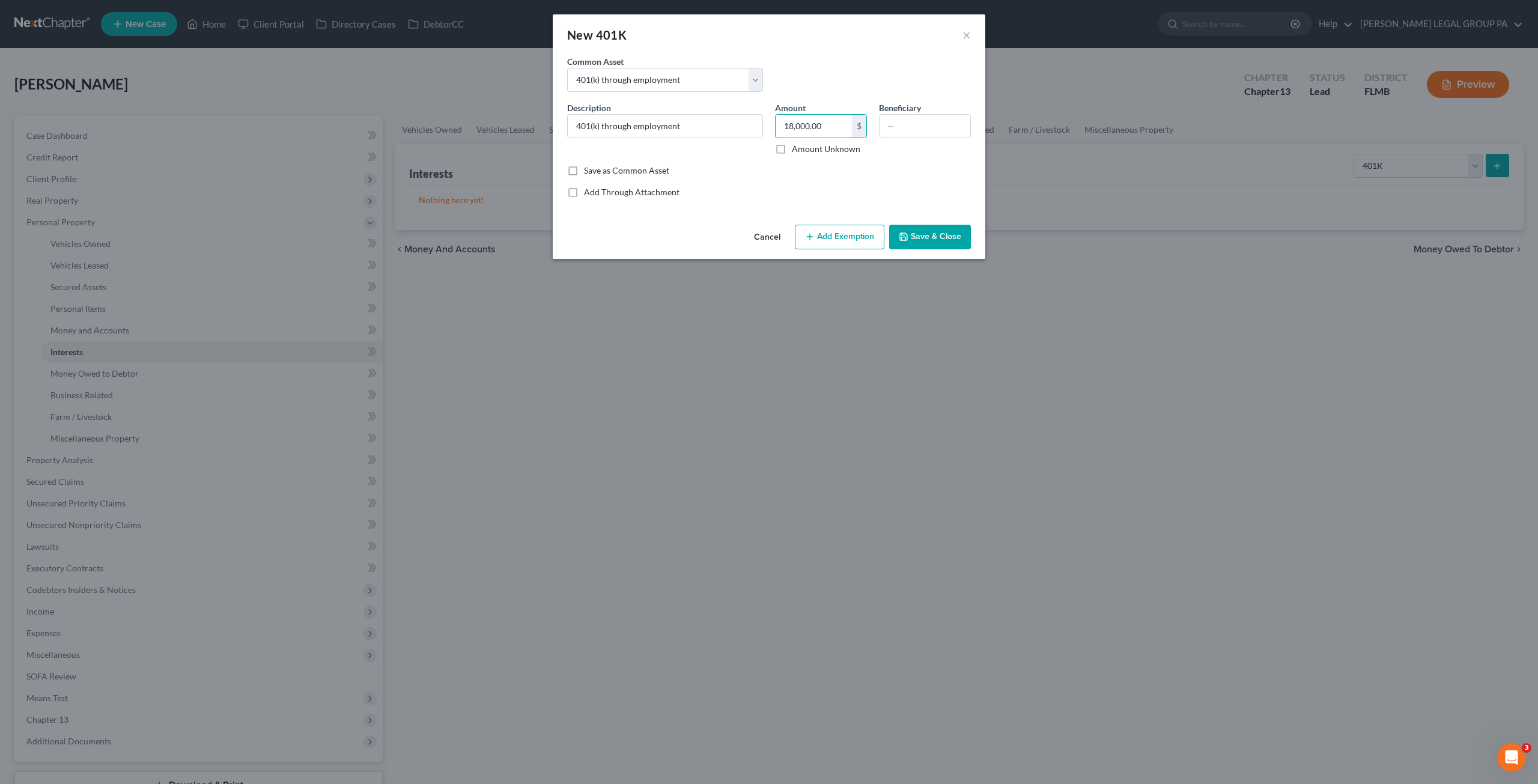
type input "18,000.00"
click at [859, 245] on button "Add Exemption" at bounding box center [839, 237] width 90 height 25
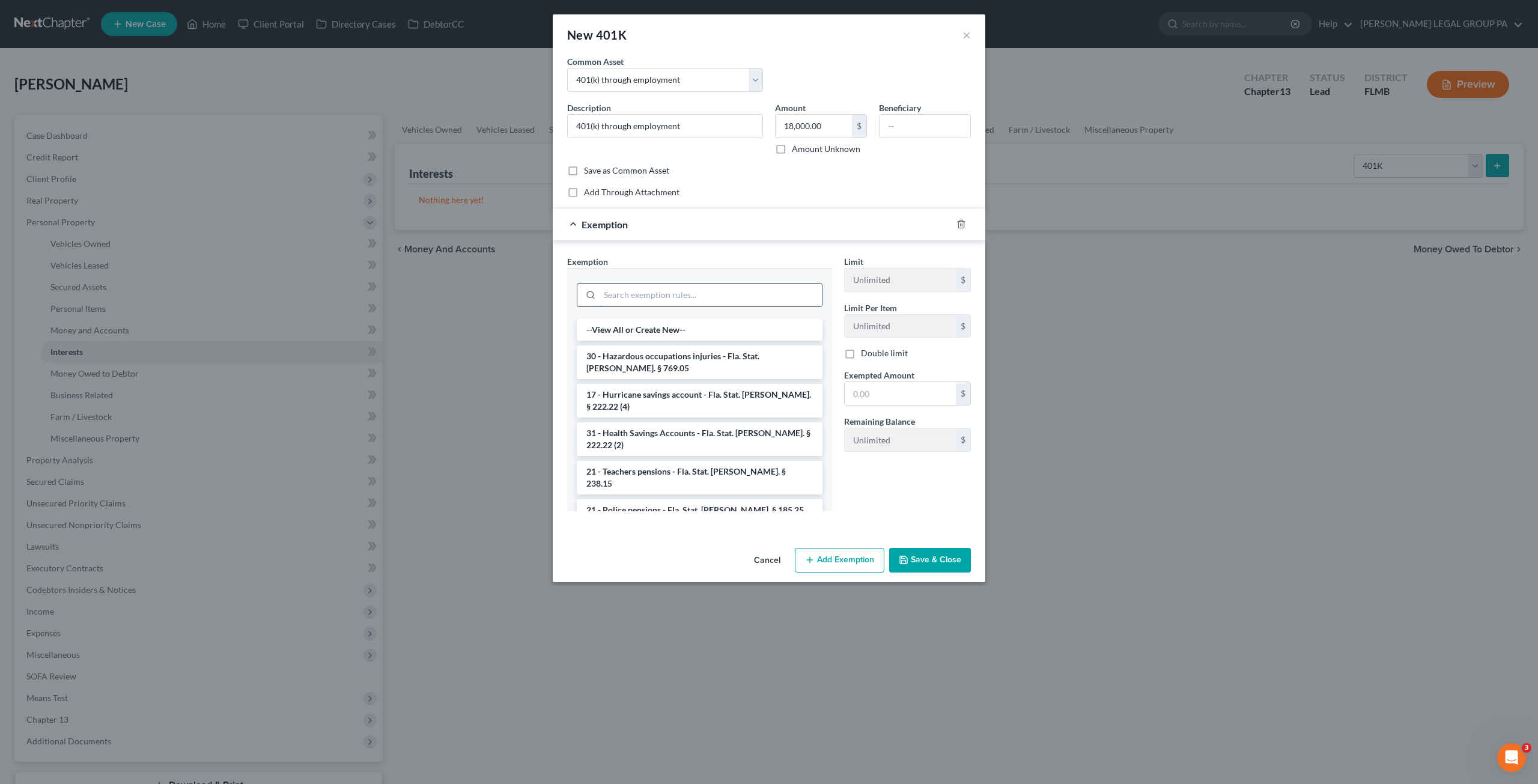
click at [631, 293] on input "search" at bounding box center [711, 295] width 222 height 23
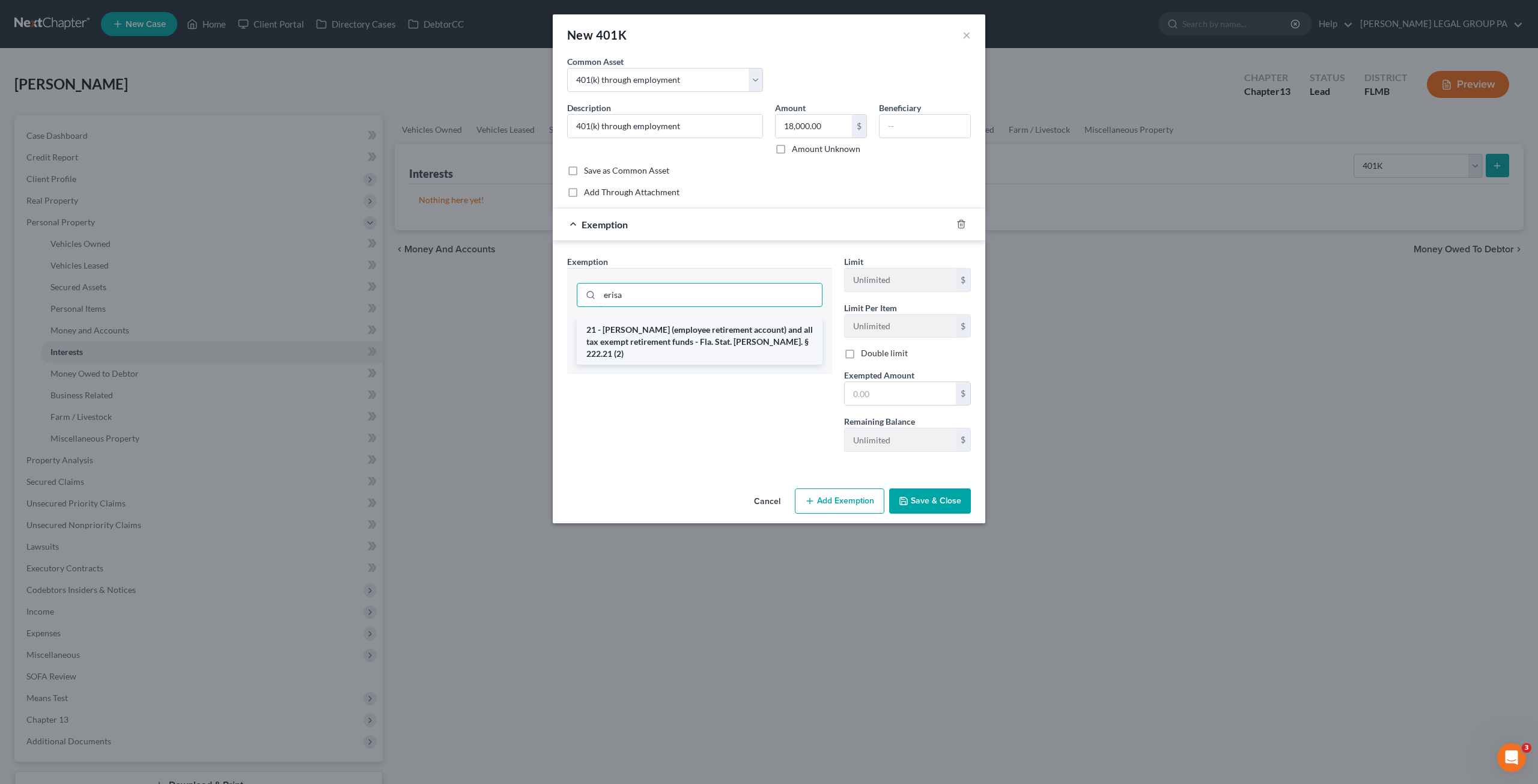
type input "erisa"
click at [683, 329] on li "21 - [PERSON_NAME] (employee retirement account) and all tax exempt retirement …" at bounding box center [699, 342] width 246 height 46
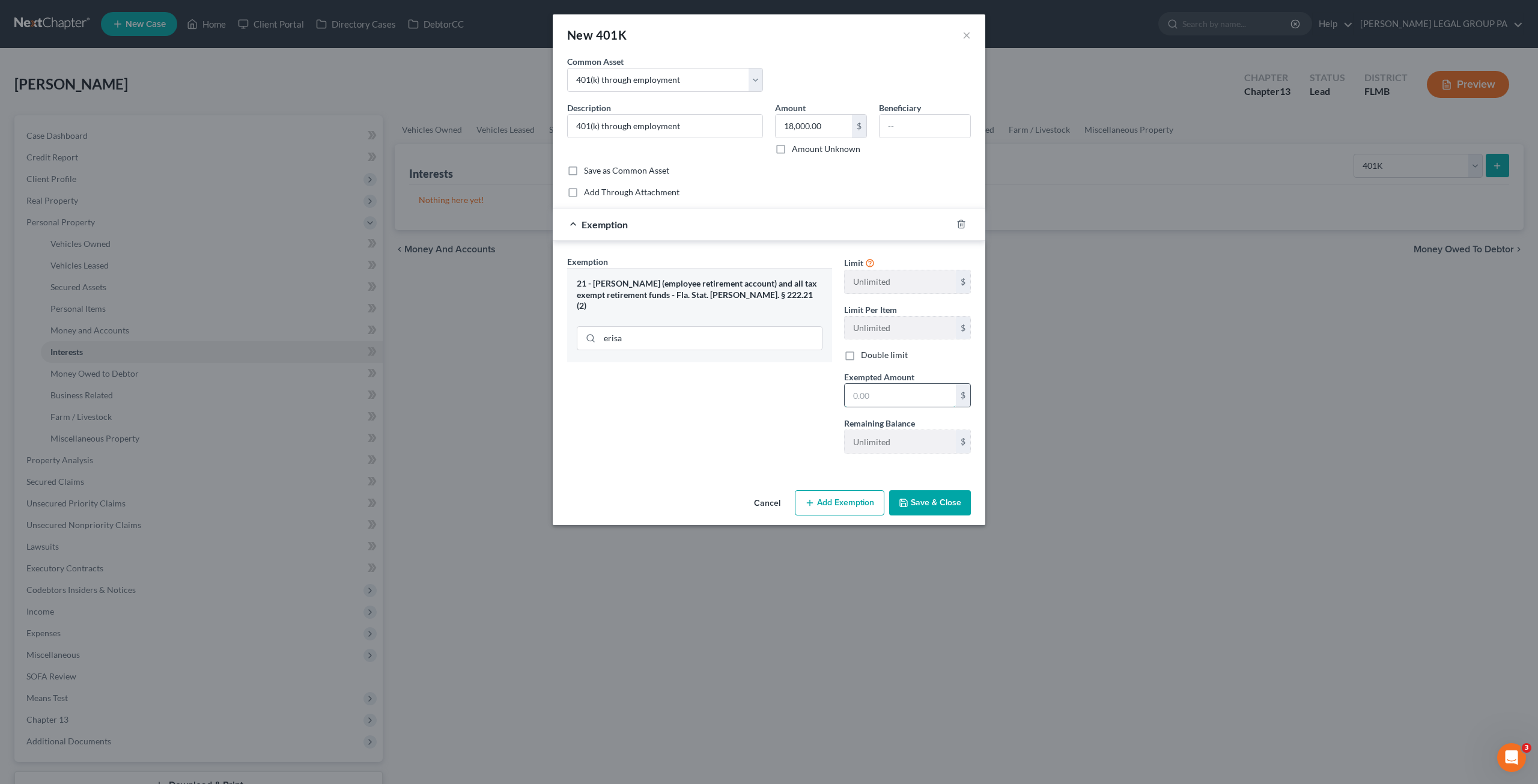
click at [857, 384] on input "text" at bounding box center [900, 395] width 111 height 23
type input "18,000.00"
click at [937, 499] on button "Save & Close" at bounding box center [930, 502] width 82 height 25
